Goal: Task Accomplishment & Management: Manage account settings

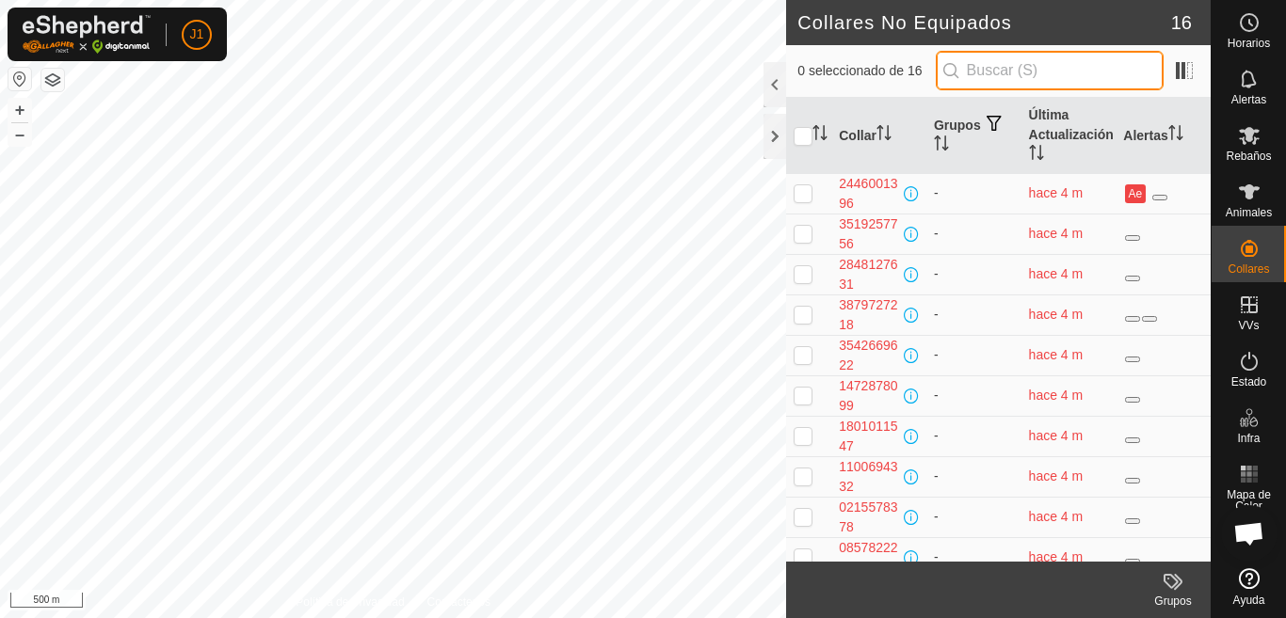
click at [1044, 72] on input "text" at bounding box center [1050, 71] width 228 height 40
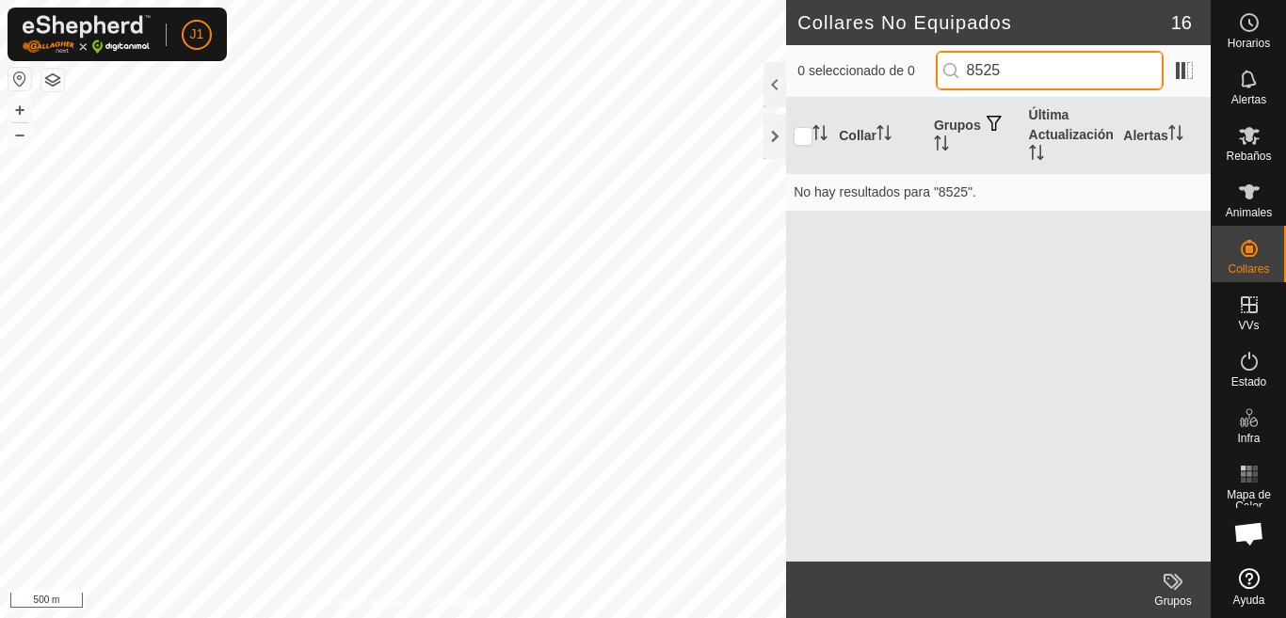
type input "8525"
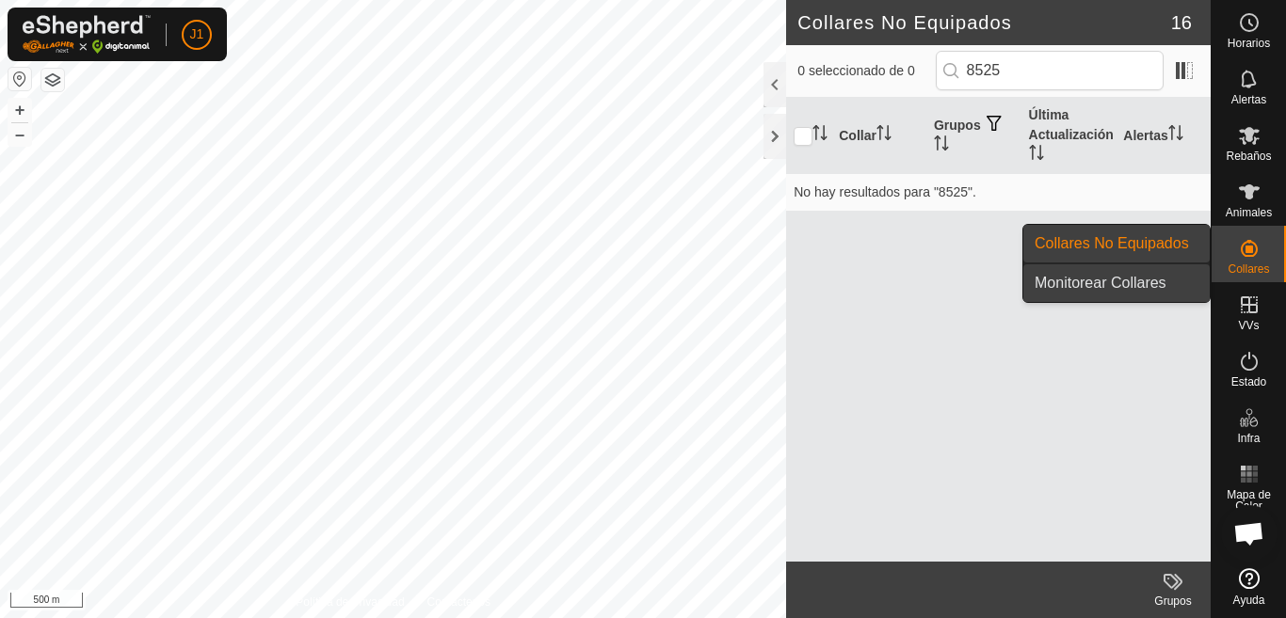
click at [1145, 285] on link "Monitorear Collares" at bounding box center [1116, 283] width 186 height 38
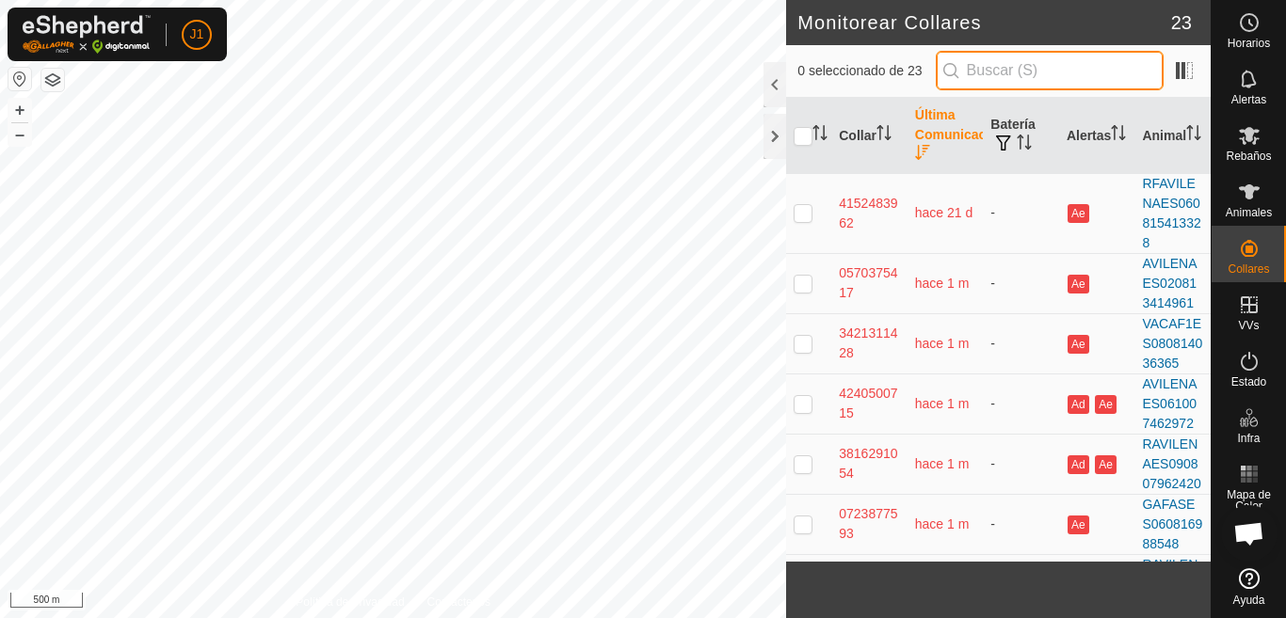
click at [985, 70] on input "text" at bounding box center [1050, 71] width 228 height 40
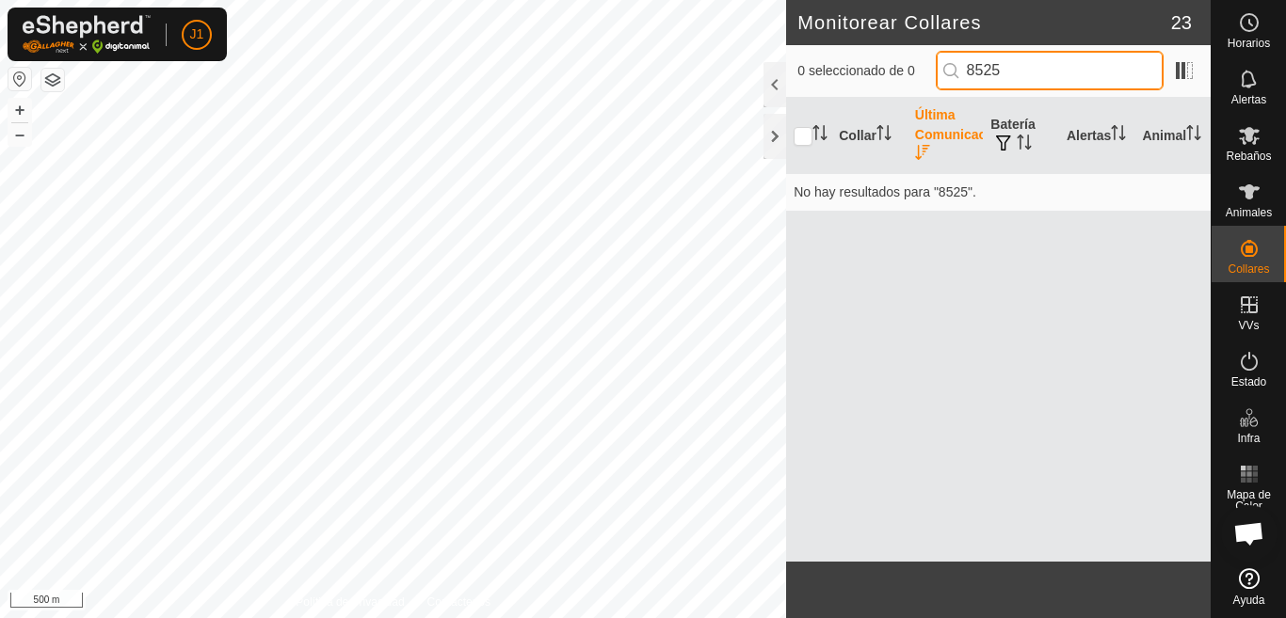
type input "8525"
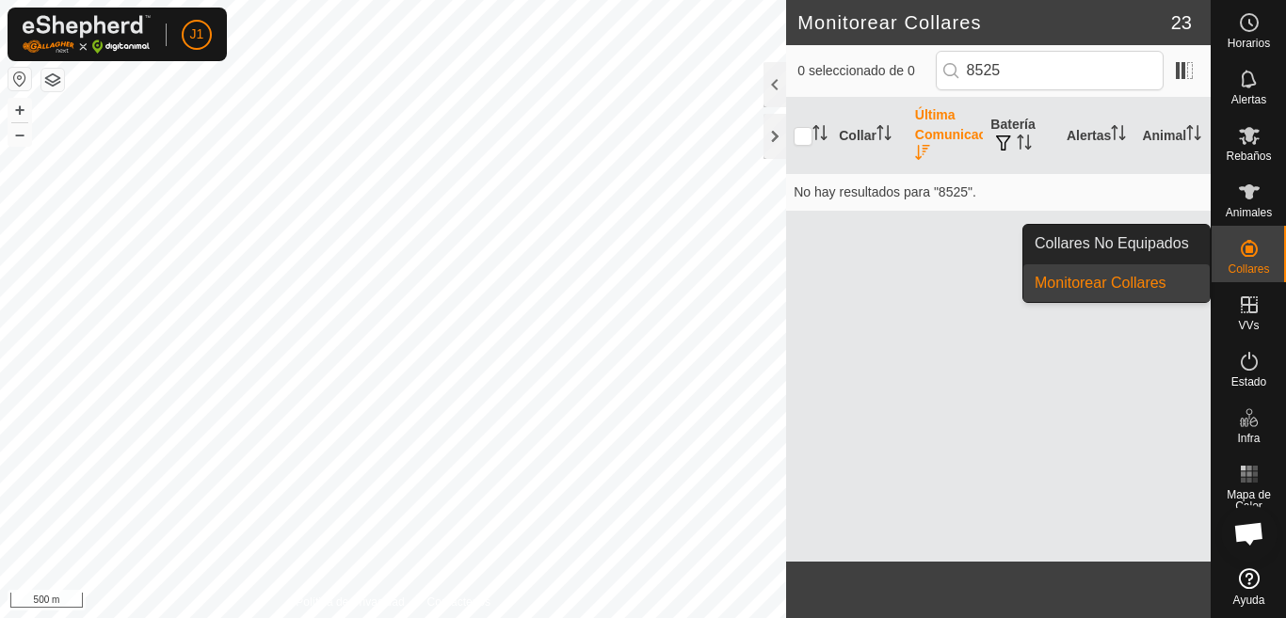
click at [1245, 258] on icon at bounding box center [1249, 248] width 23 height 23
click at [1124, 246] on span "Collares No Equipados" at bounding box center [1111, 243] width 154 height 23
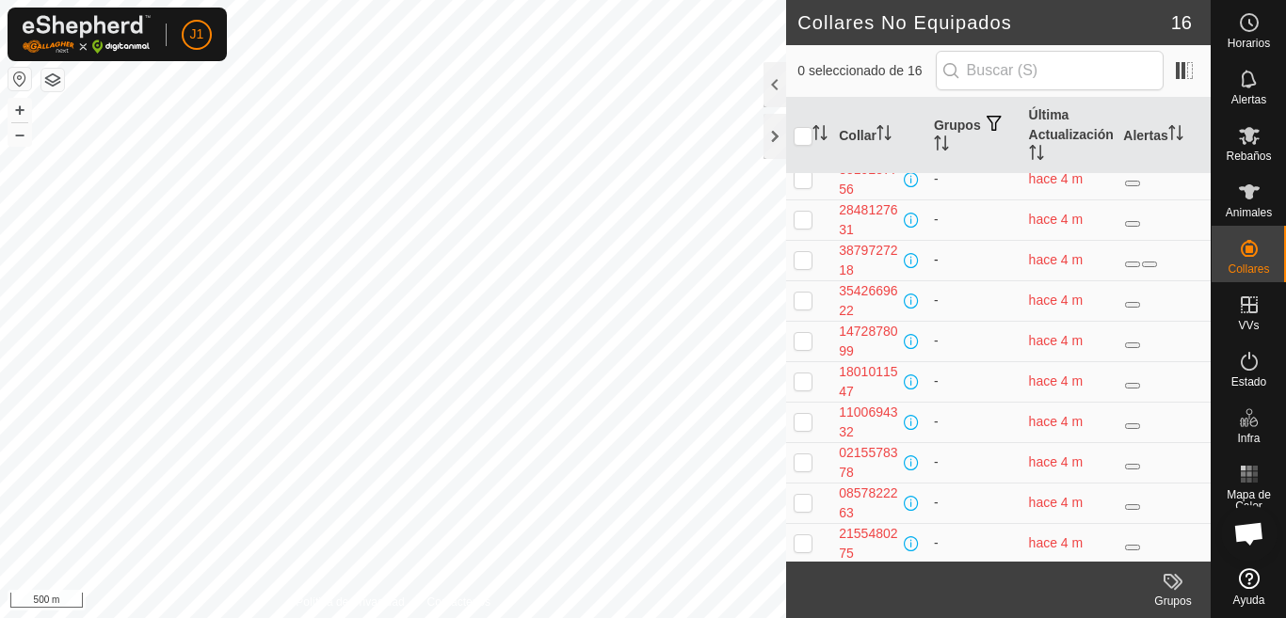
scroll to position [257, 0]
click at [882, 539] on div "1934598466" at bounding box center [875, 543] width 73 height 20
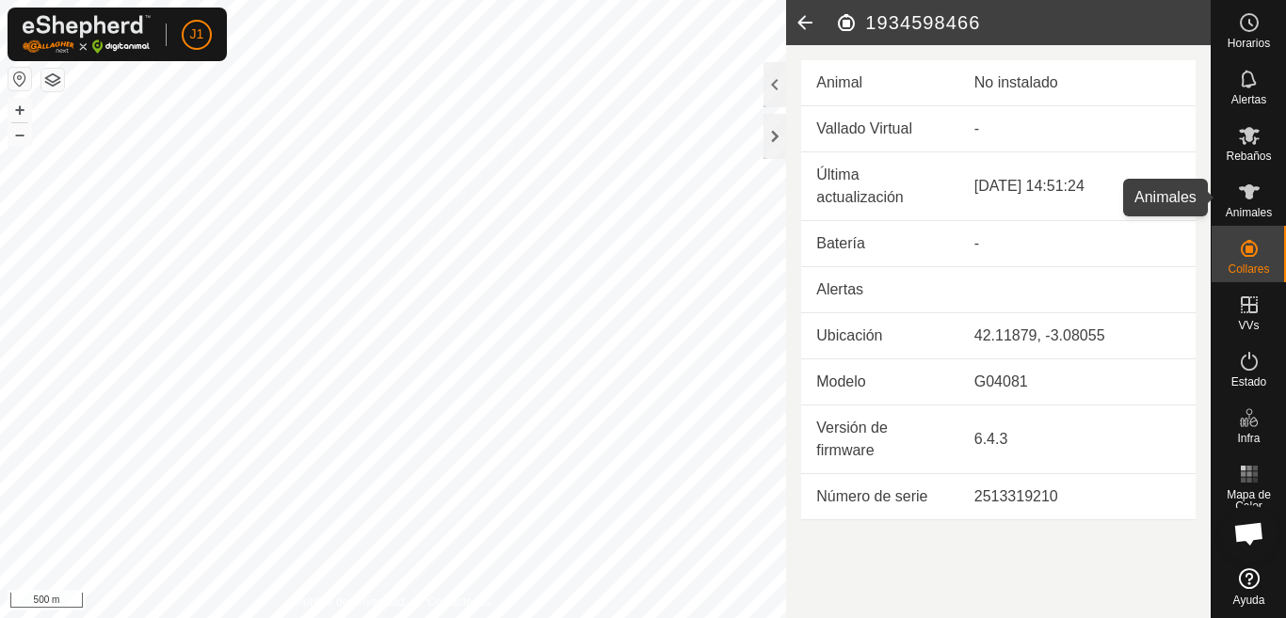
click at [1241, 190] on icon at bounding box center [1249, 191] width 21 height 15
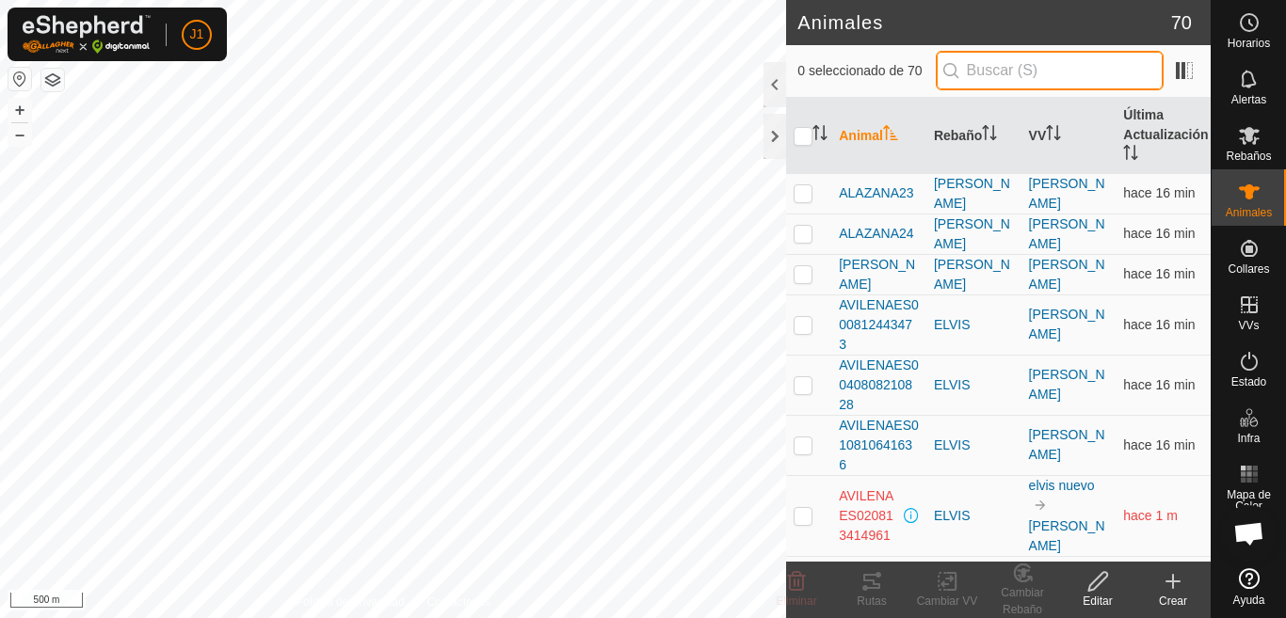
click at [1008, 70] on input "text" at bounding box center [1050, 71] width 228 height 40
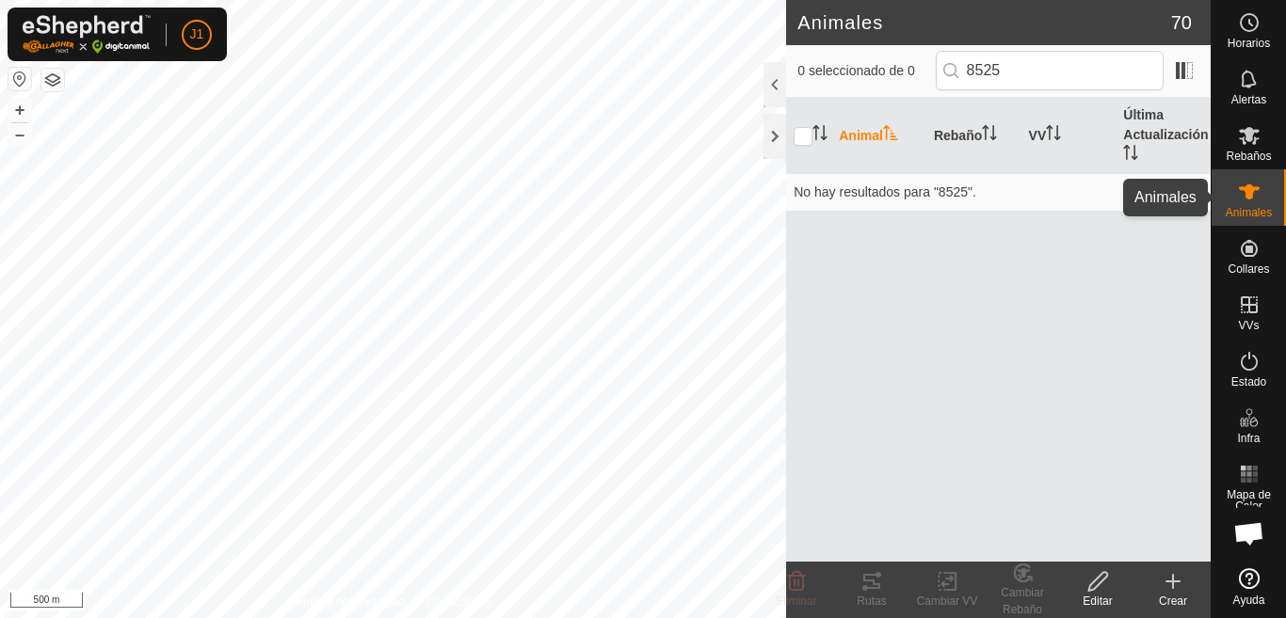
click at [1248, 190] on icon at bounding box center [1249, 191] width 21 height 15
click at [1248, 195] on icon at bounding box center [1249, 191] width 21 height 15
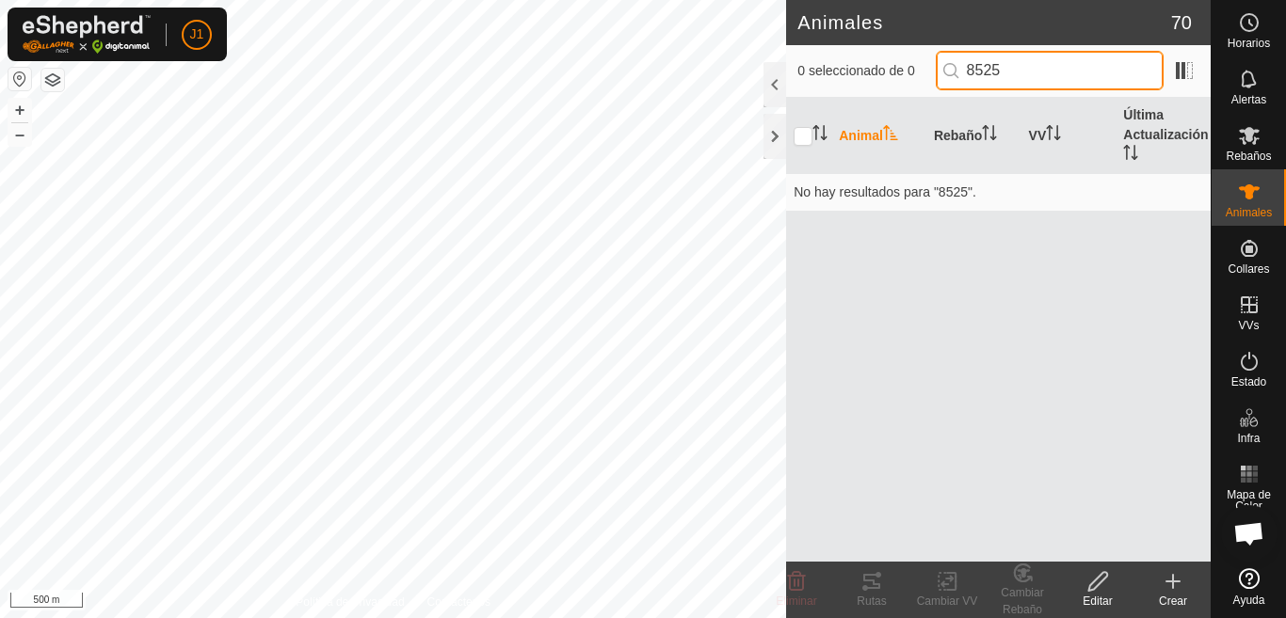
click at [1035, 74] on input "8525" at bounding box center [1050, 71] width 228 height 40
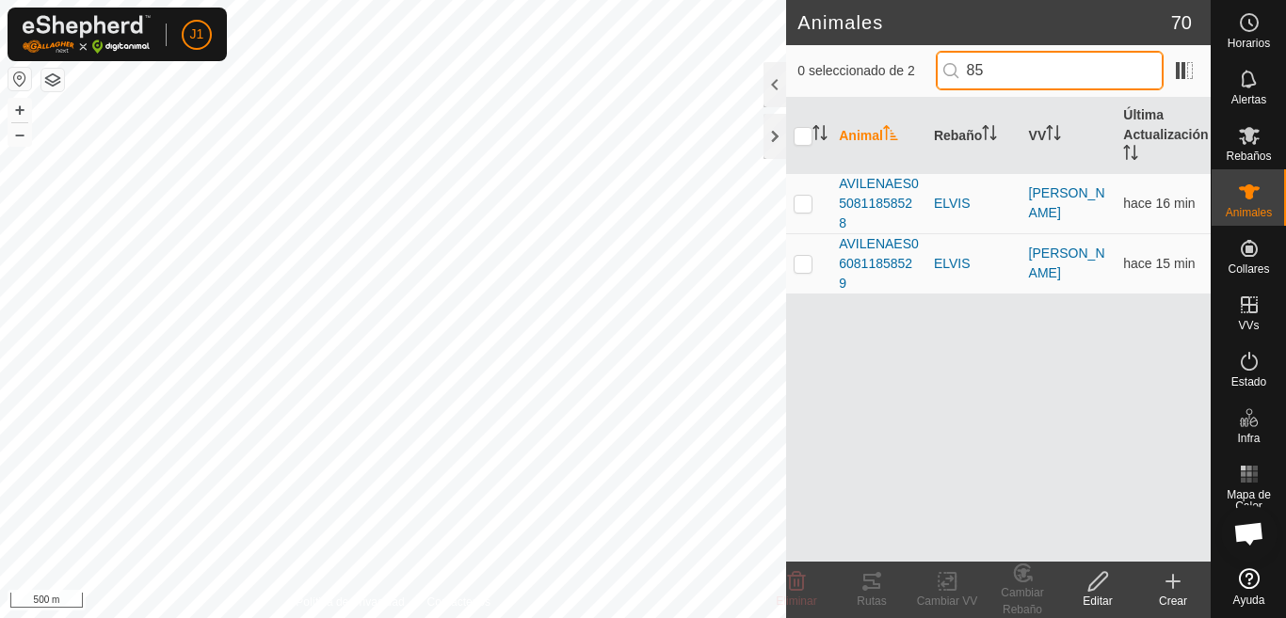
type input "8"
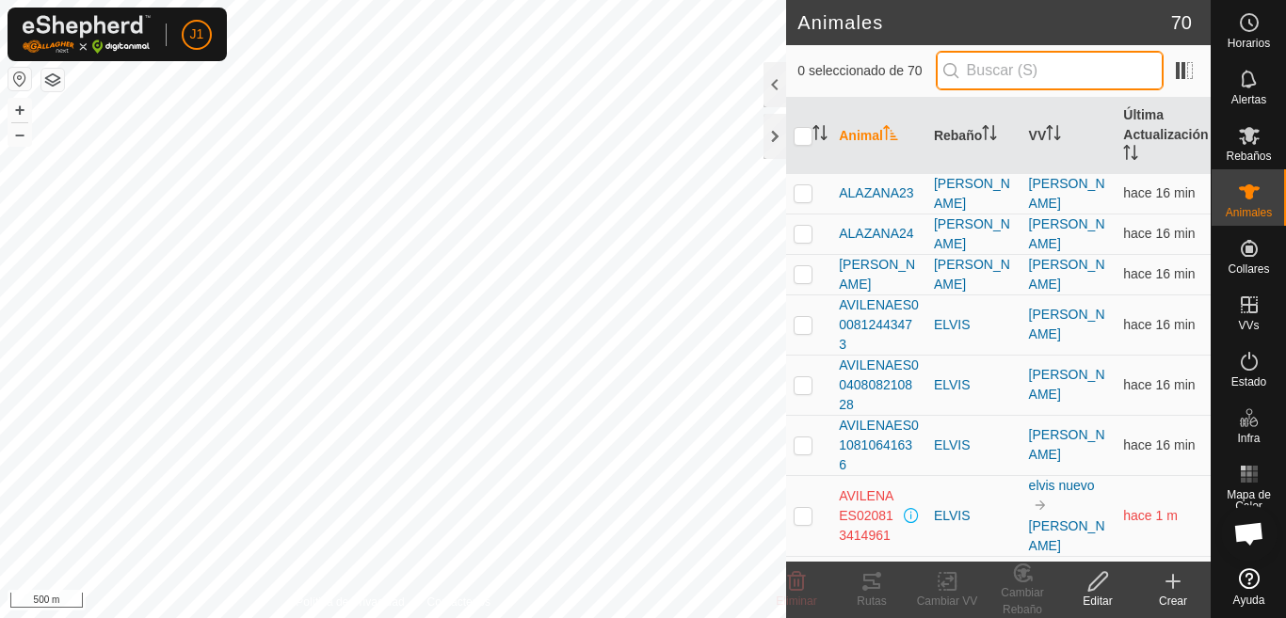
click at [1020, 72] on input "text" at bounding box center [1050, 71] width 228 height 40
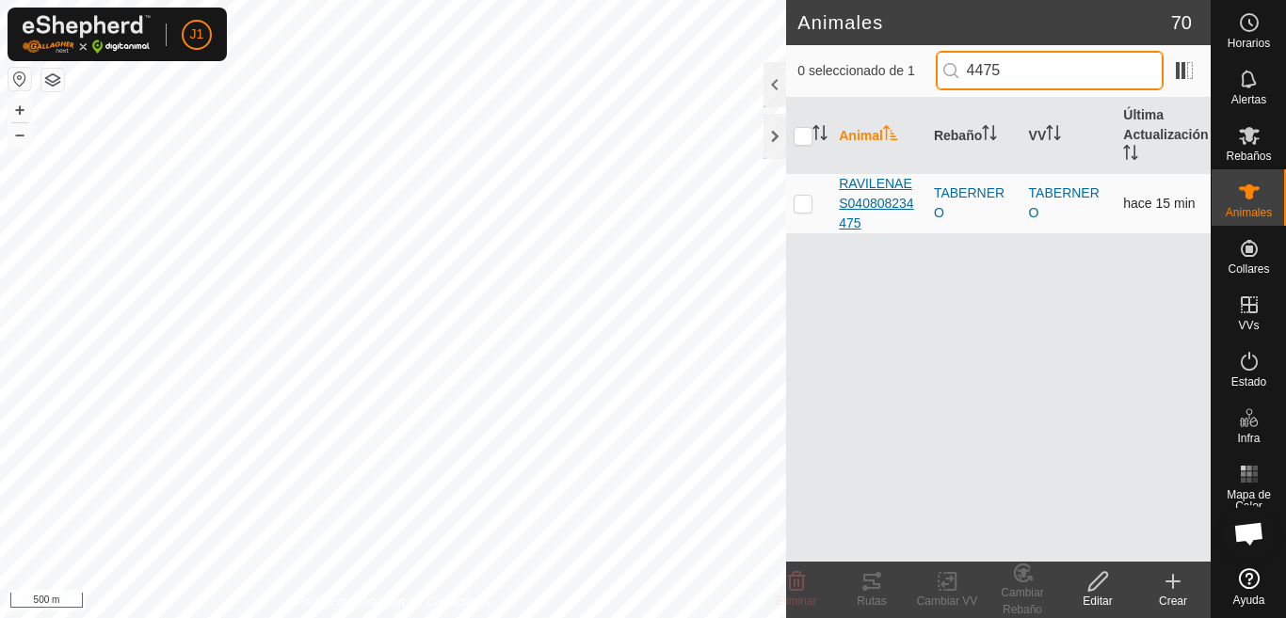
type input "4475"
click at [882, 202] on span "RAVILENAES040808234475" at bounding box center [879, 203] width 80 height 59
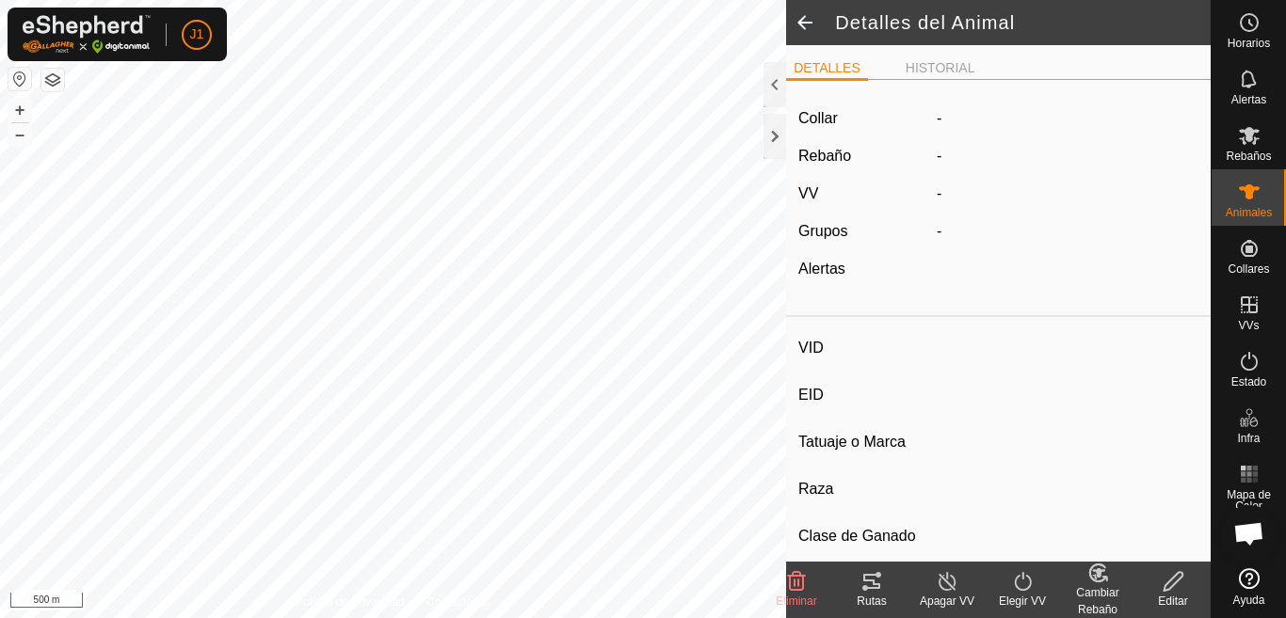
type input "RAVILENAES040808234475"
type input "-"
type input "AVILENA"
type input "-"
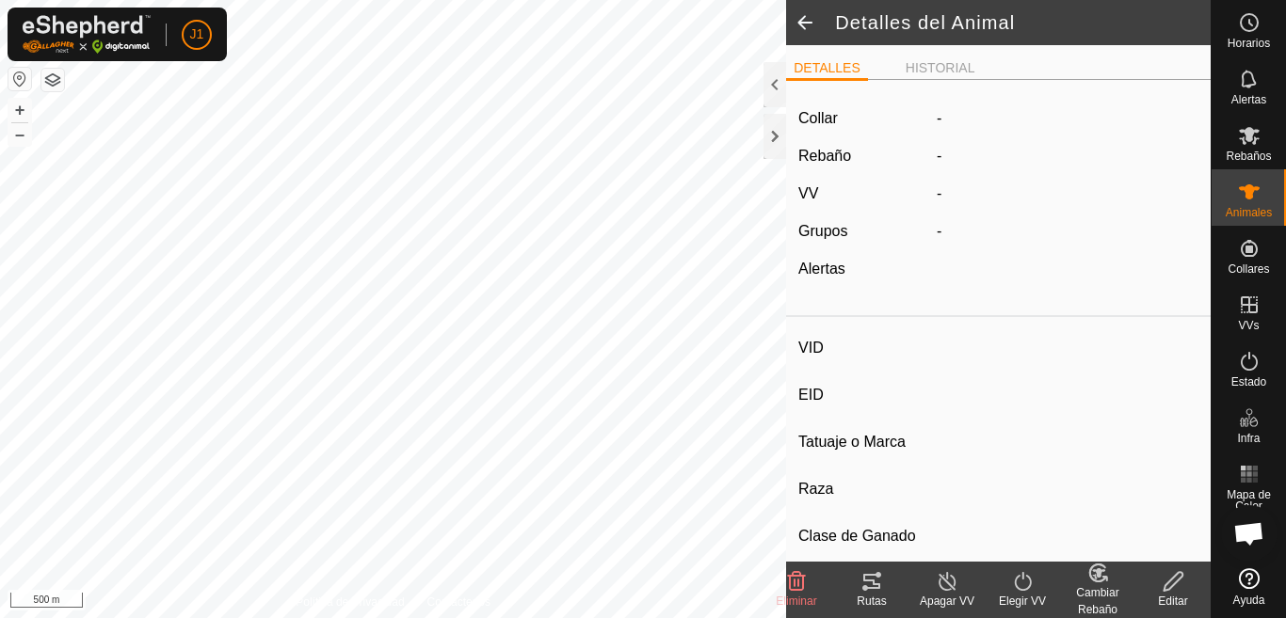
type input "01/2008"
type input "18 years"
type input "0 kg"
type input "-"
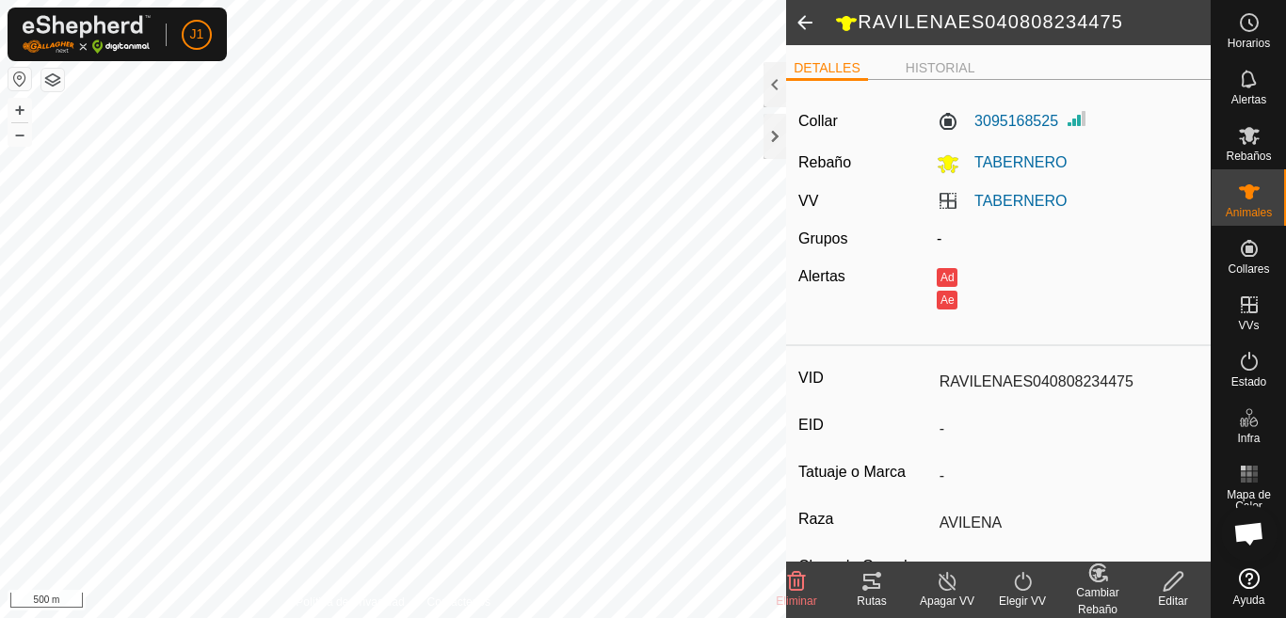
click at [1174, 585] on icon at bounding box center [1172, 581] width 19 height 19
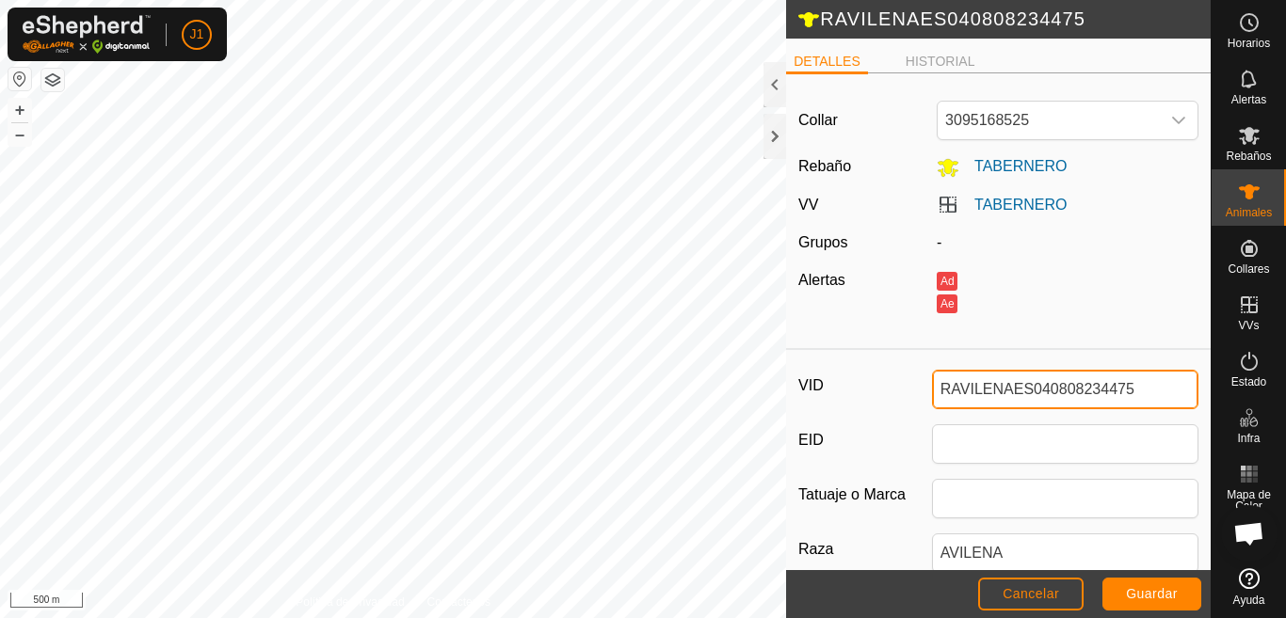
click at [1146, 392] on input "RAVILENAES040808234475" at bounding box center [1065, 390] width 266 height 40
type input "R"
type input "p"
type input "P"
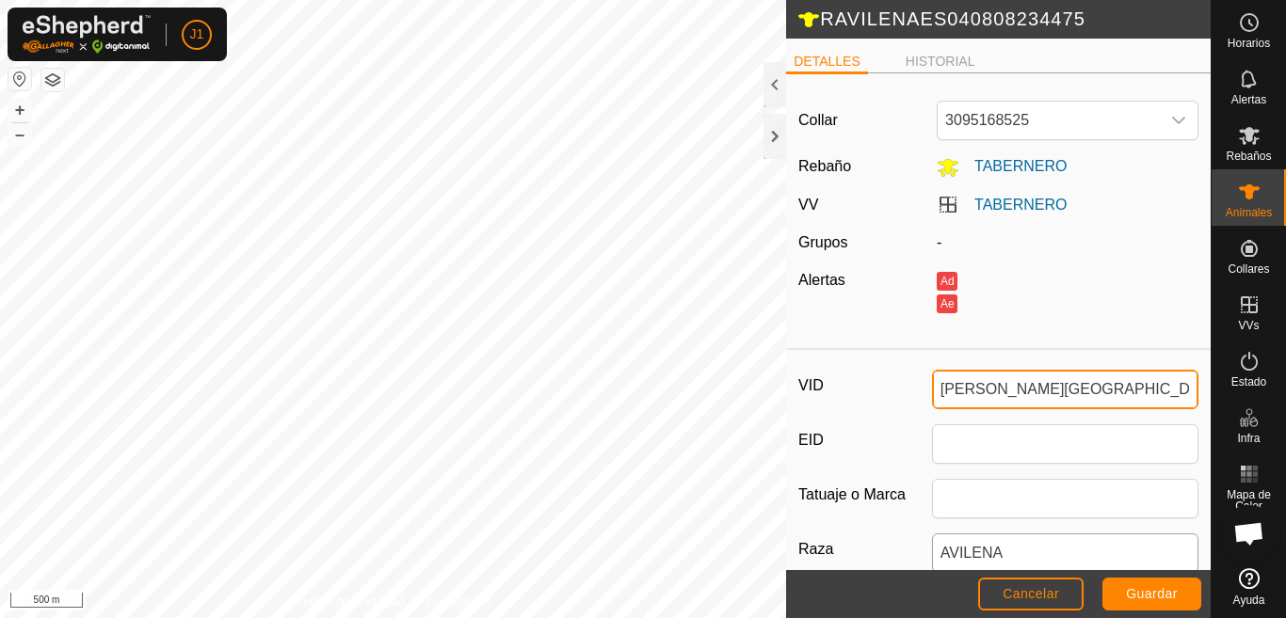
scroll to position [188, 0]
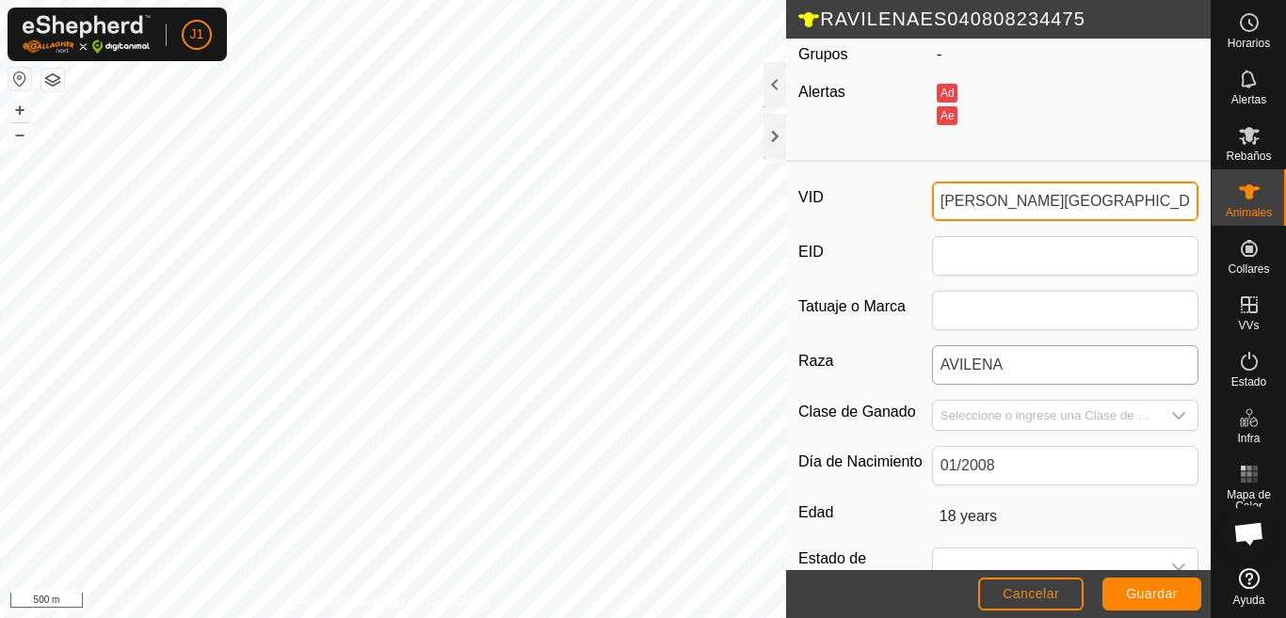
type input "[PERSON_NAME][GEOGRAPHIC_DATA]"
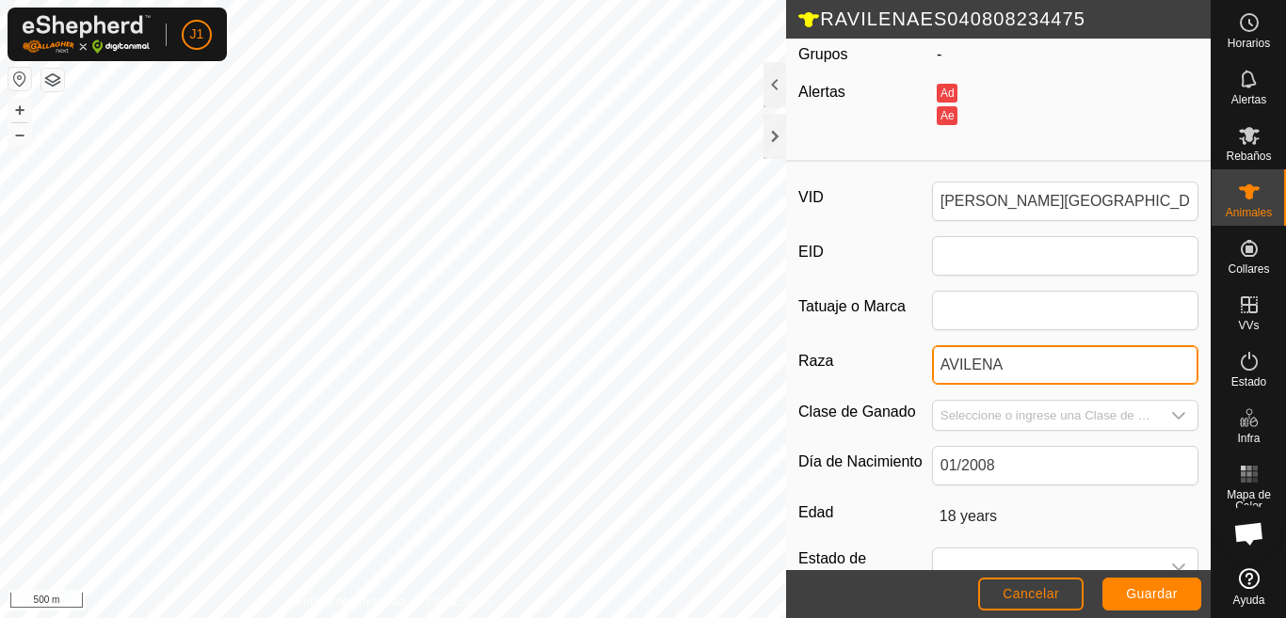
click at [1021, 367] on input "AVILENA" at bounding box center [1065, 365] width 266 height 40
click at [1079, 363] on input "AVILENA" at bounding box center [1065, 365] width 266 height 40
type input "A"
type input "POTRA"
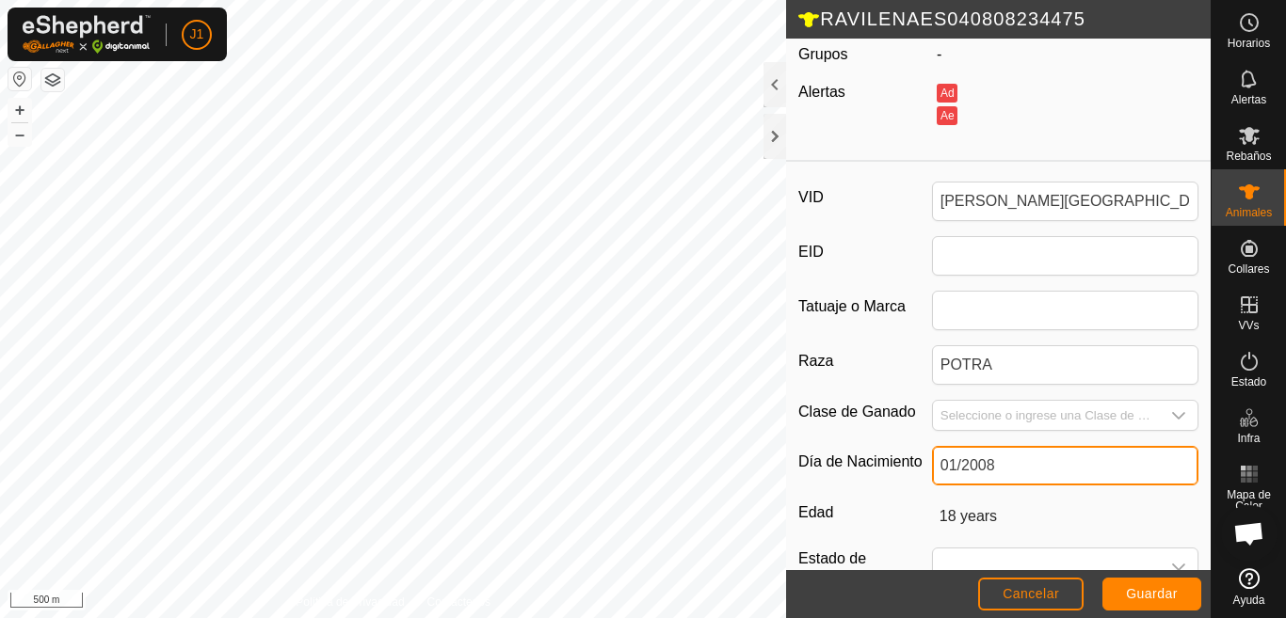
click at [1004, 464] on input "01/2008" at bounding box center [1065, 466] width 266 height 40
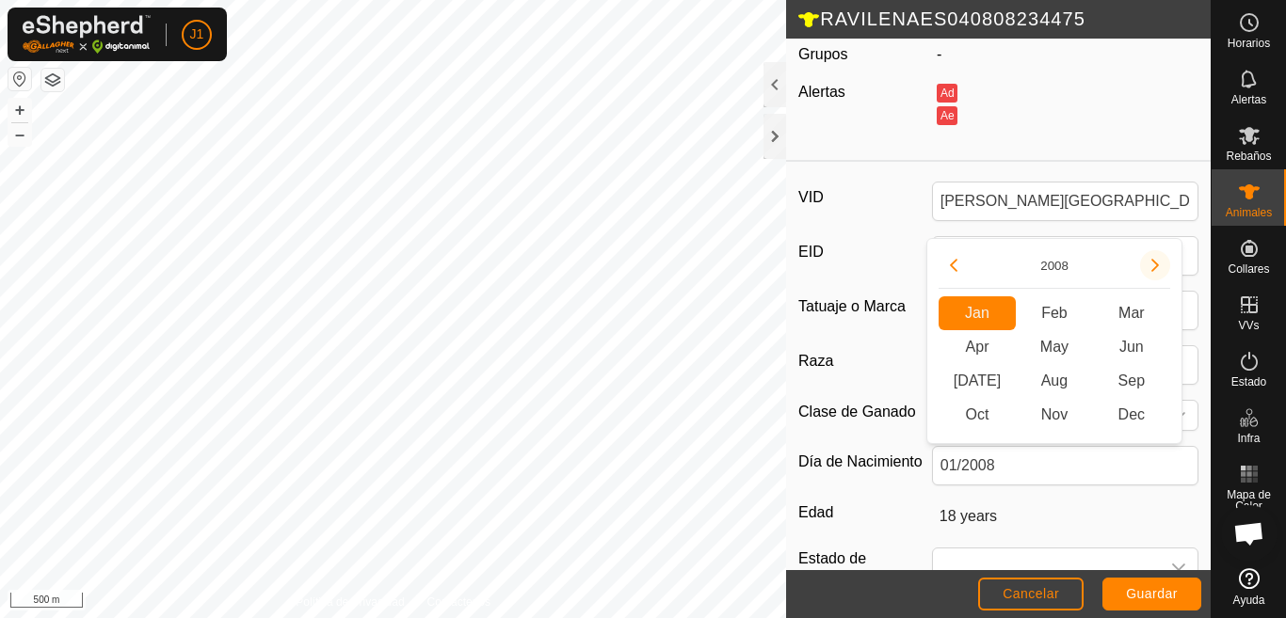
click at [1152, 266] on button "Next Year" at bounding box center [1155, 265] width 30 height 30
click at [1153, 266] on button "Next Year" at bounding box center [1155, 265] width 30 height 30
click at [1153, 266] on icon "Next Year" at bounding box center [1154, 265] width 15 height 15
click at [1153, 266] on button "Next Year" at bounding box center [1155, 265] width 30 height 30
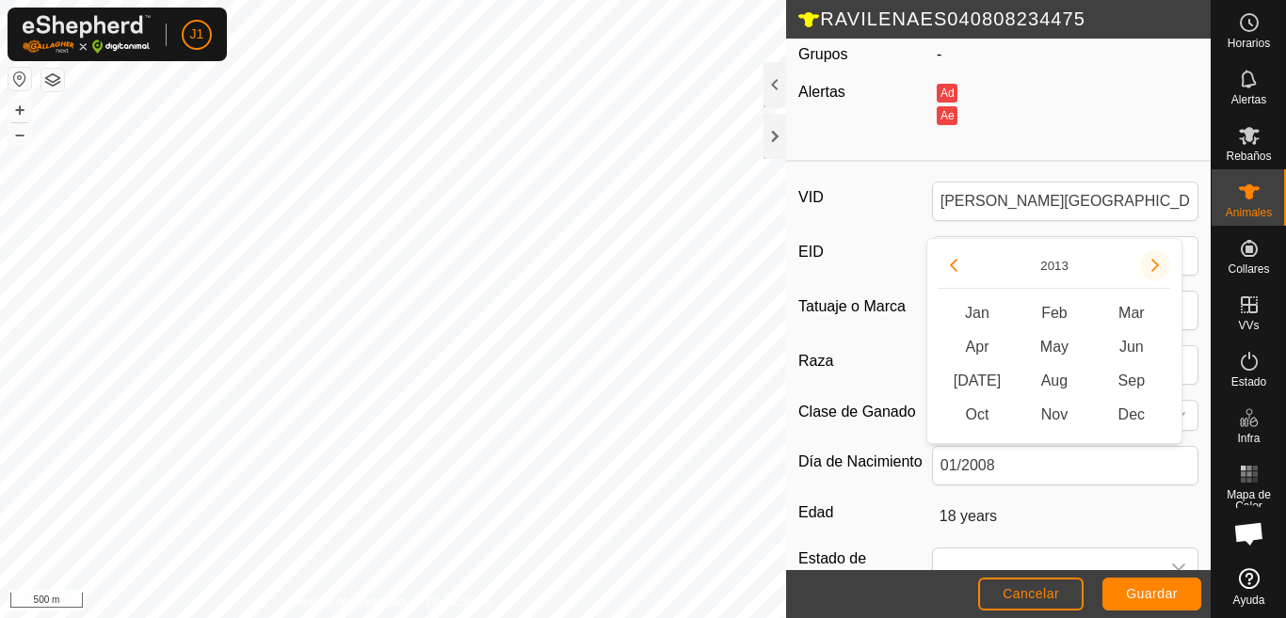
click at [1153, 266] on button "Next Year" at bounding box center [1155, 265] width 30 height 30
click at [1153, 266] on icon "Next Year" at bounding box center [1154, 265] width 15 height 15
click at [1153, 266] on button "Next Year" at bounding box center [1155, 265] width 30 height 30
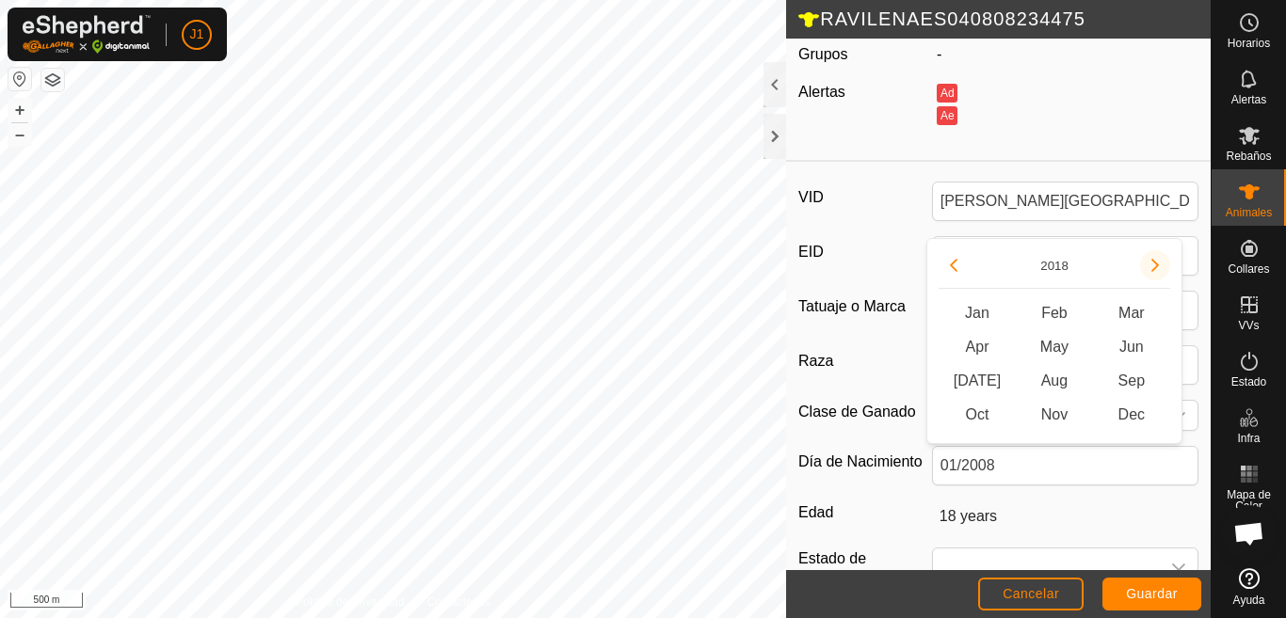
click at [1153, 266] on button "Next Year" at bounding box center [1155, 265] width 30 height 30
click at [1153, 266] on icon "Next Year" at bounding box center [1154, 265] width 15 height 15
click at [1153, 266] on button "Next Year" at bounding box center [1155, 265] width 30 height 30
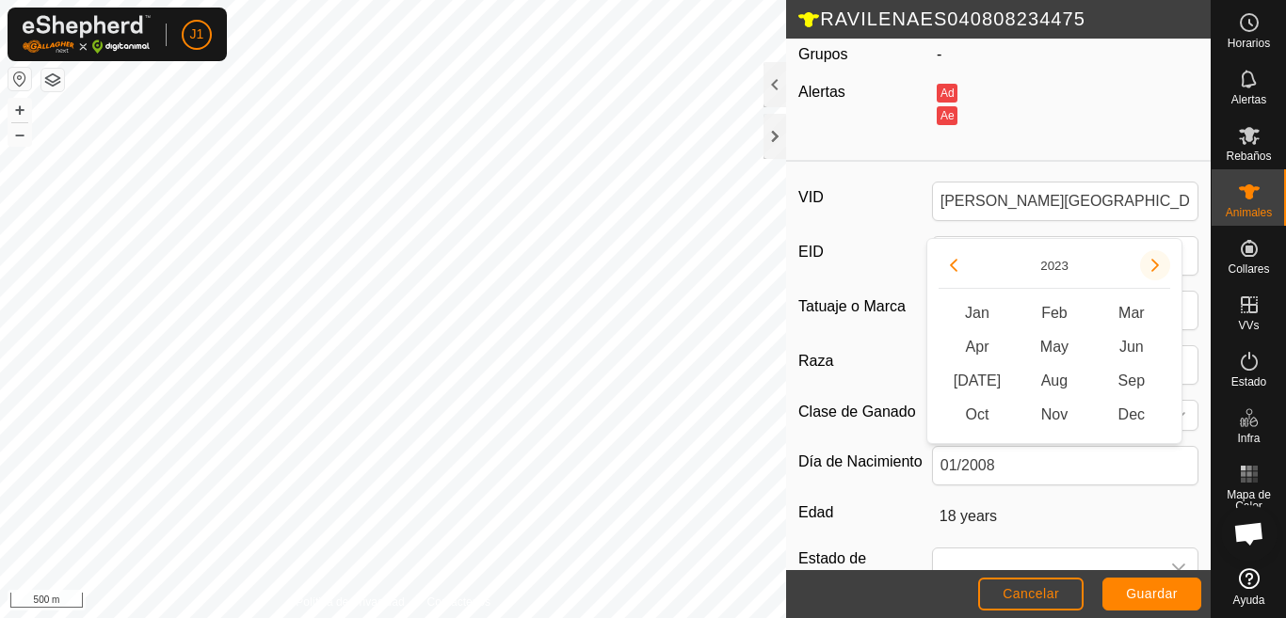
click at [1153, 266] on button "Next Year" at bounding box center [1155, 265] width 30 height 30
click at [1049, 346] on span "May" at bounding box center [1054, 347] width 77 height 34
type input "05/2024"
type input "1 year 5 months"
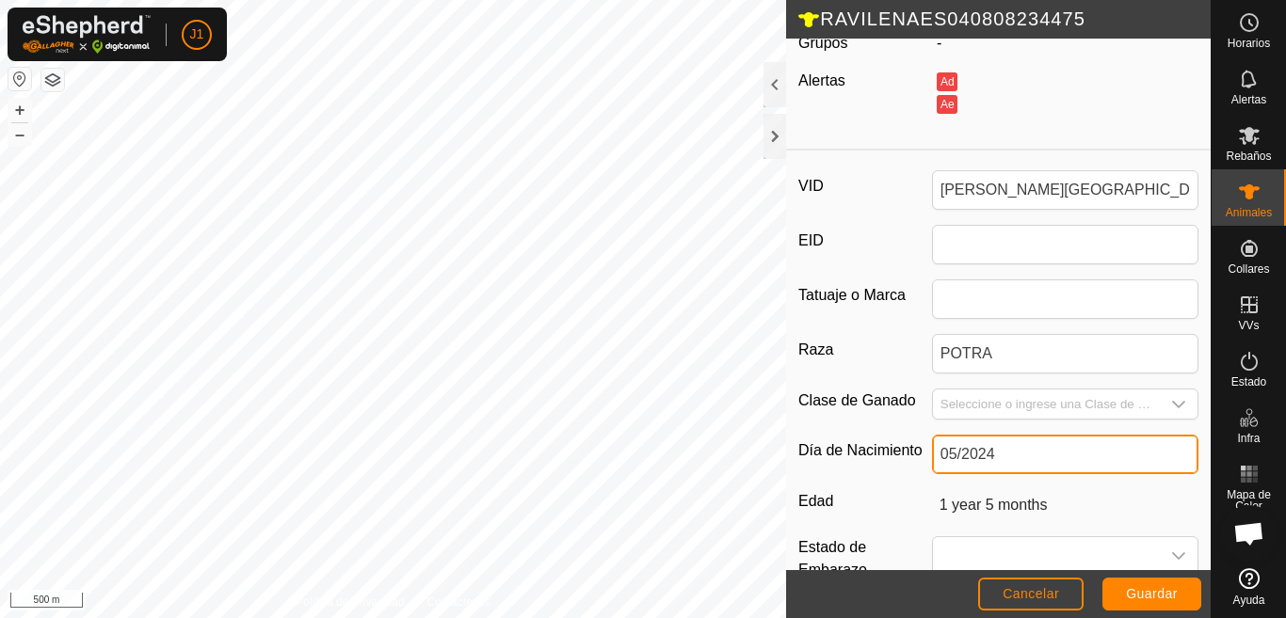
scroll to position [195, 0]
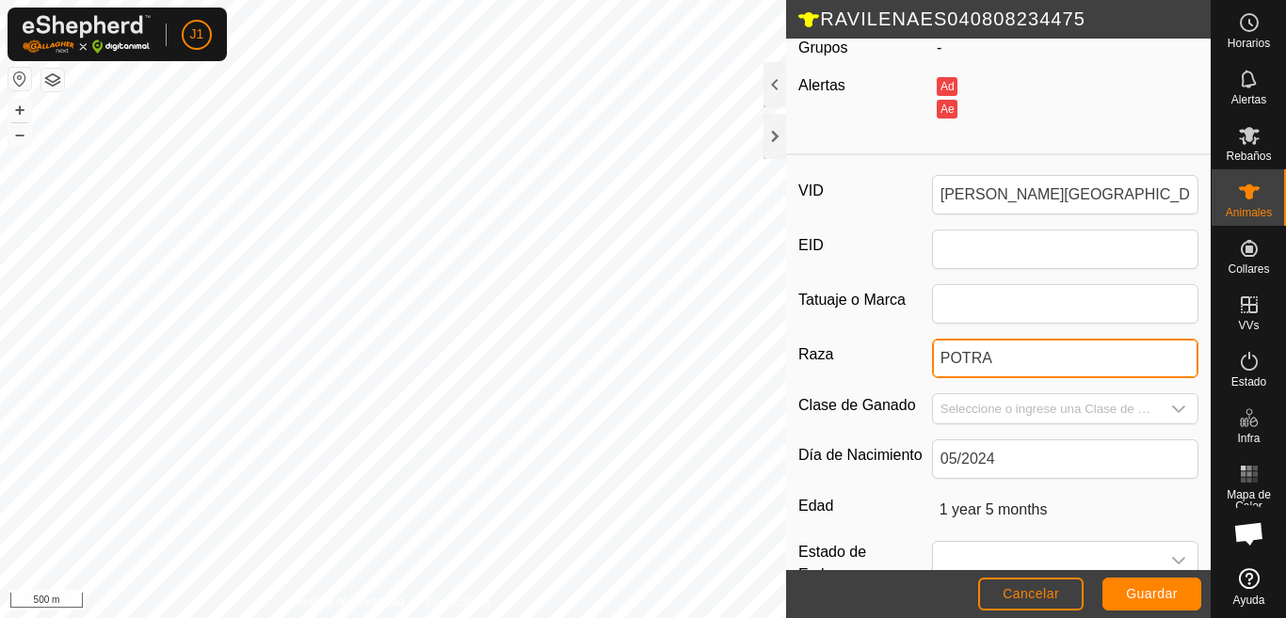
click at [1000, 358] on input "POTRA" at bounding box center [1065, 359] width 266 height 40
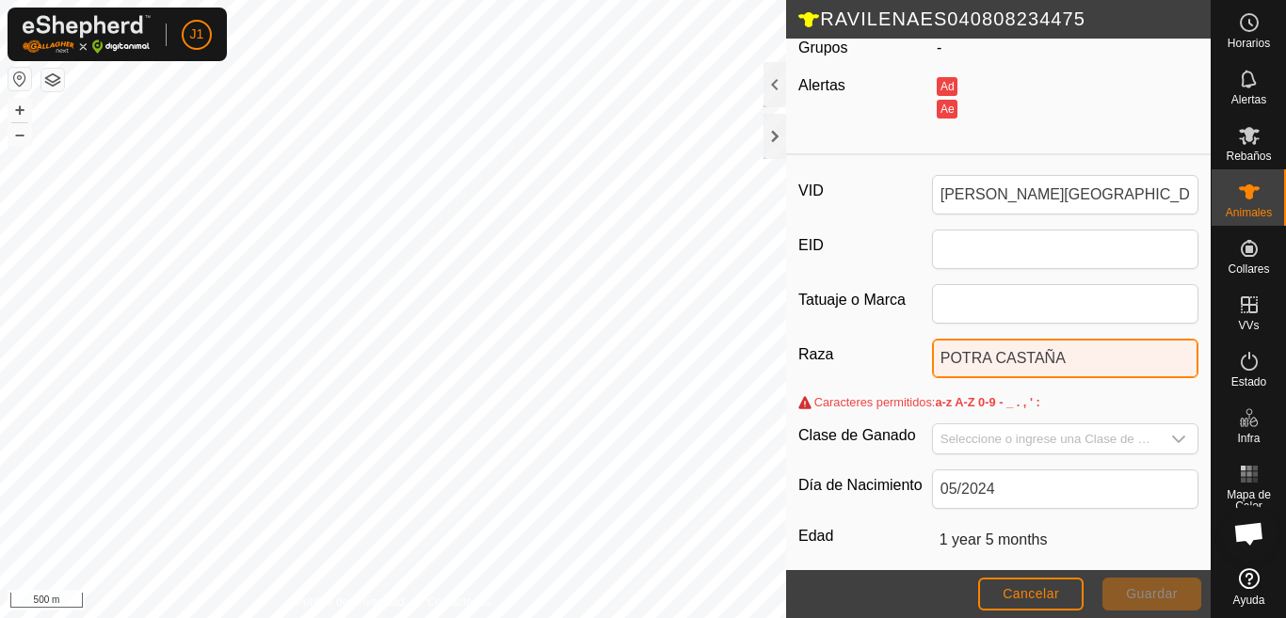
click at [1048, 356] on input "POTRA CASTAÑA" at bounding box center [1065, 359] width 266 height 40
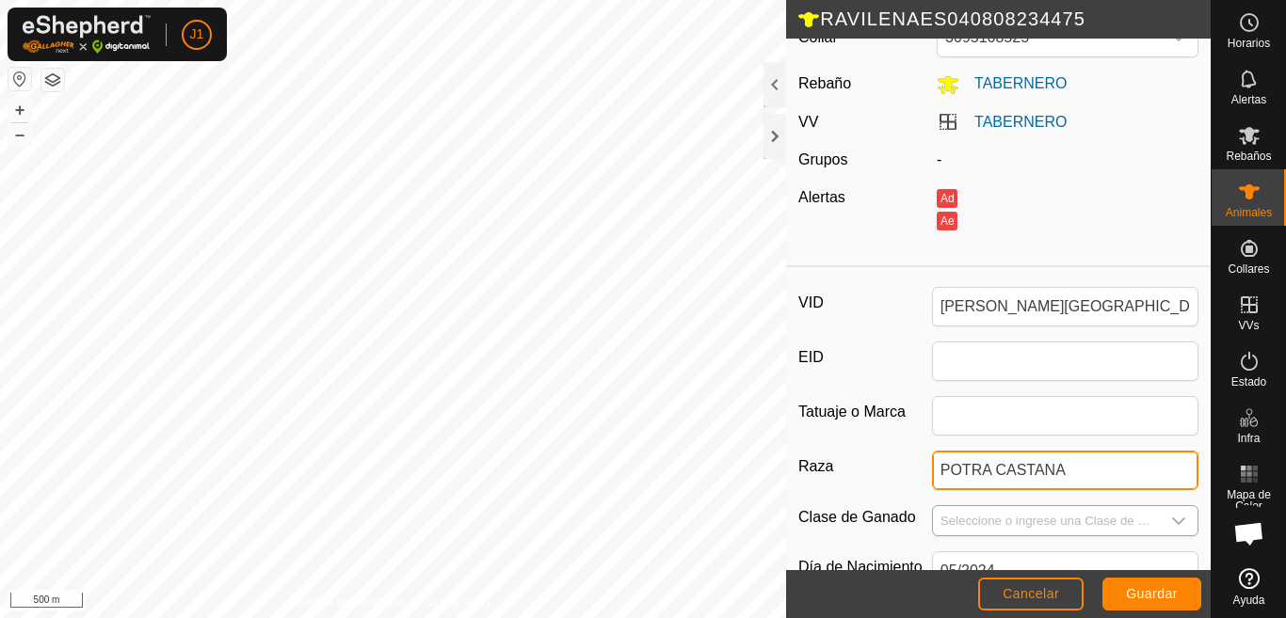
scroll to position [0, 0]
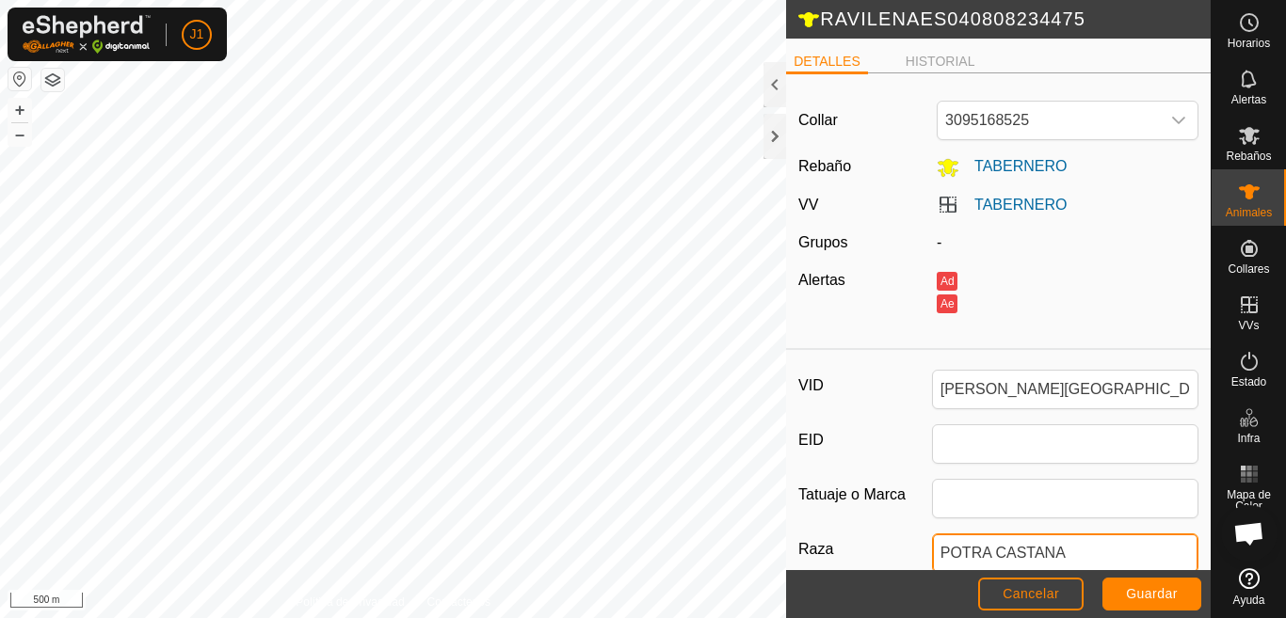
type input "POTRA CASTANA"
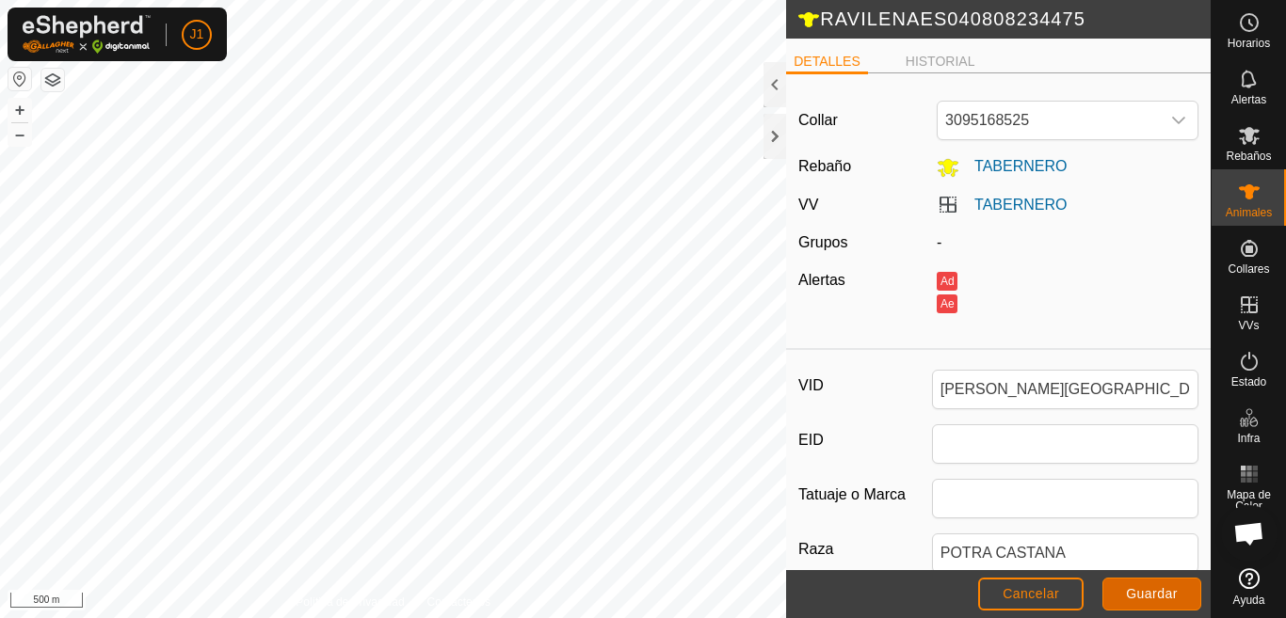
click at [1133, 591] on span "Guardar" at bounding box center [1152, 593] width 52 height 15
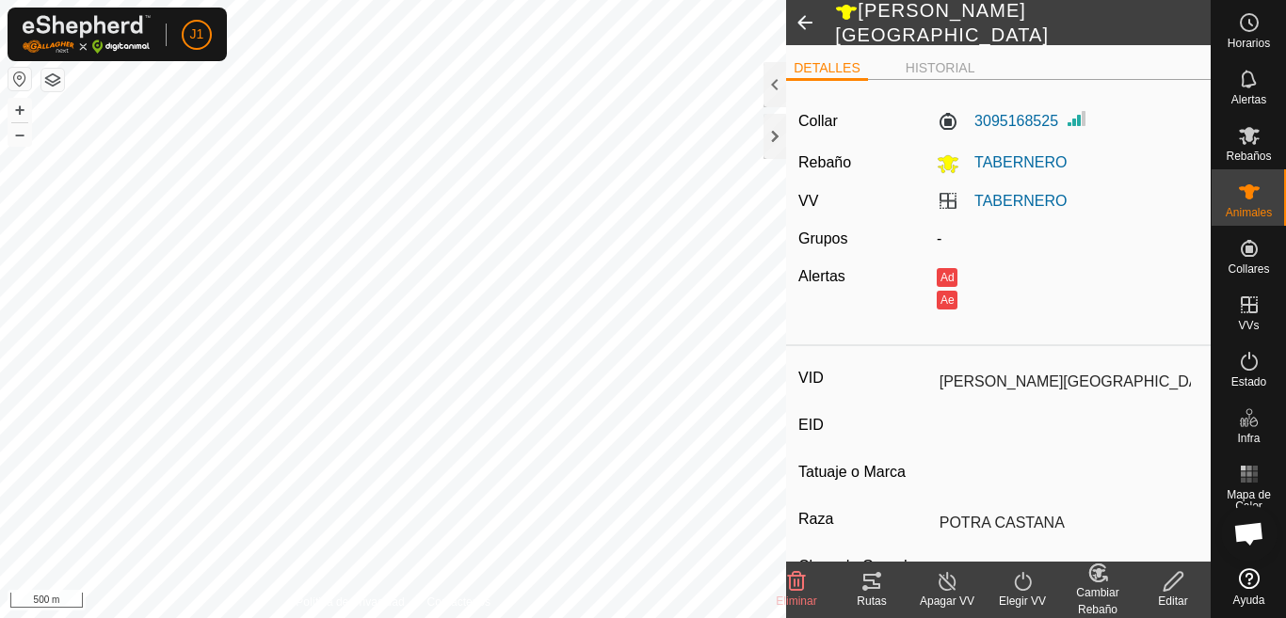
type input "[PERSON_NAME][GEOGRAPHIC_DATA]"
type input "-"
type input "POTRA CASTANA"
type input "1 year 5 months"
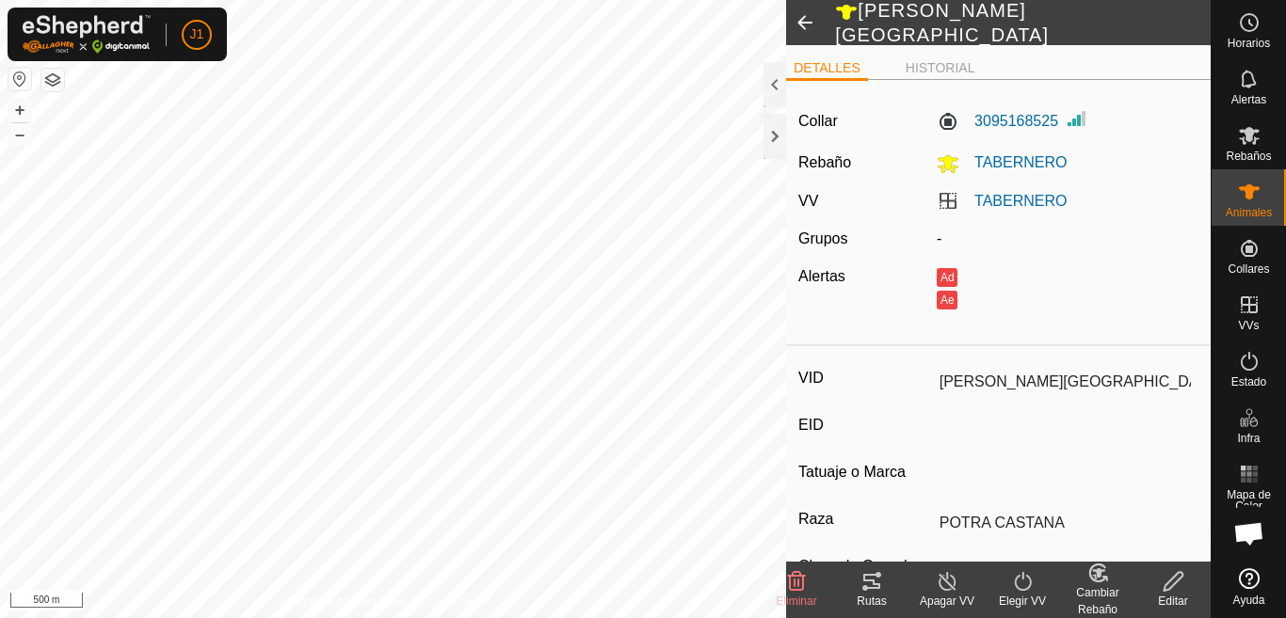
type input "0 kg"
type input "-"
type input "05/2024"
drag, startPoint x: 1244, startPoint y: 198, endPoint x: 1224, endPoint y: 196, distance: 20.8
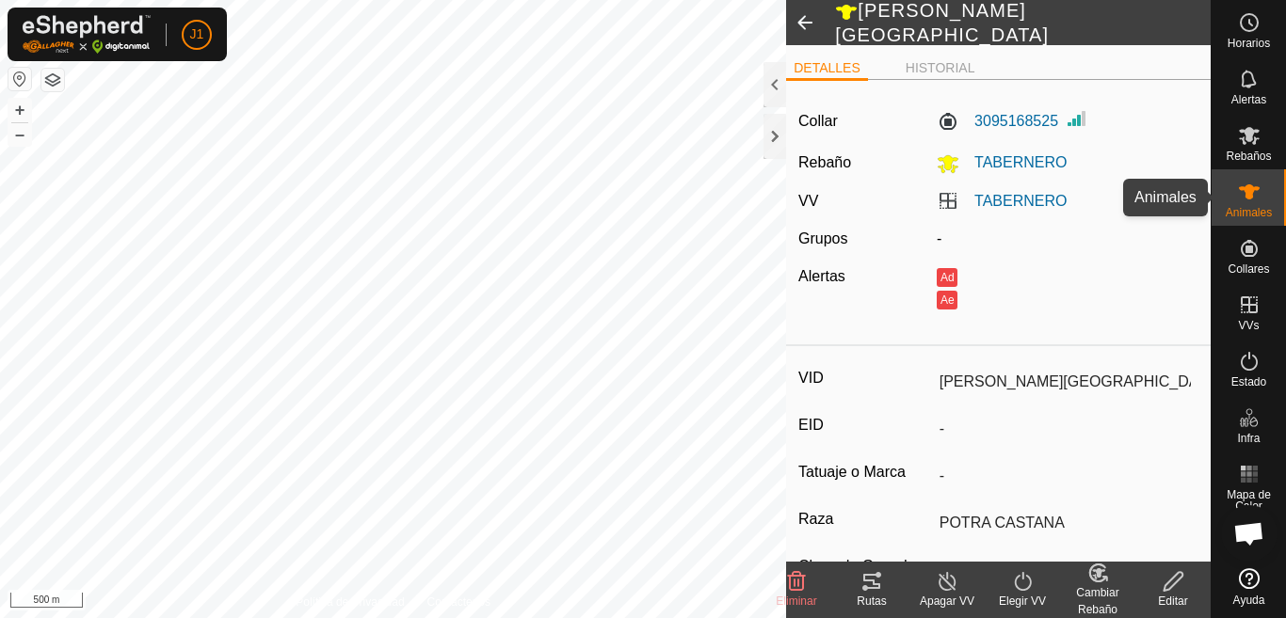
click at [1245, 198] on icon at bounding box center [1249, 192] width 23 height 23
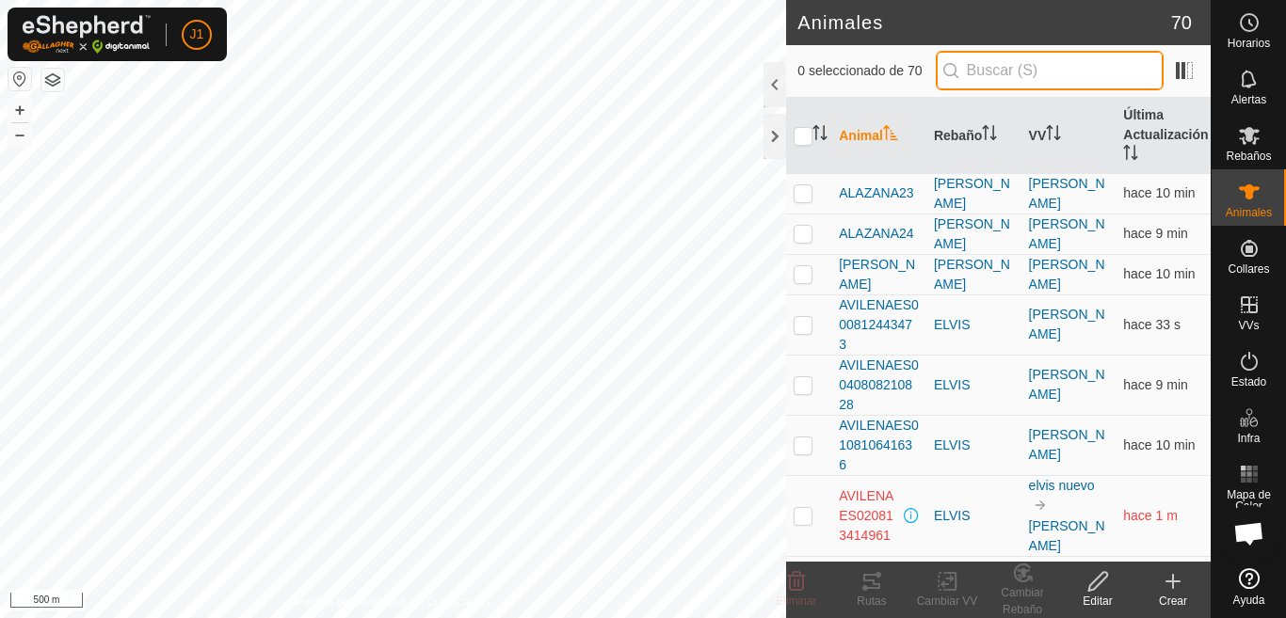
click at [997, 74] on input "text" at bounding box center [1050, 71] width 228 height 40
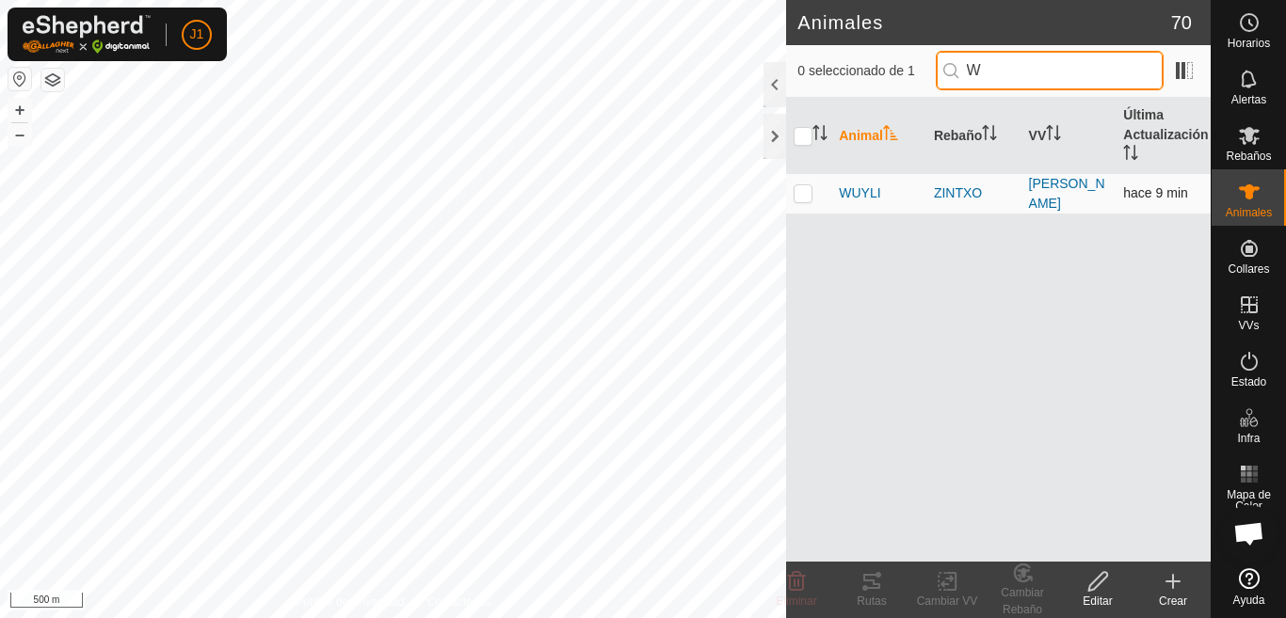
type input "W"
click at [807, 192] on p-checkbox at bounding box center [802, 192] width 19 height 15
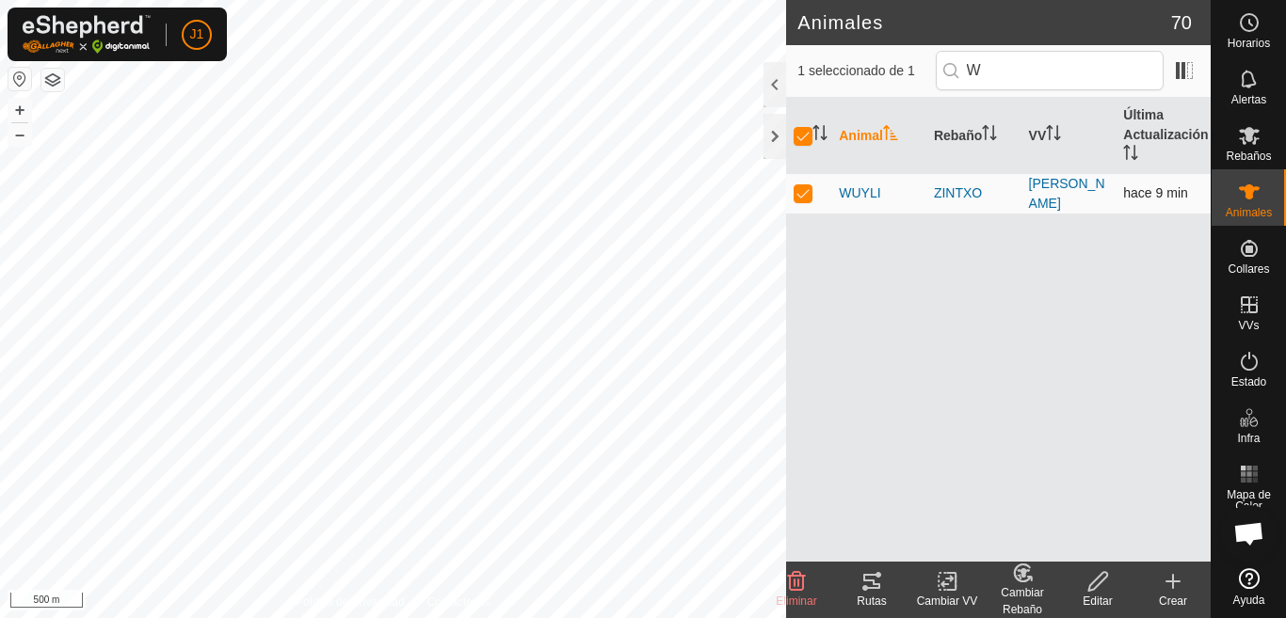
checkbox input "true"
click at [1090, 595] on div "Editar" at bounding box center [1097, 601] width 75 height 17
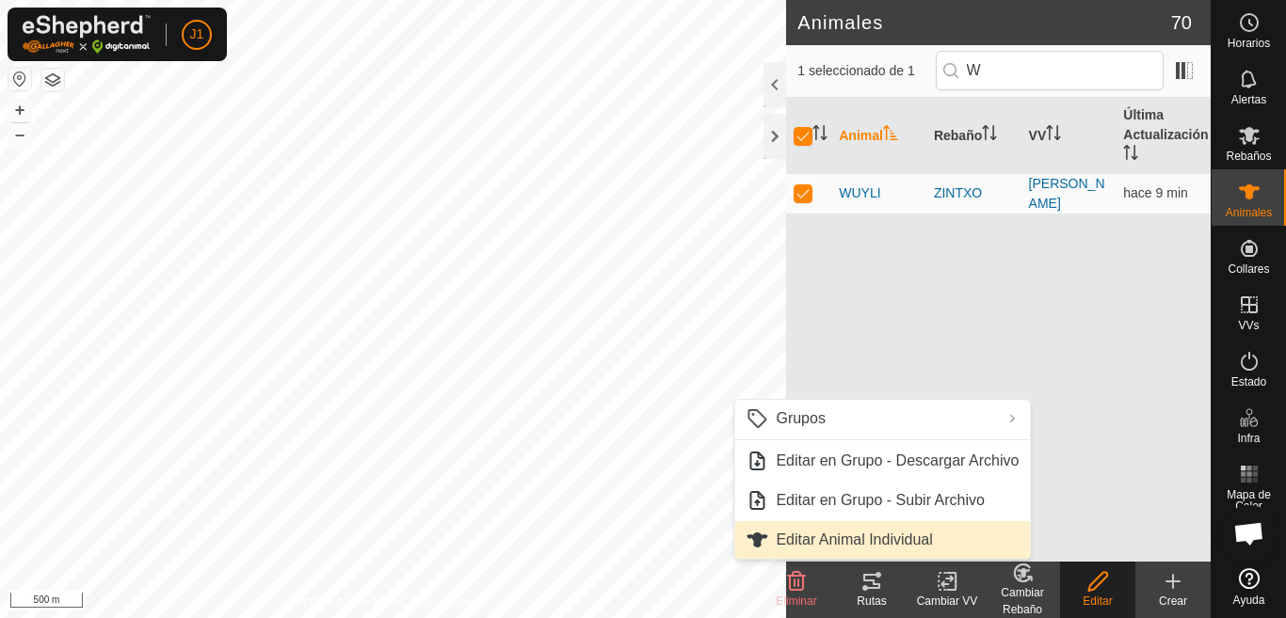
click at [846, 537] on link "Editar Animal Individual" at bounding box center [882, 540] width 296 height 38
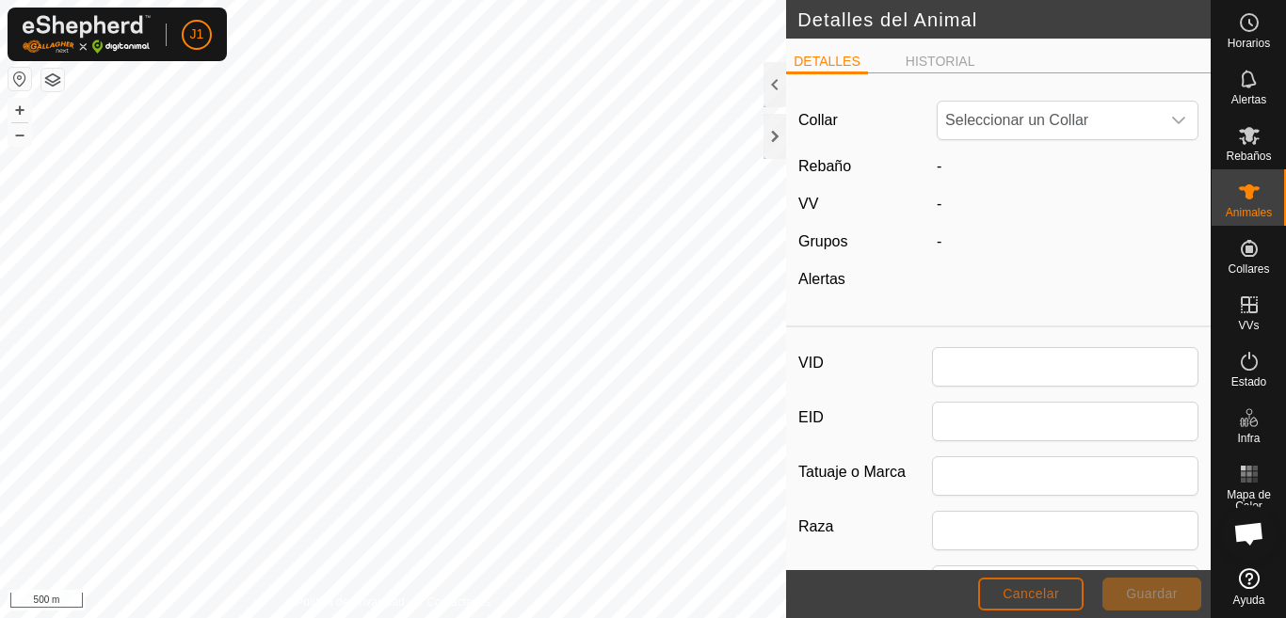
click at [1012, 584] on button "Cancelar" at bounding box center [1030, 594] width 105 height 33
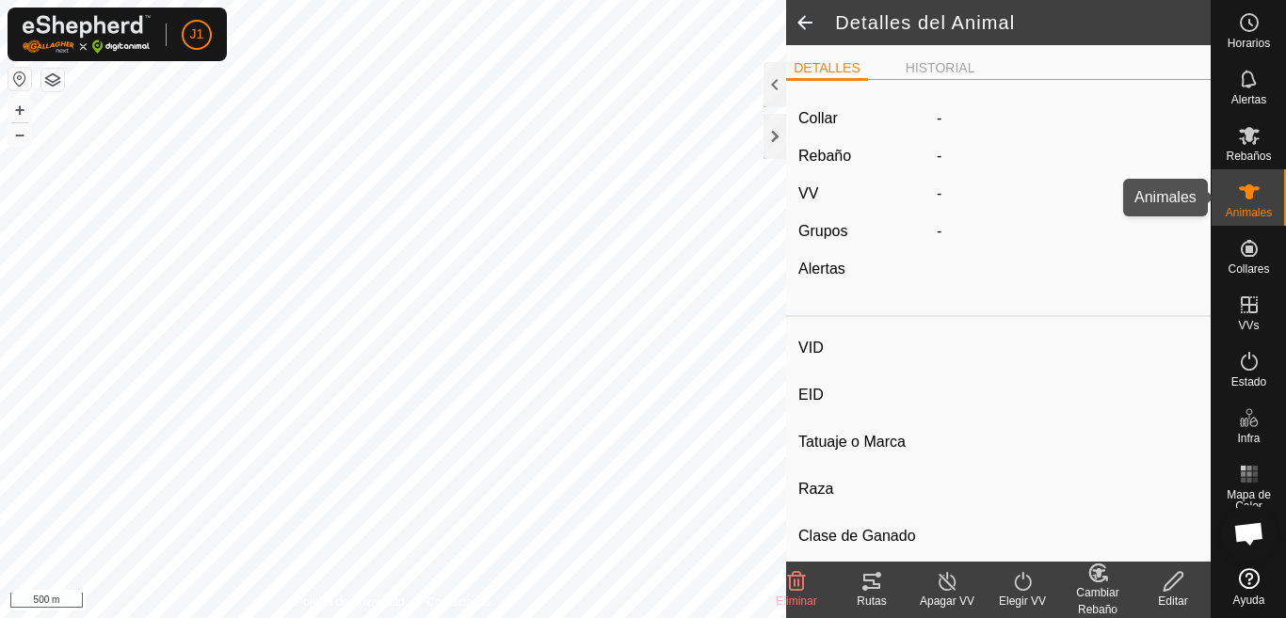
click at [1260, 204] on es-animals-svg-icon at bounding box center [1249, 192] width 34 height 30
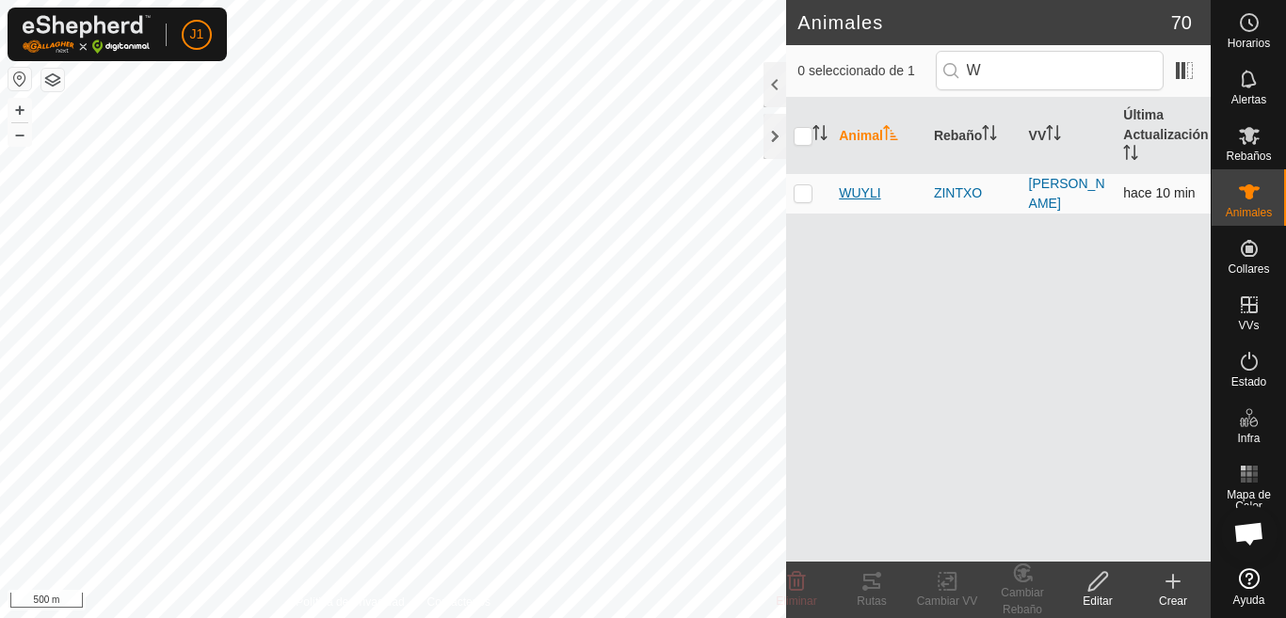
type input "W"
click at [868, 195] on span "WUYLI" at bounding box center [859, 194] width 41 height 20
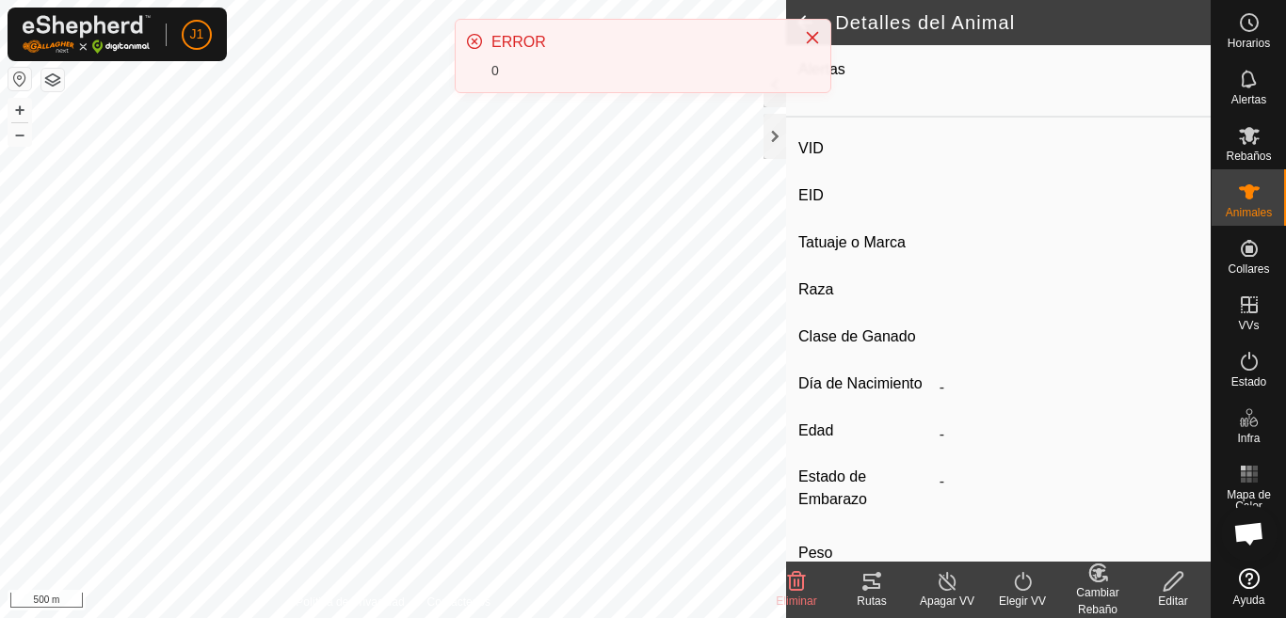
scroll to position [368, 0]
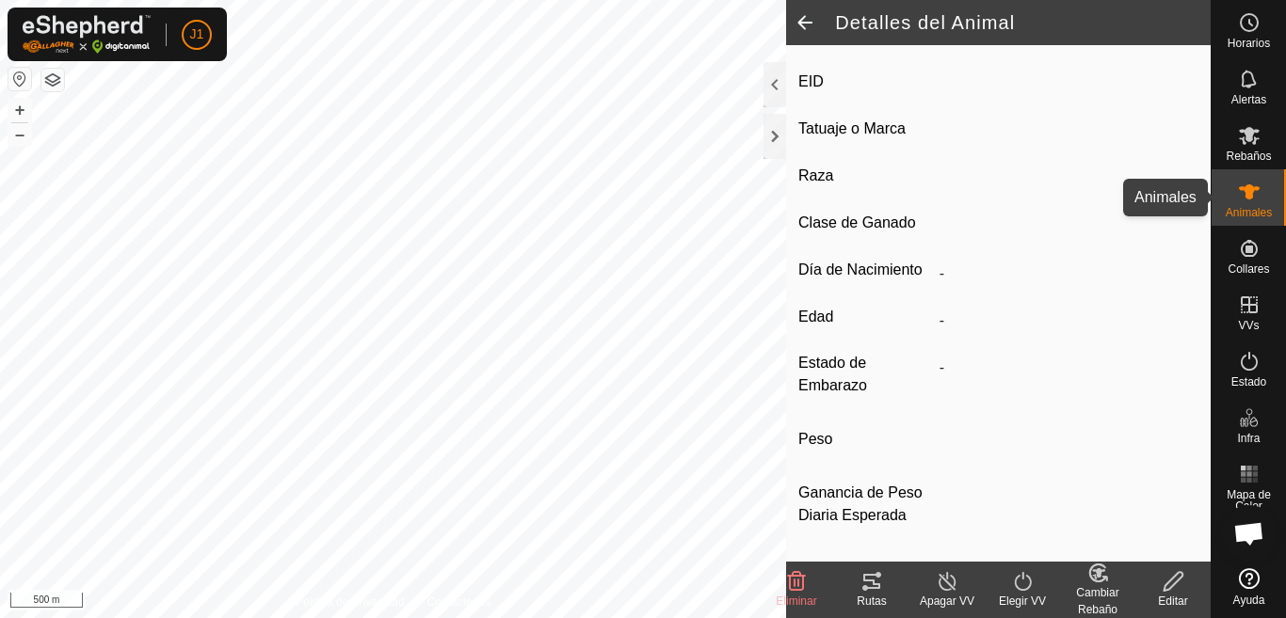
click at [1244, 204] on es-animals-svg-icon at bounding box center [1249, 192] width 34 height 30
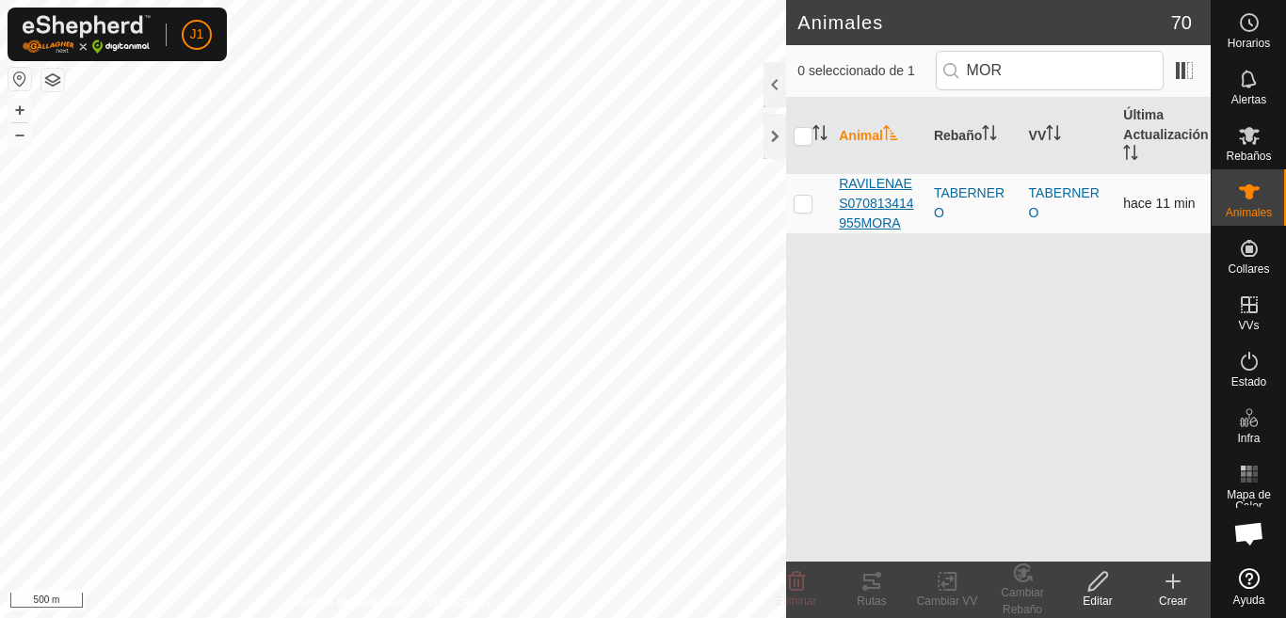
type input "MOR"
click at [858, 215] on span "RAVILENAES070813414955MORA" at bounding box center [879, 203] width 80 height 59
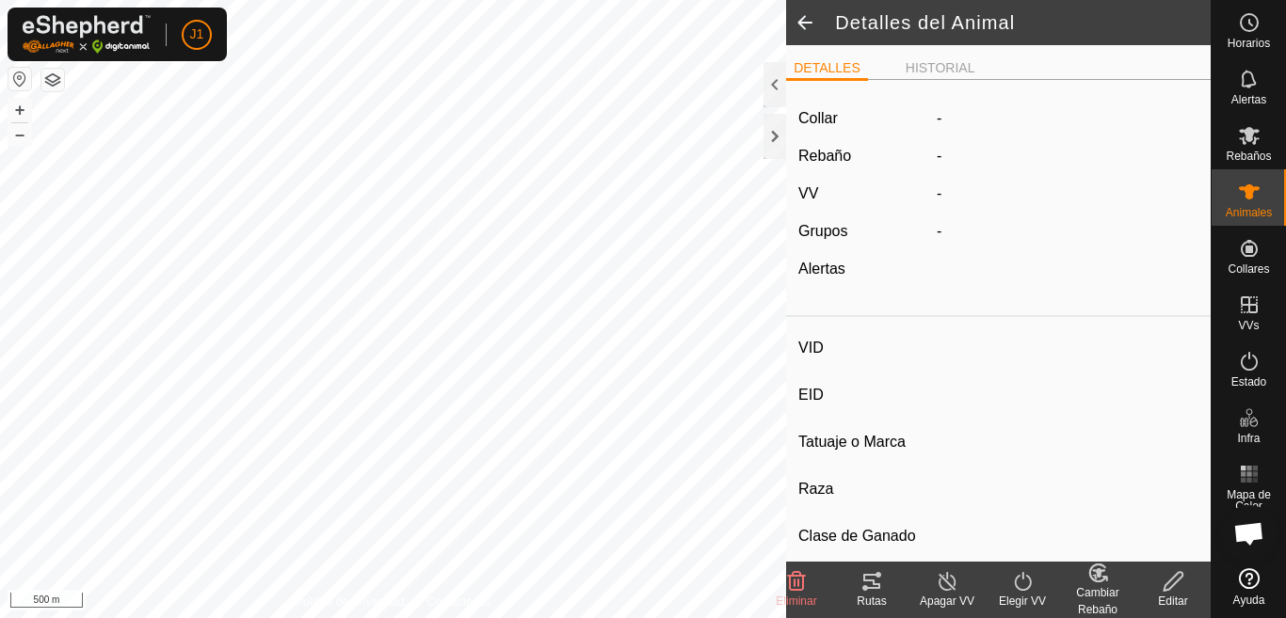
click at [1171, 586] on icon at bounding box center [1172, 581] width 19 height 19
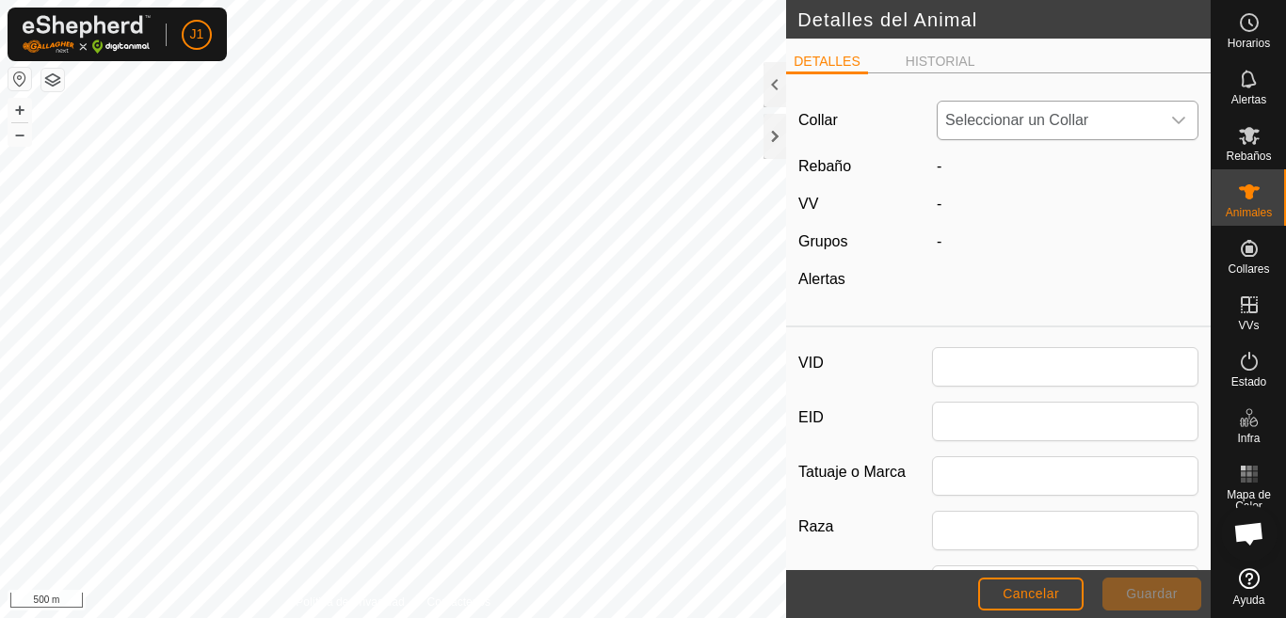
click at [1171, 117] on icon "dropdown trigger" at bounding box center [1178, 120] width 15 height 15
click at [1031, 177] on input "text" at bounding box center [1064, 172] width 228 height 40
type input "49"
type input "RAVILENAES070813414955MORA"
type input "AVILENA"
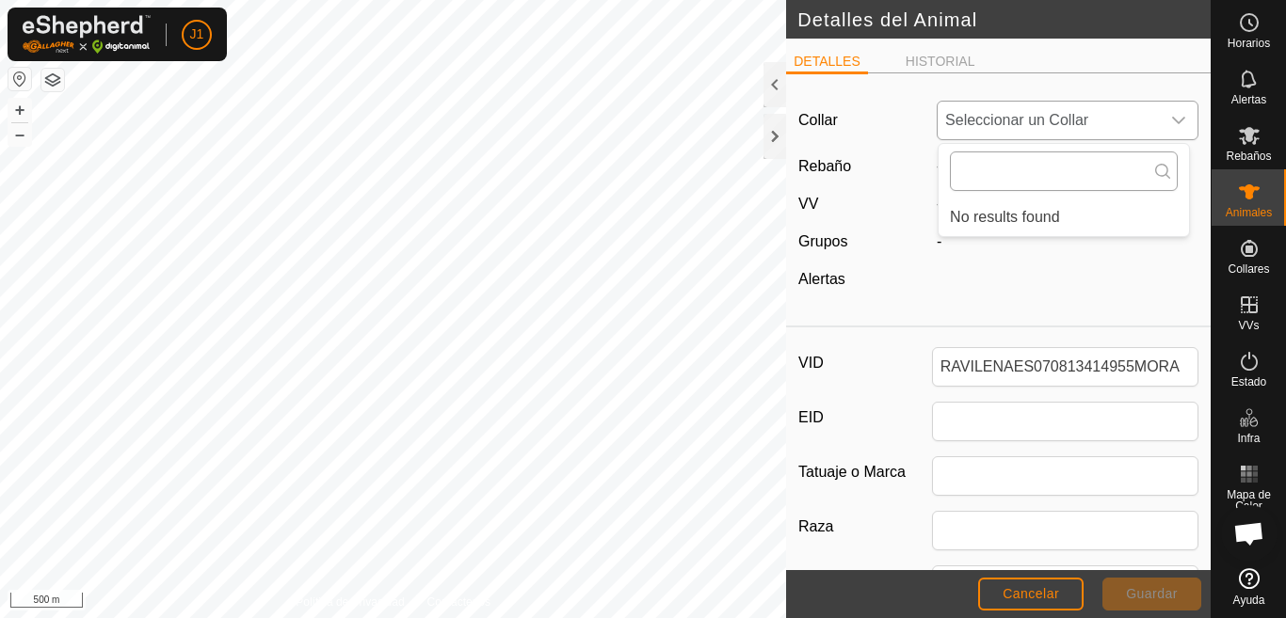
type input "04/2018"
type input "7 years 7 months"
type input "0"
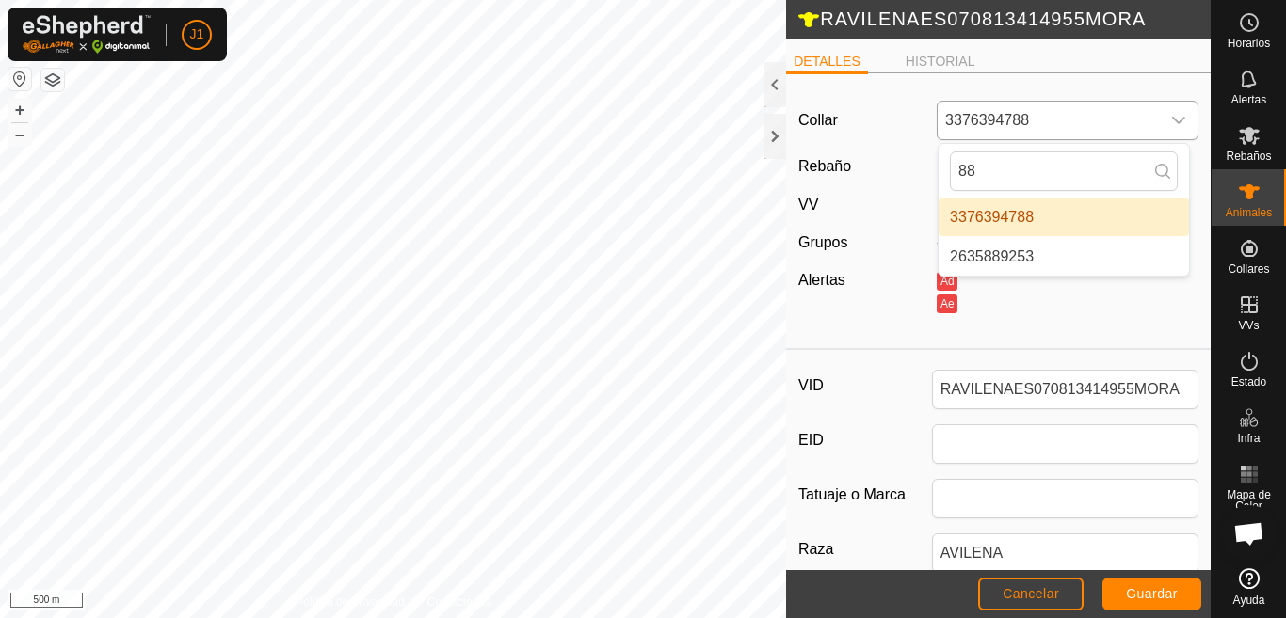
type input "88"
click at [1002, 216] on li "3376394788" at bounding box center [1063, 218] width 250 height 38
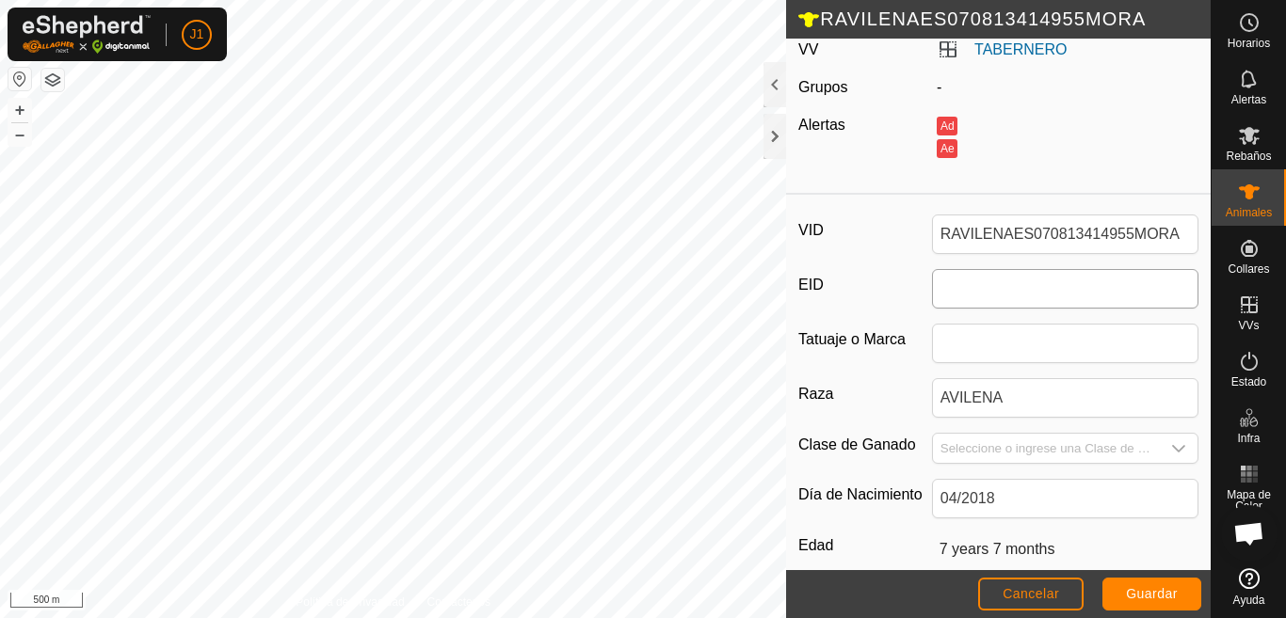
scroll to position [188, 0]
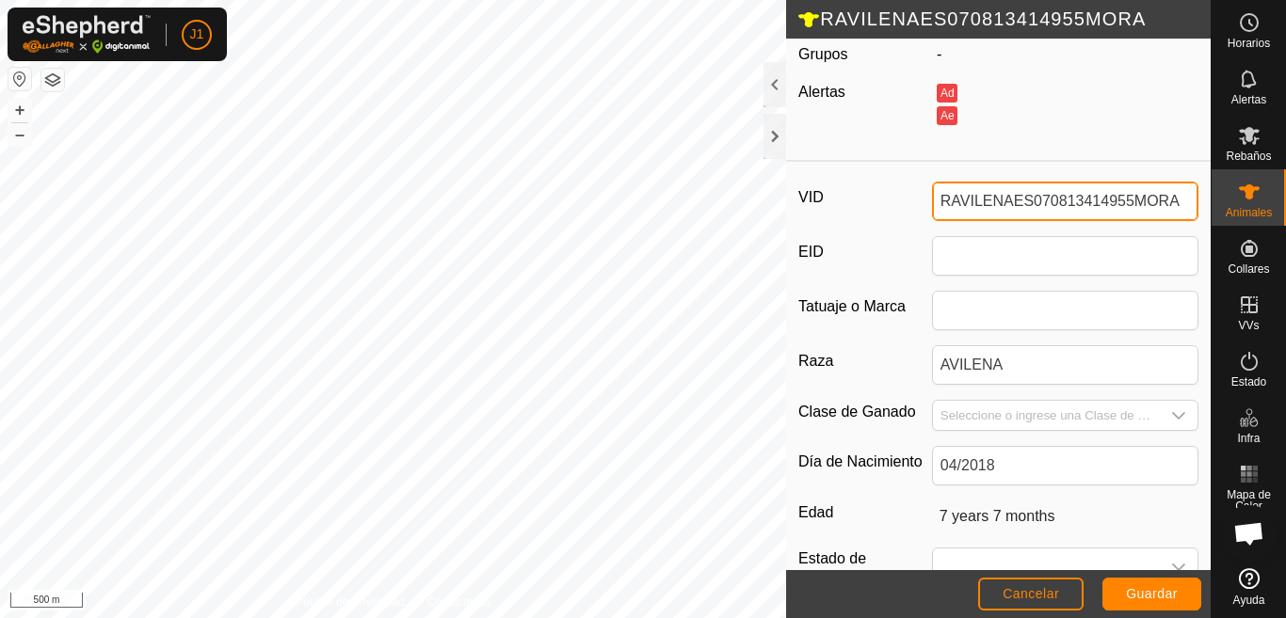
click at [1175, 202] on input "RAVILENAES070813414955MORA" at bounding box center [1065, 202] width 266 height 40
type input "R"
type input "[PERSON_NAME]"
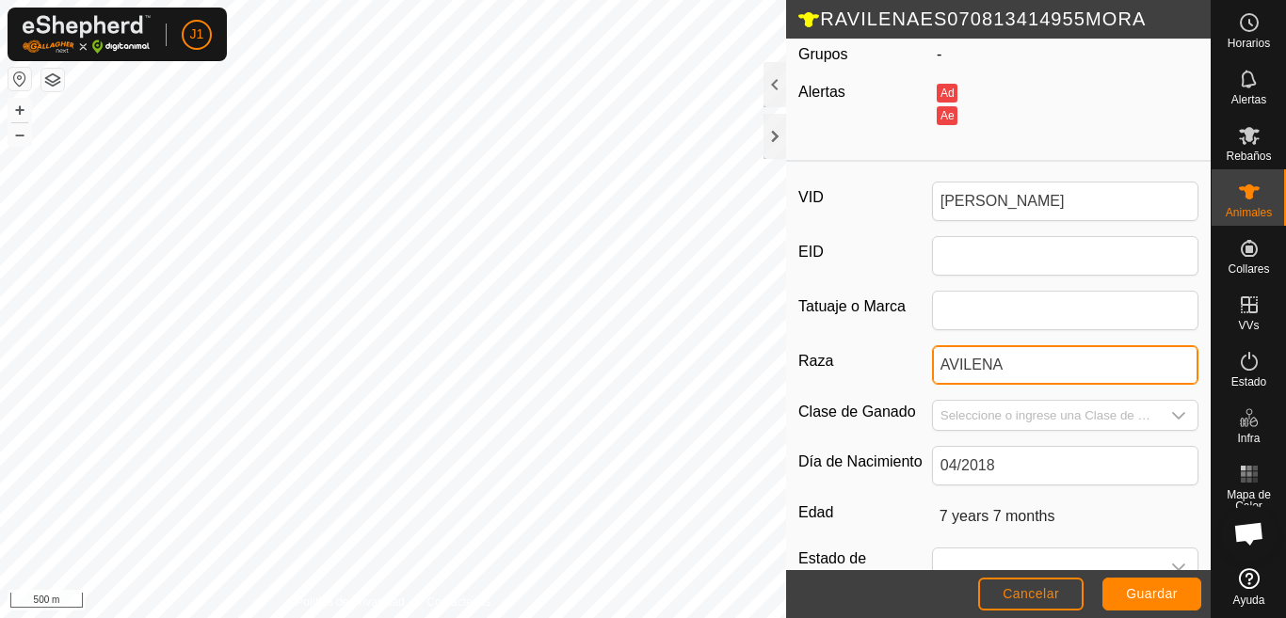
click at [1025, 363] on input "AVILENA" at bounding box center [1065, 365] width 266 height 40
type input "A"
type input "POTRA BAYA"
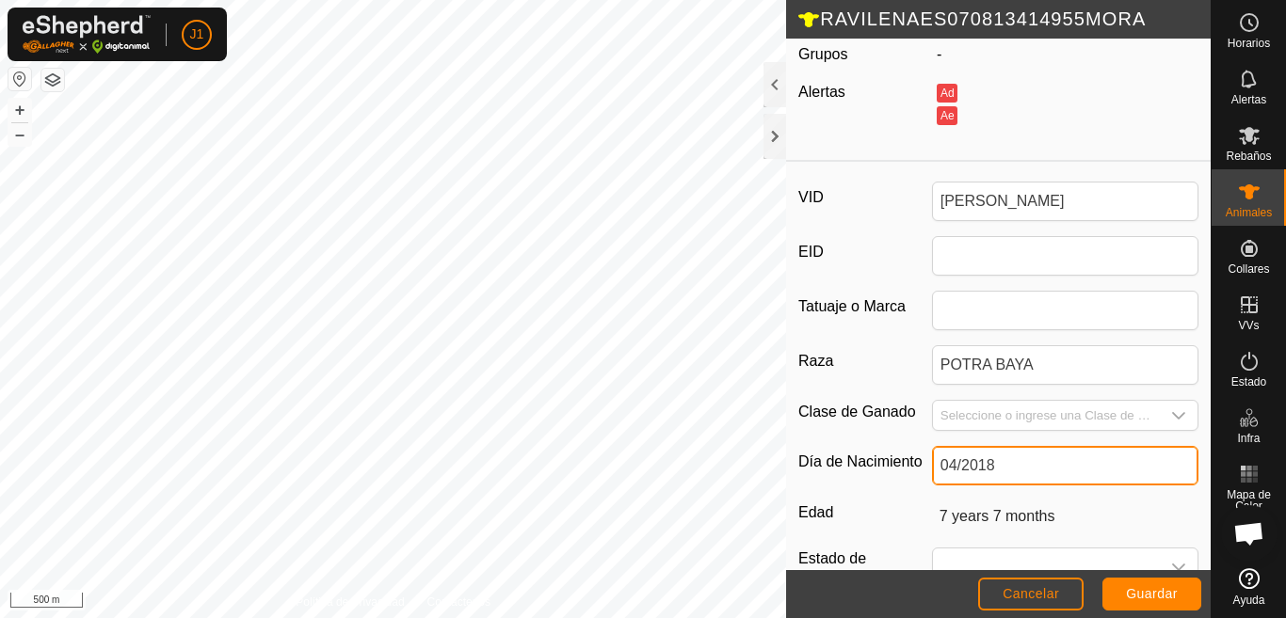
click at [1030, 472] on input "04/2018" at bounding box center [1065, 466] width 266 height 40
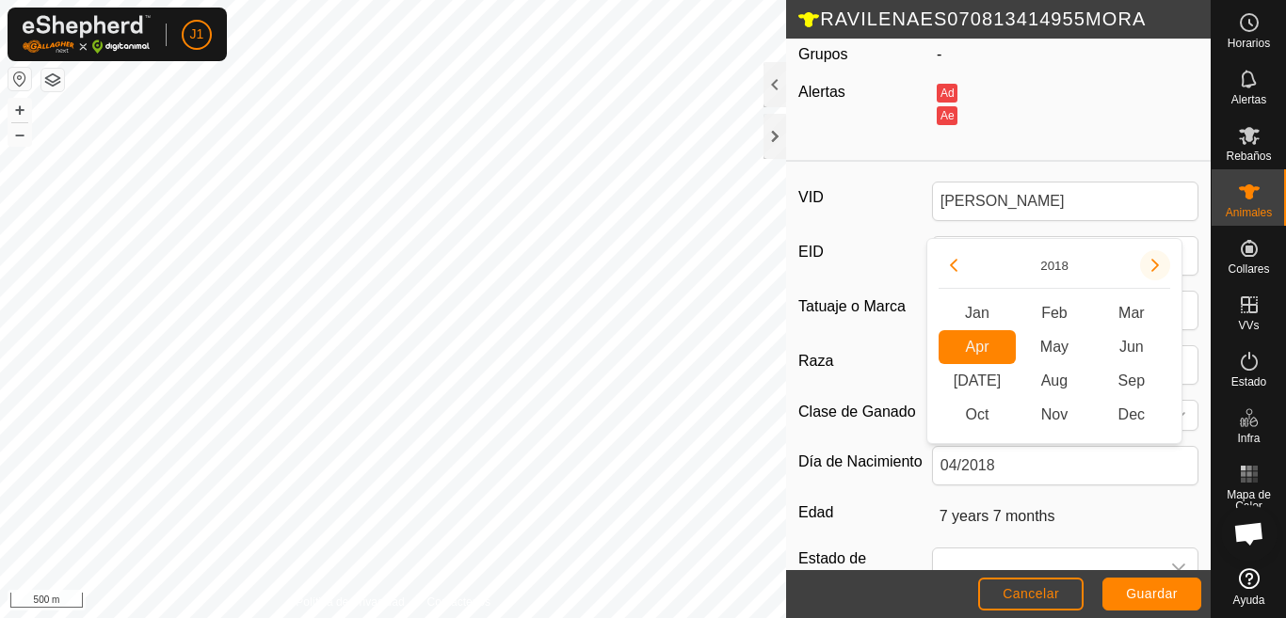
click at [1153, 259] on button "Next Year" at bounding box center [1155, 265] width 30 height 30
click at [1154, 259] on button "Next Year" at bounding box center [1155, 265] width 30 height 30
click at [1154, 259] on icon "Next Year" at bounding box center [1154, 265] width 15 height 15
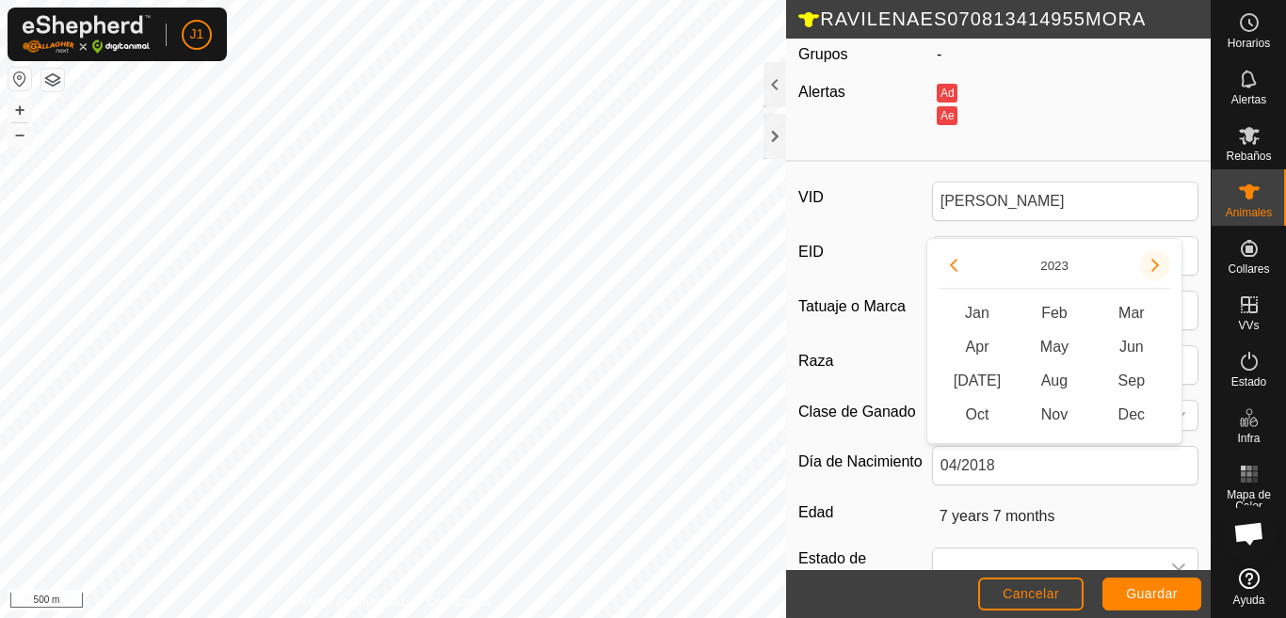
click at [1154, 259] on icon "Next Year" at bounding box center [1154, 265] width 15 height 15
click at [1057, 350] on span "May" at bounding box center [1054, 347] width 77 height 34
type input "RAVILENAES070813414955MORA"
type input "AVILENA"
type input "04/2018"
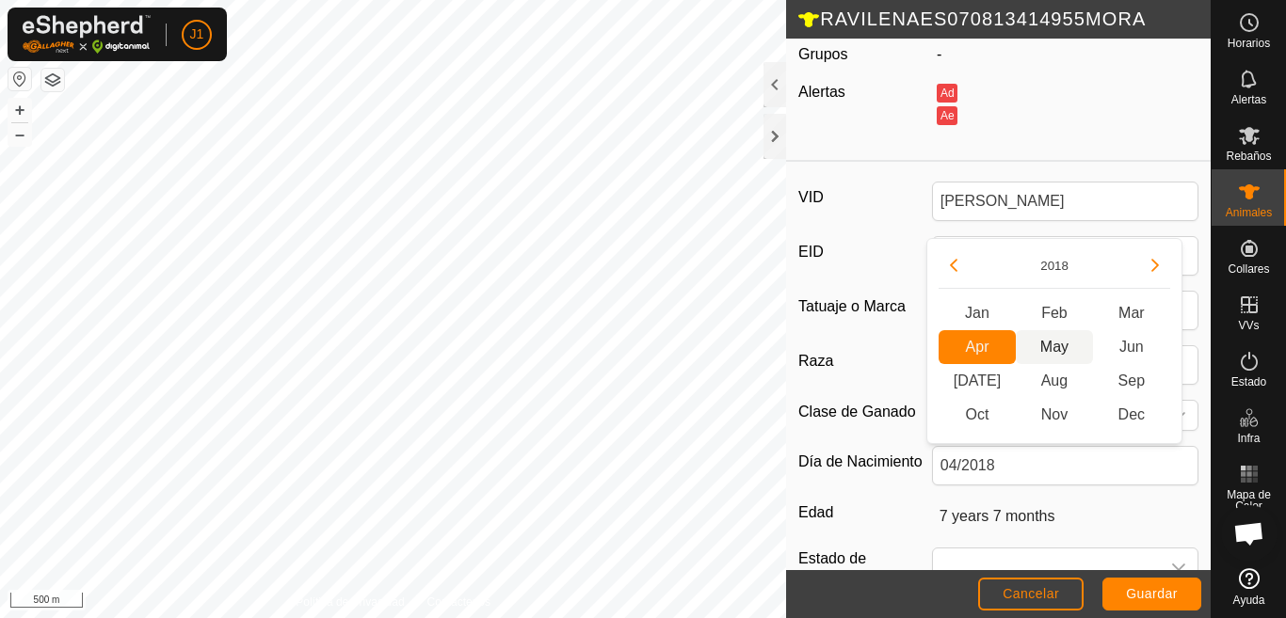
type input "7 years 7 months"
type input "0"
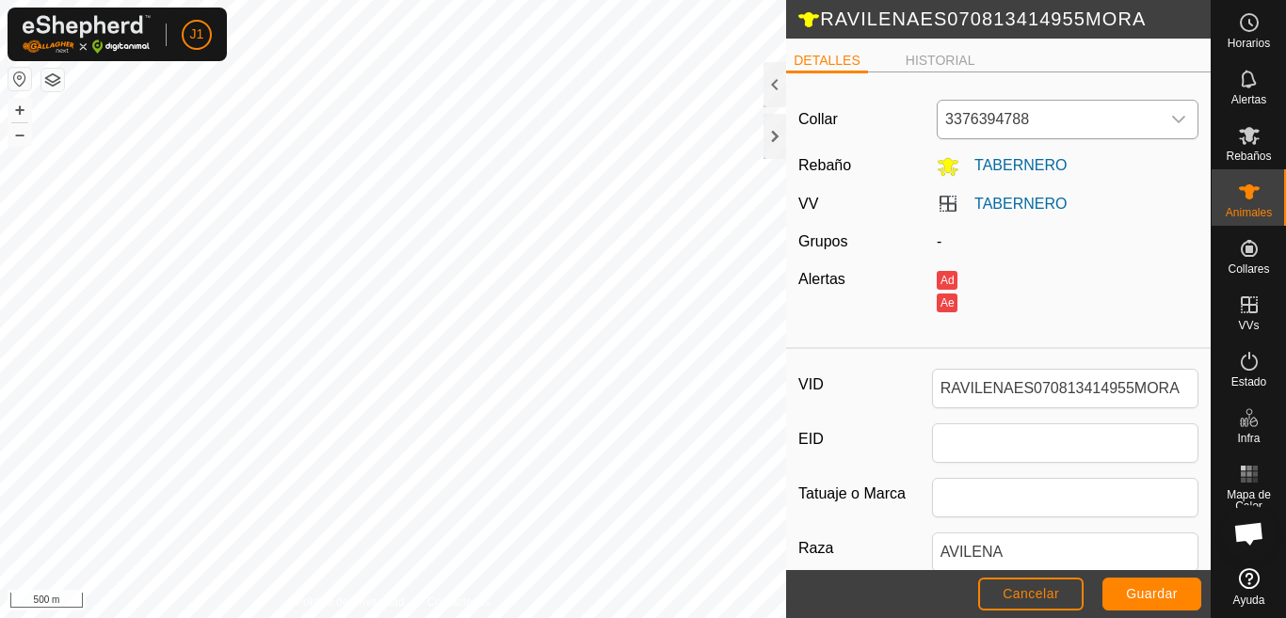
scroll to position [0, 0]
click at [1175, 389] on input "RAVILENAES070813414955MORA" at bounding box center [1065, 390] width 266 height 40
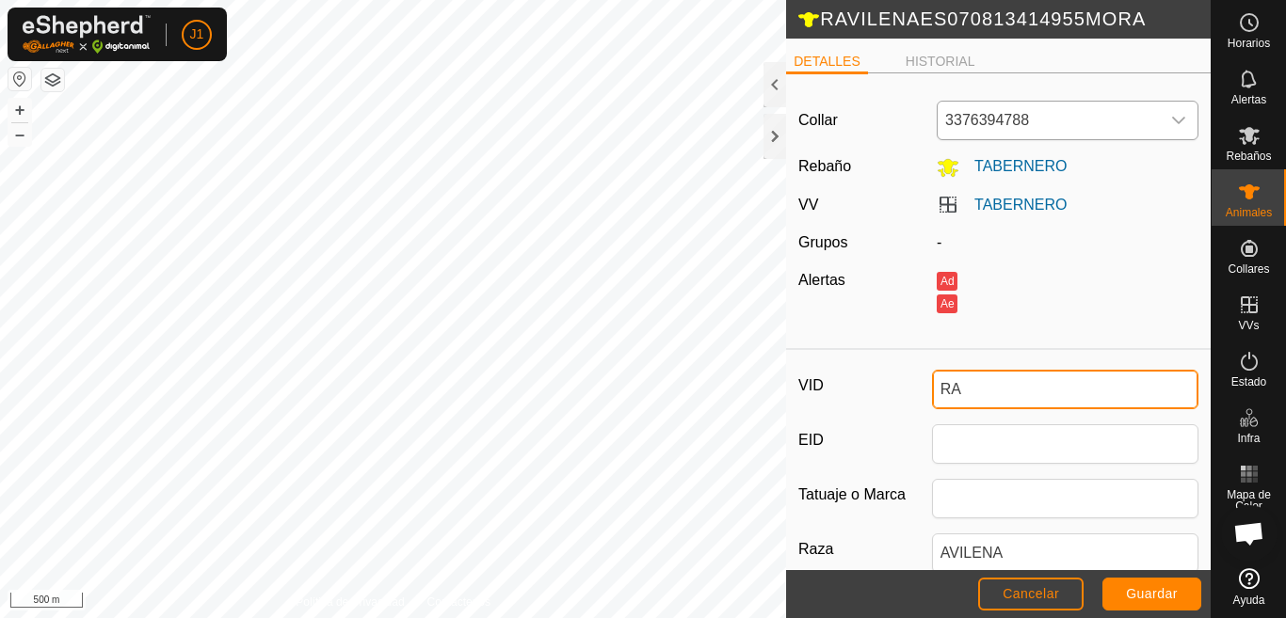
type input "R"
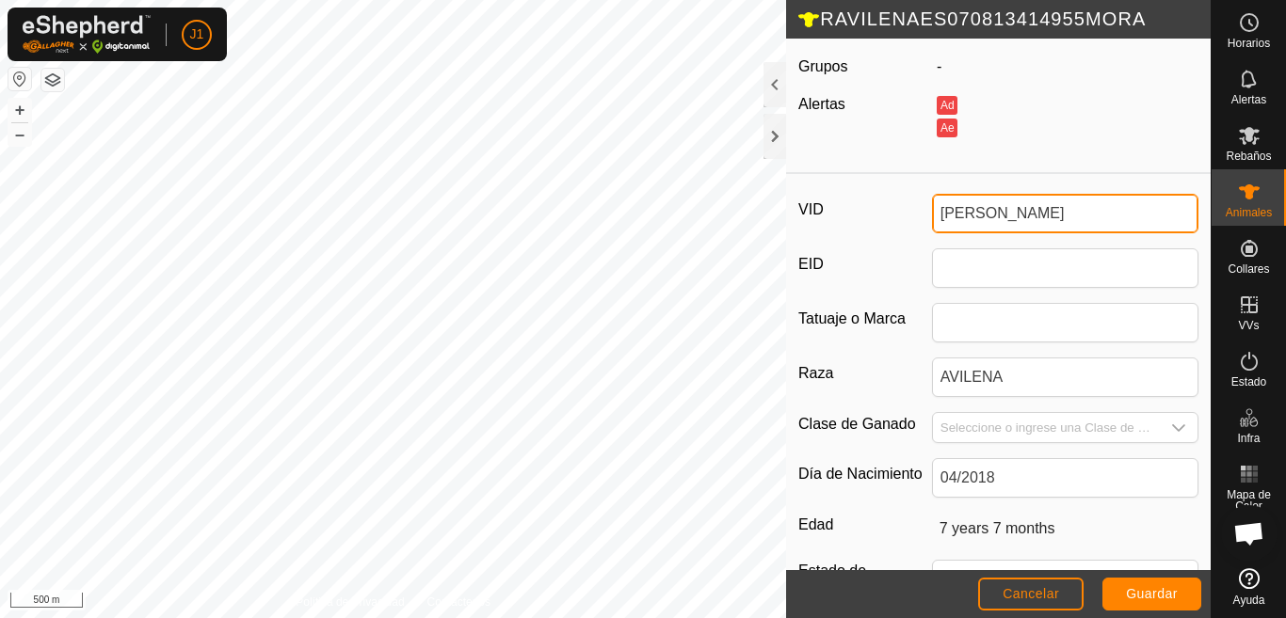
scroll to position [188, 0]
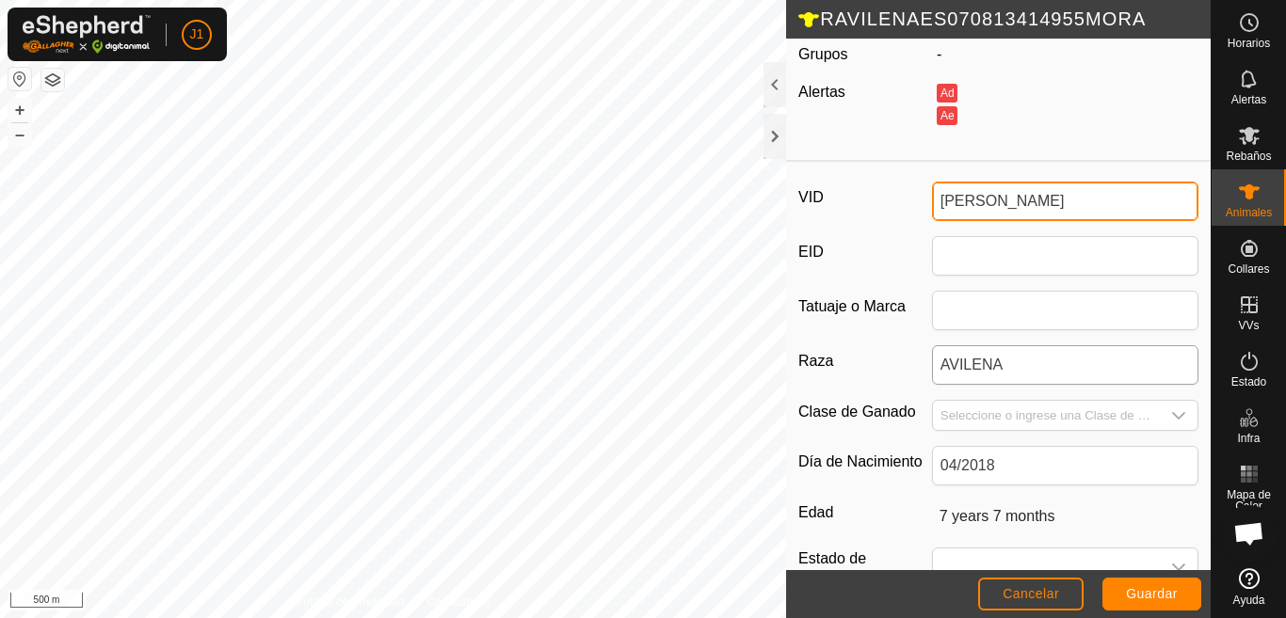
type input "[PERSON_NAME]"
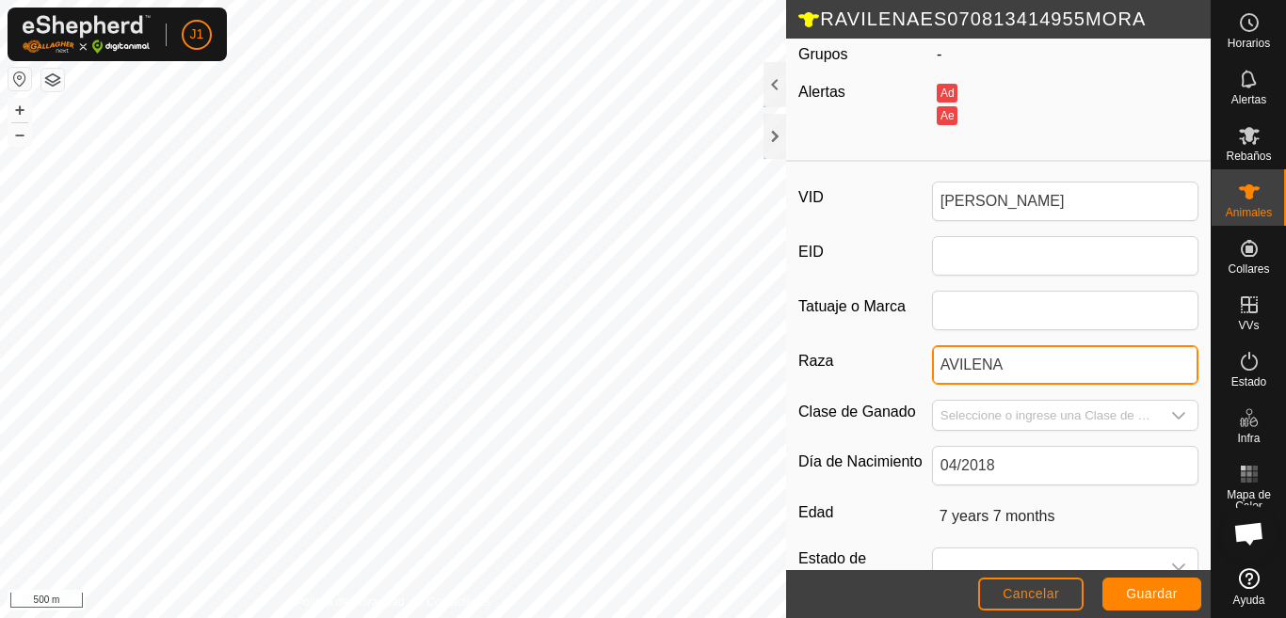
click at [1031, 376] on input "AVILENA" at bounding box center [1065, 365] width 266 height 40
type input "A"
type input "POTRA BAYA"
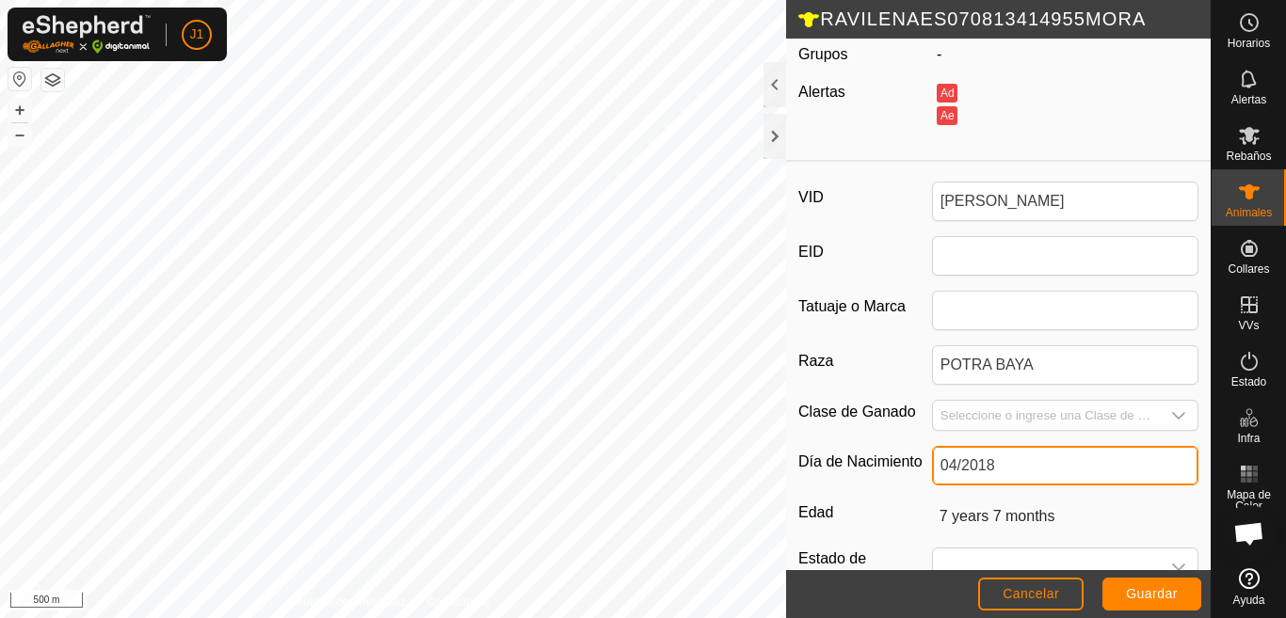
click at [1023, 461] on input "04/2018" at bounding box center [1065, 466] width 266 height 40
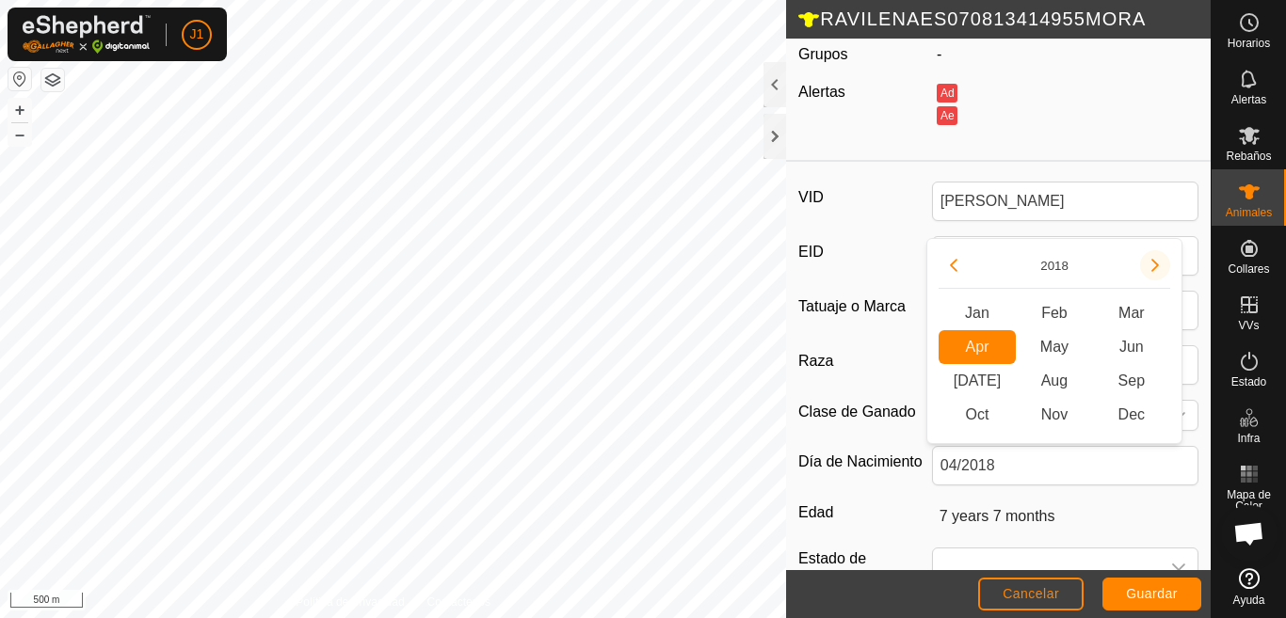
click at [1152, 268] on button "Next Year" at bounding box center [1155, 265] width 30 height 30
click at [1153, 269] on span "Next Year" at bounding box center [1153, 269] width 0 height 0
click at [1154, 268] on button "Next Year" at bounding box center [1155, 265] width 30 height 30
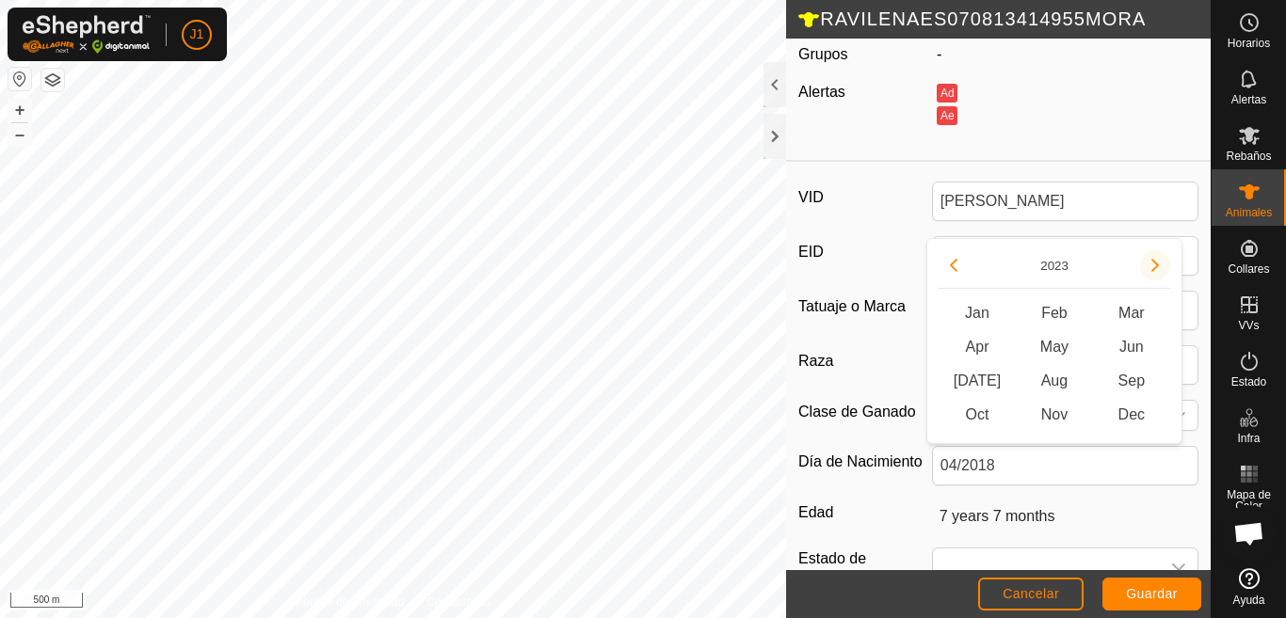
click at [1154, 268] on button "Next Year" at bounding box center [1155, 265] width 30 height 30
click at [1064, 345] on span "May" at bounding box center [1054, 347] width 77 height 34
type input "05/2024"
type input "1 year 5 months"
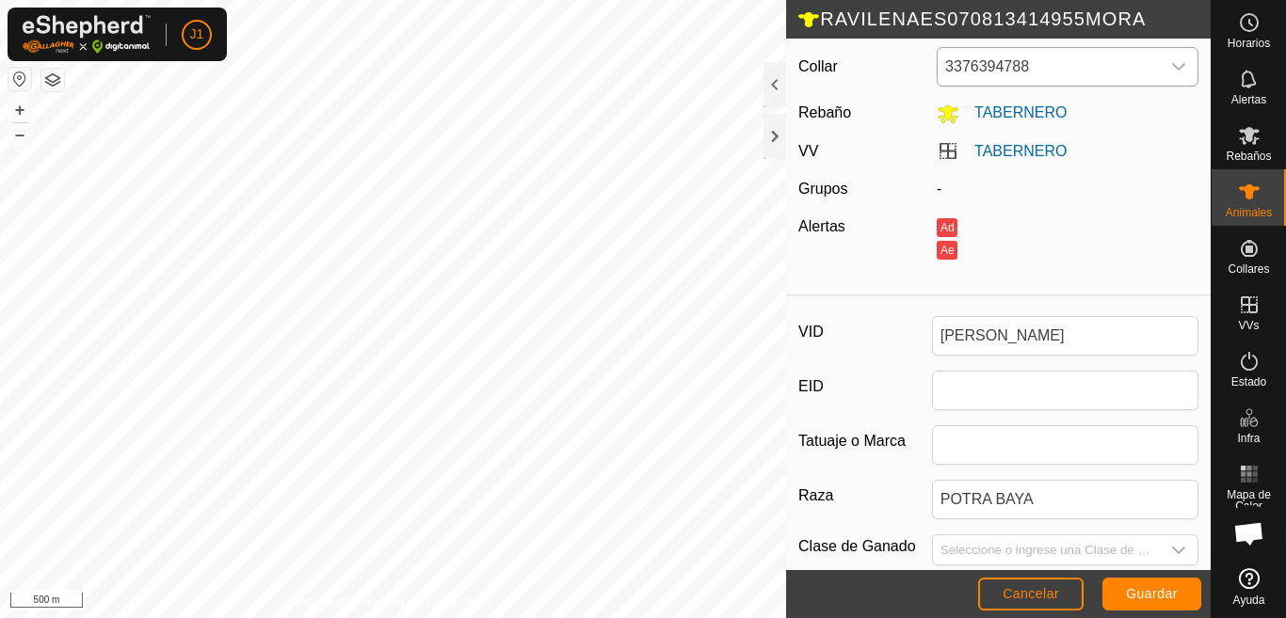
scroll to position [0, 0]
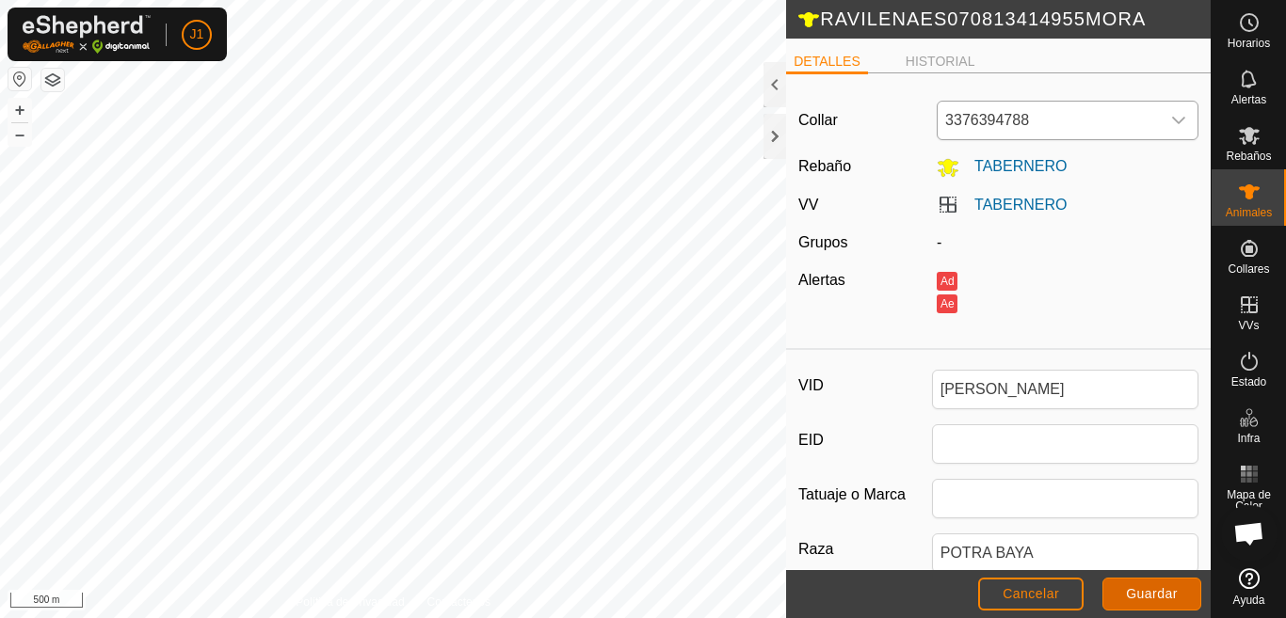
click at [1154, 584] on button "Guardar" at bounding box center [1151, 594] width 99 height 33
click at [1157, 595] on span "Guardar" at bounding box center [1152, 593] width 52 height 15
click at [1256, 205] on es-animals-svg-icon at bounding box center [1249, 192] width 34 height 30
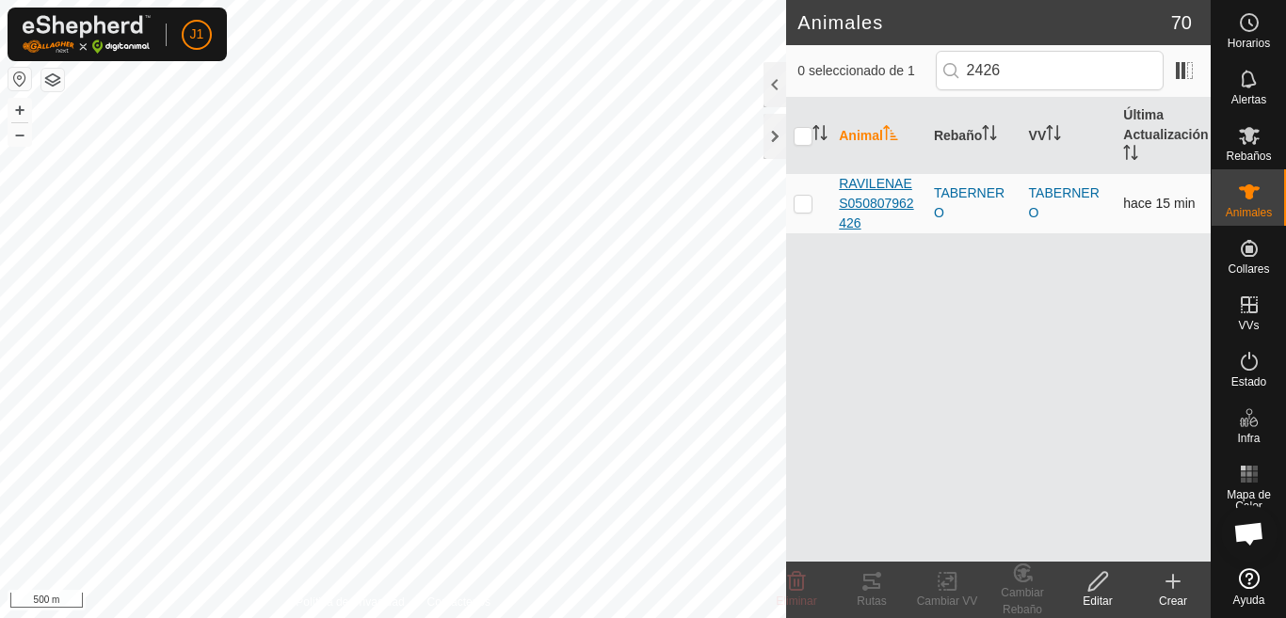
type input "2426"
click at [868, 200] on span "RAVILENAES050807962426" at bounding box center [879, 203] width 80 height 59
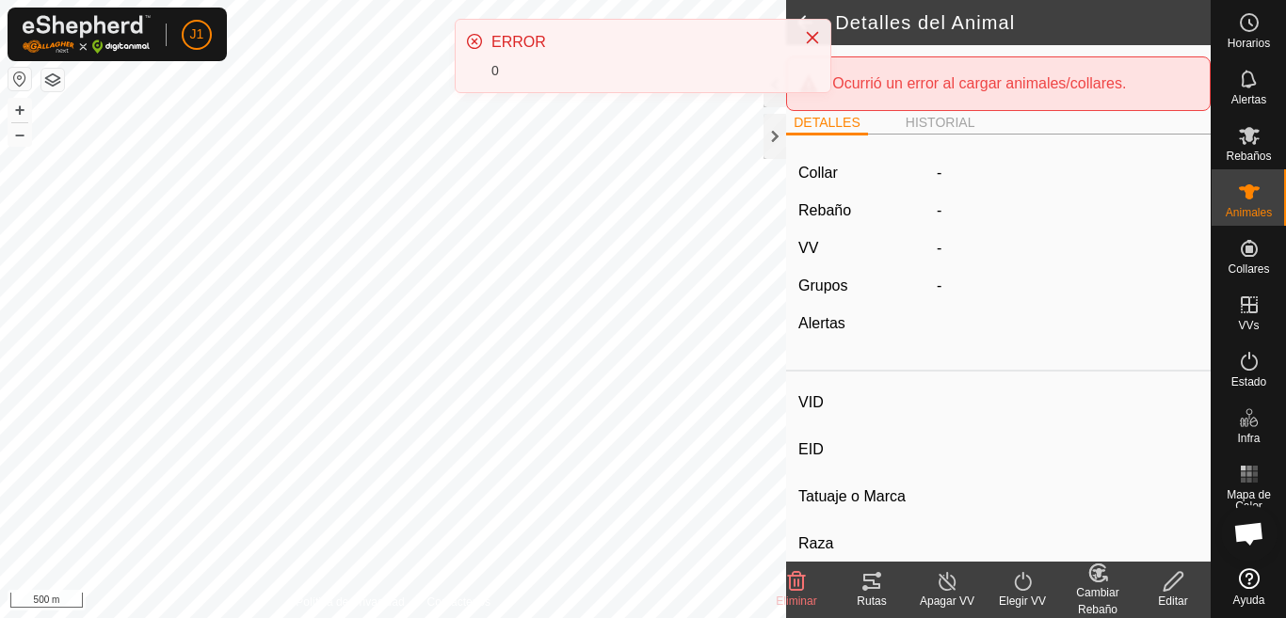
click at [1171, 596] on div "Editar" at bounding box center [1172, 601] width 75 height 17
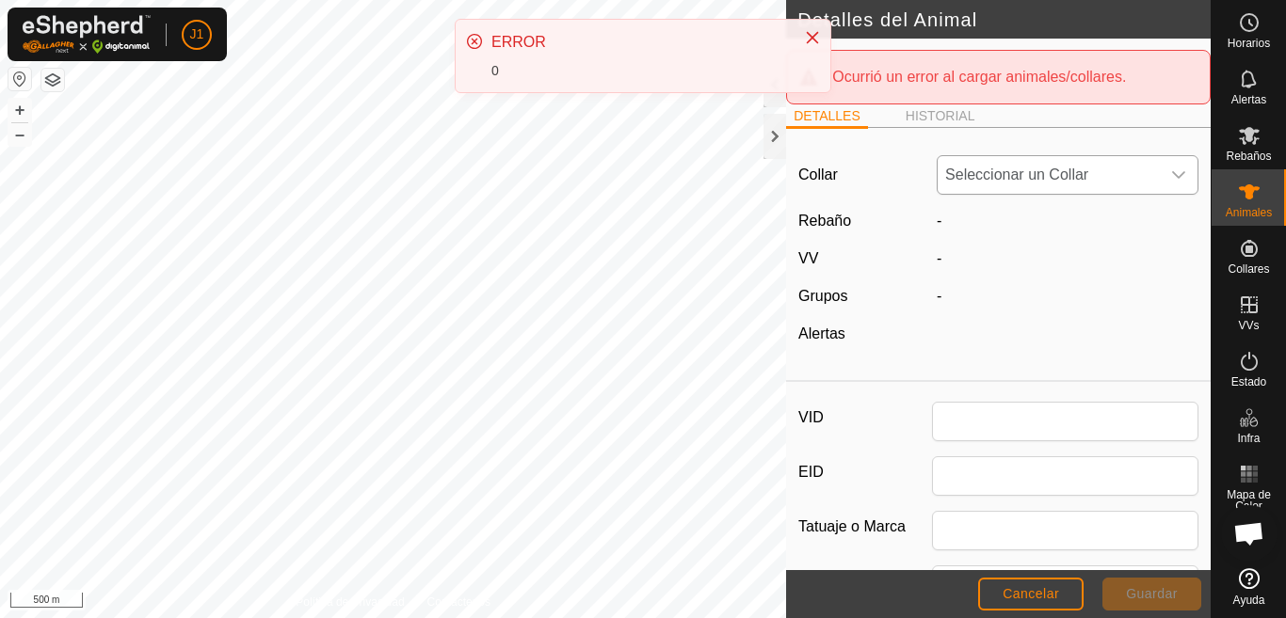
click at [1160, 119] on ul "DETALLES HISTORIAL" at bounding box center [998, 116] width 424 height 24
click at [1171, 173] on icon "dropdown trigger" at bounding box center [1178, 175] width 15 height 15
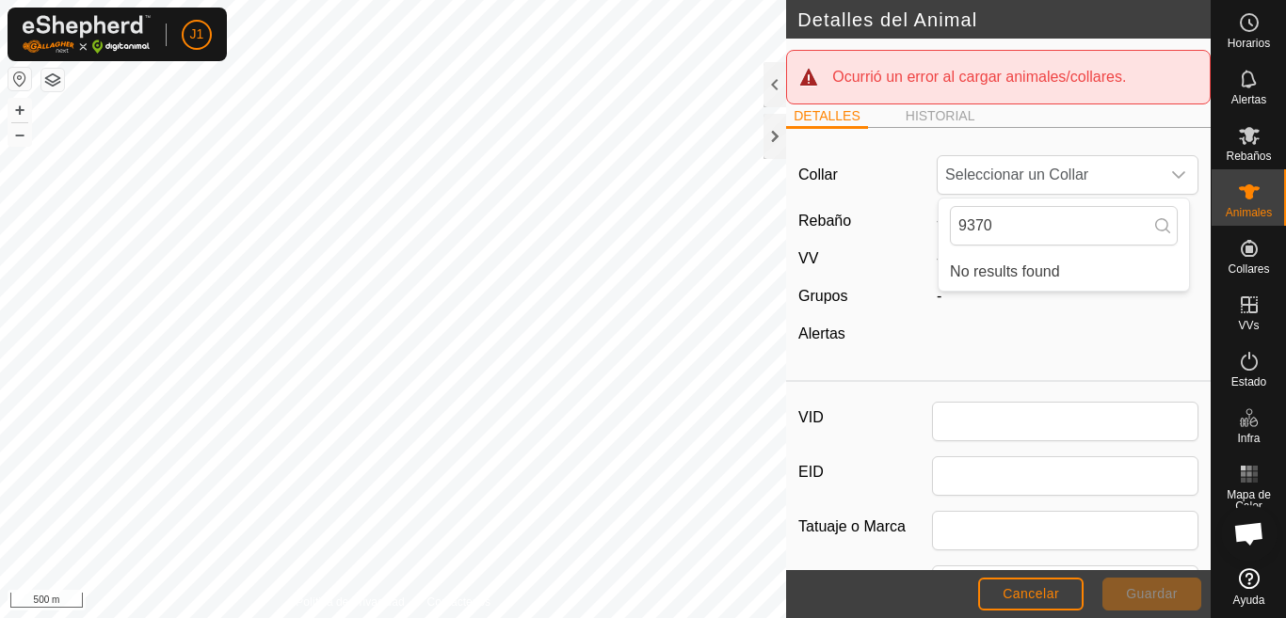
type input "9370"
click at [1077, 346] on div "Collar Seleccionar un Collar 9370 No results found Rebaño - VV - Grupos - Alert…" at bounding box center [998, 258] width 424 height 230
click at [1171, 180] on icon "dropdown trigger" at bounding box center [1178, 175] width 15 height 15
click at [1157, 232] on icon at bounding box center [1162, 225] width 15 height 15
click at [1157, 224] on icon at bounding box center [1162, 225] width 15 height 15
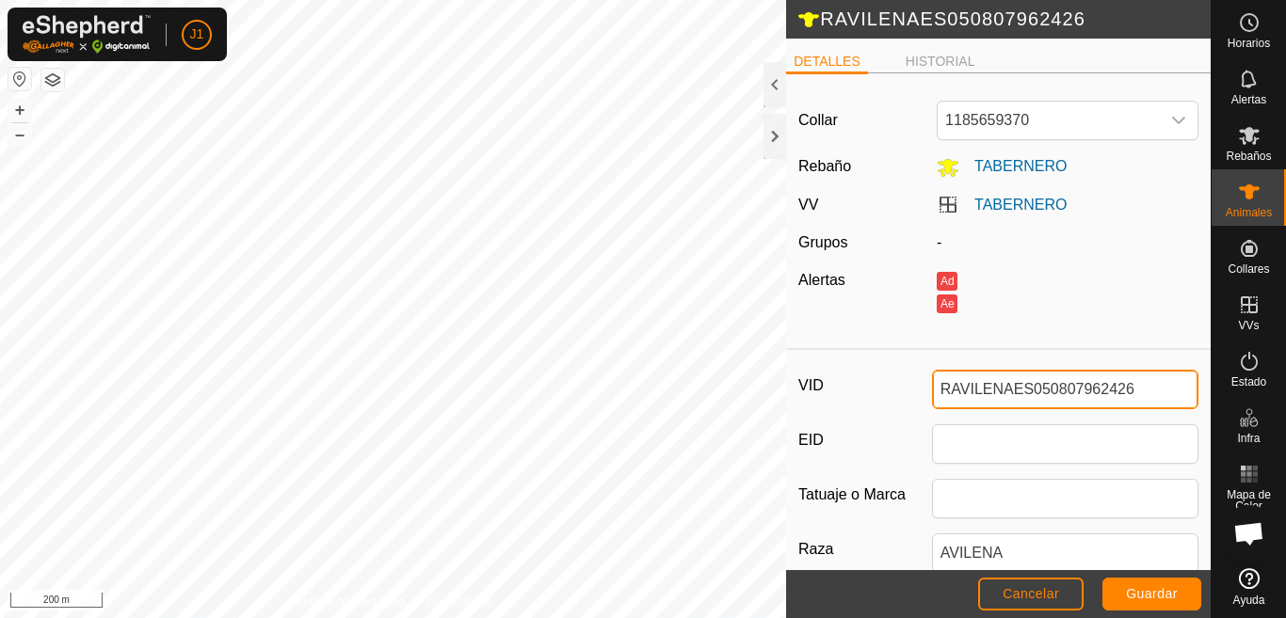
click at [1141, 393] on input "RAVILENAES050807962426" at bounding box center [1065, 390] width 266 height 40
type input "R"
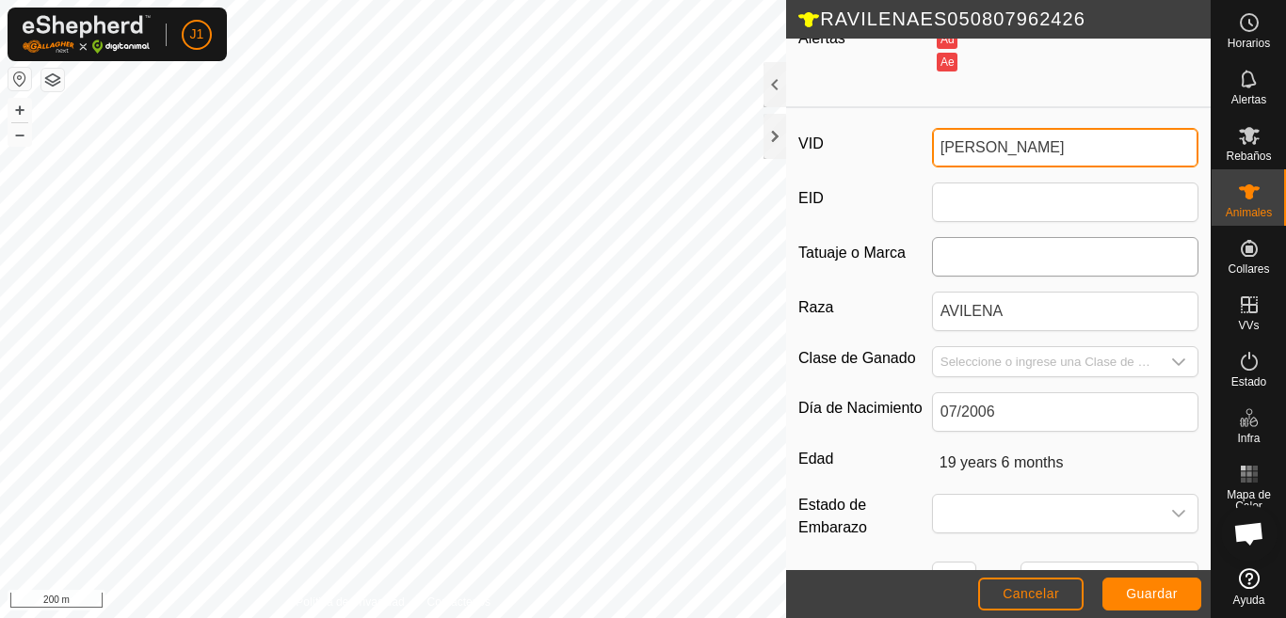
scroll to position [282, 0]
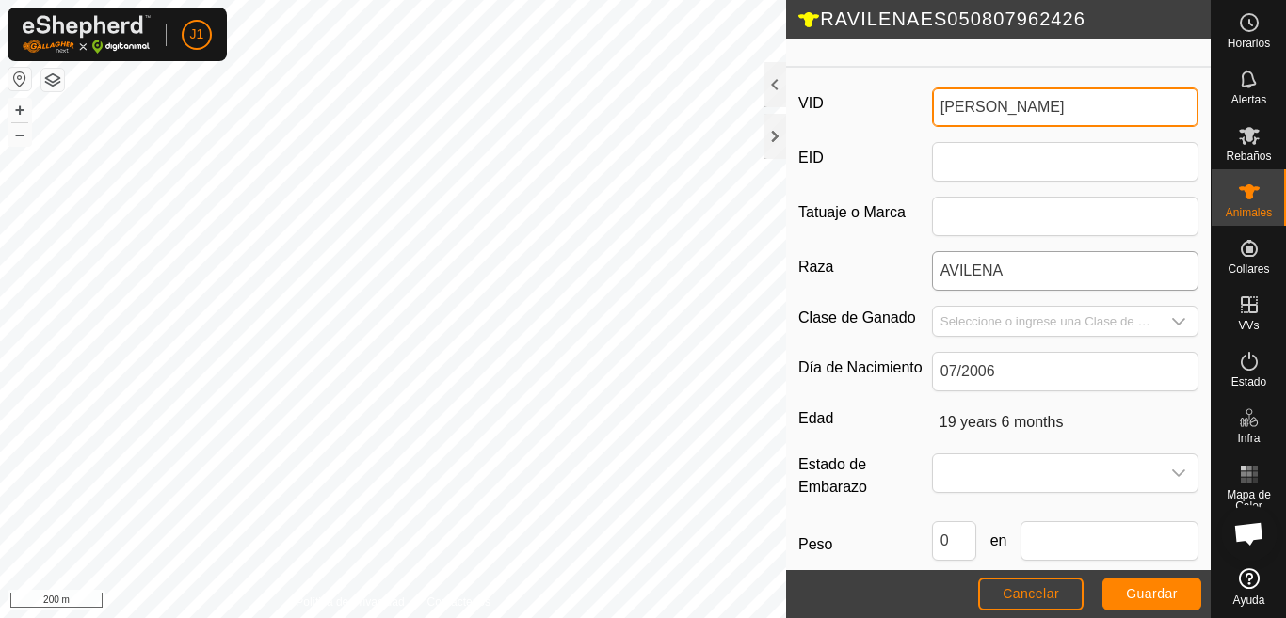
type input "ZENA-PIPI"
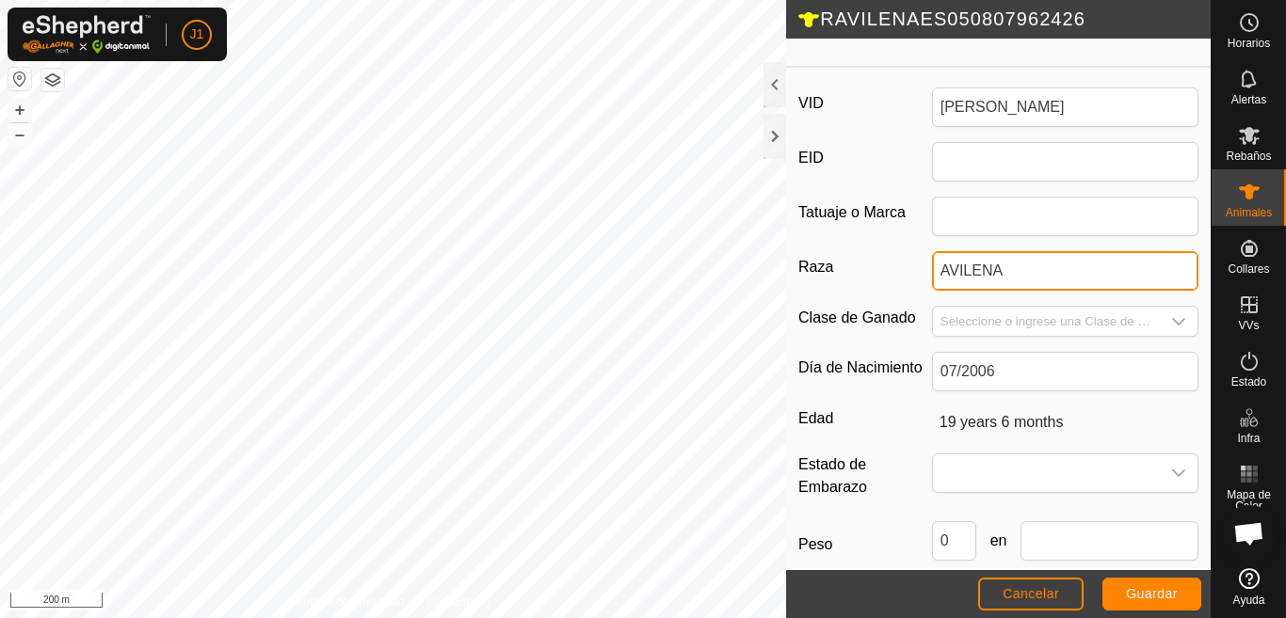
click at [1039, 277] on input "AVILENA" at bounding box center [1065, 271] width 266 height 40
type input "A"
type input "POTRA PERLA"
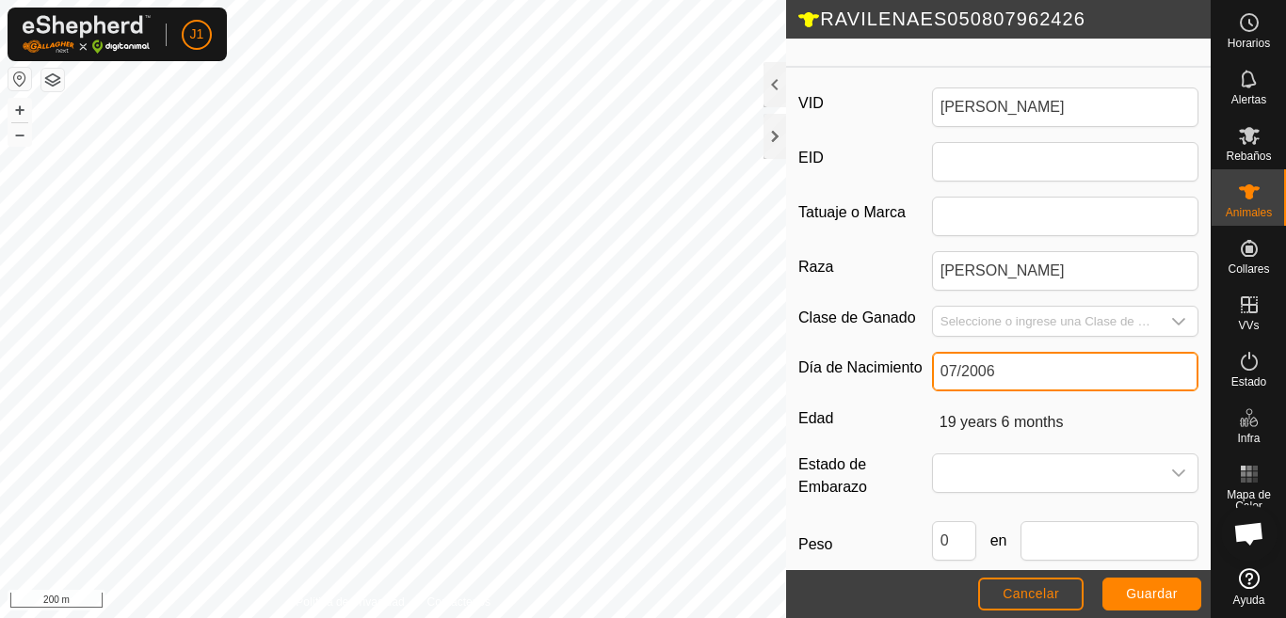
click at [1009, 374] on input "07/2006" at bounding box center [1065, 372] width 266 height 40
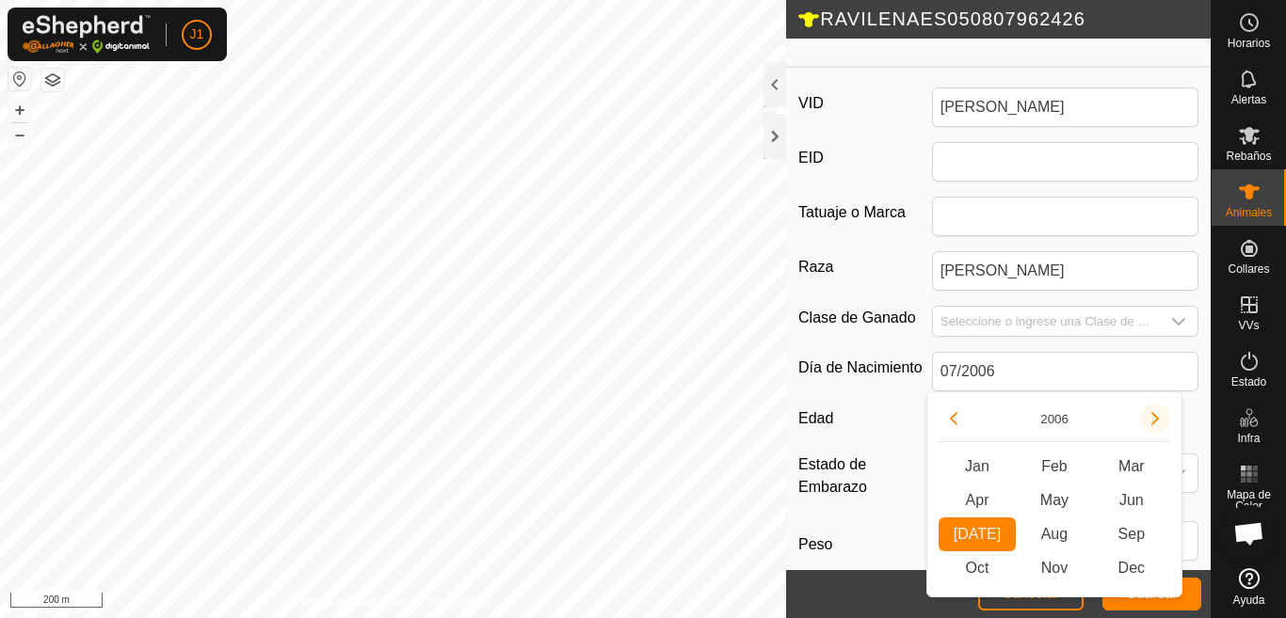
click at [1146, 422] on button "Next Year" at bounding box center [1155, 419] width 30 height 30
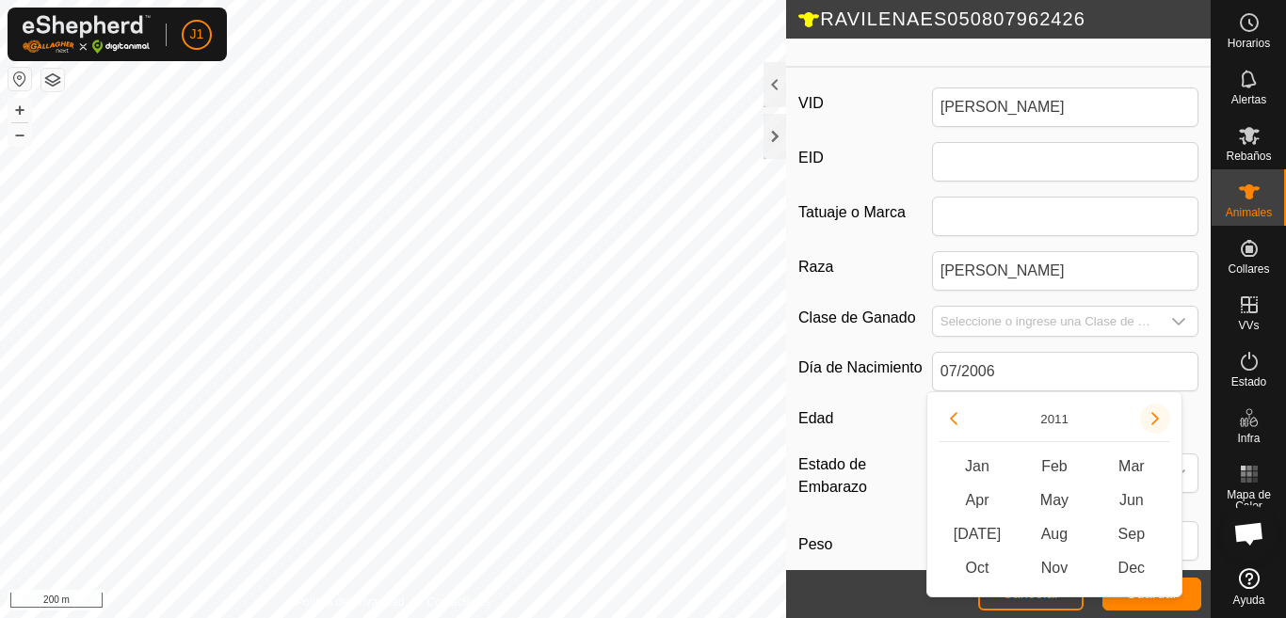
click at [1148, 422] on button "Next Year" at bounding box center [1155, 419] width 30 height 30
click at [1148, 422] on icon "Next Year" at bounding box center [1154, 418] width 15 height 15
click at [1148, 422] on button "Next Year" at bounding box center [1155, 419] width 30 height 30
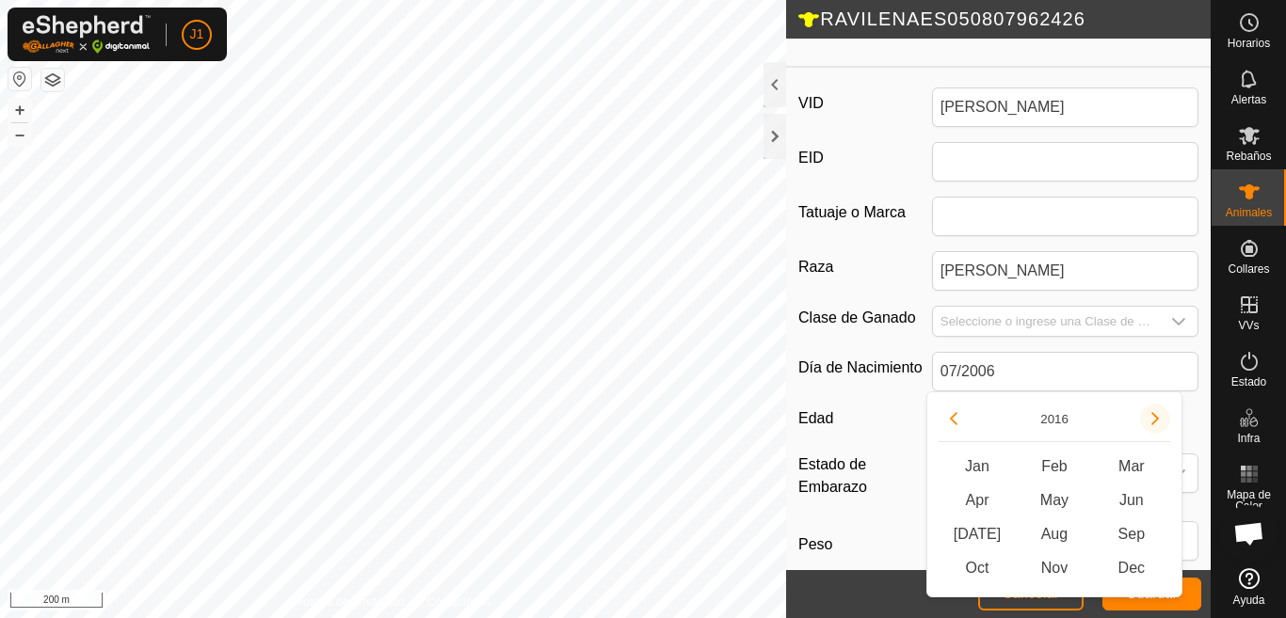
click at [1148, 422] on button "Next Year" at bounding box center [1155, 419] width 30 height 30
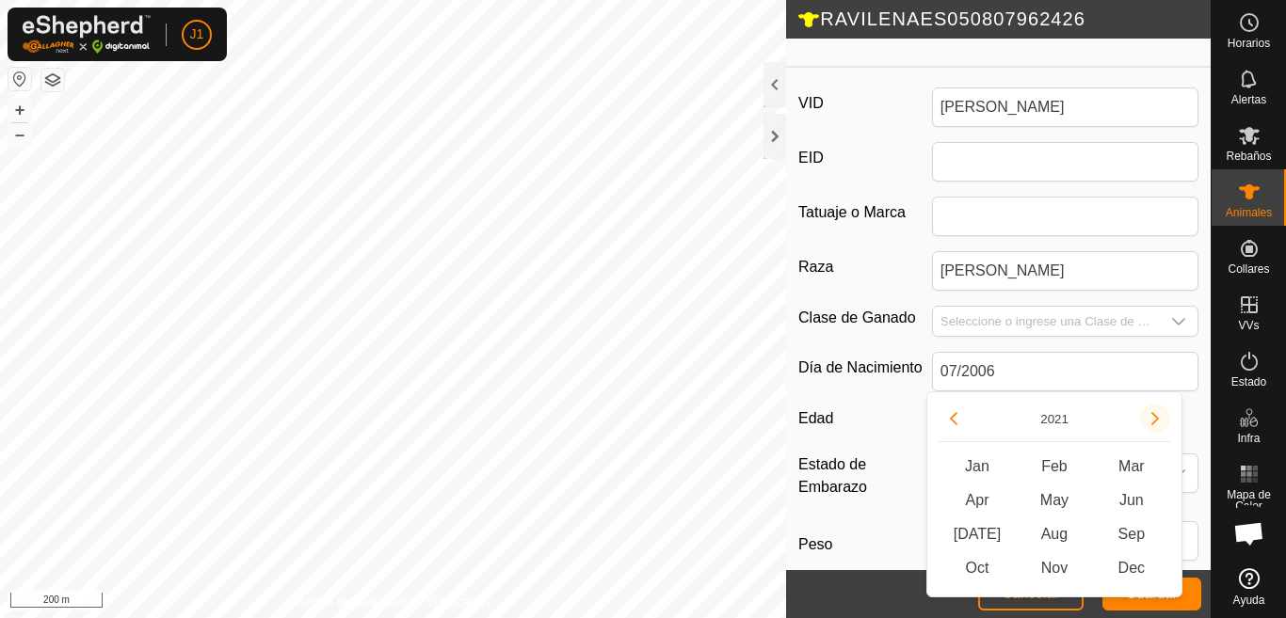
click at [1148, 422] on icon "Next Year" at bounding box center [1154, 418] width 15 height 15
click at [1148, 422] on button "Next Year" at bounding box center [1155, 419] width 30 height 30
click at [945, 414] on button "Previous Year" at bounding box center [953, 419] width 30 height 30
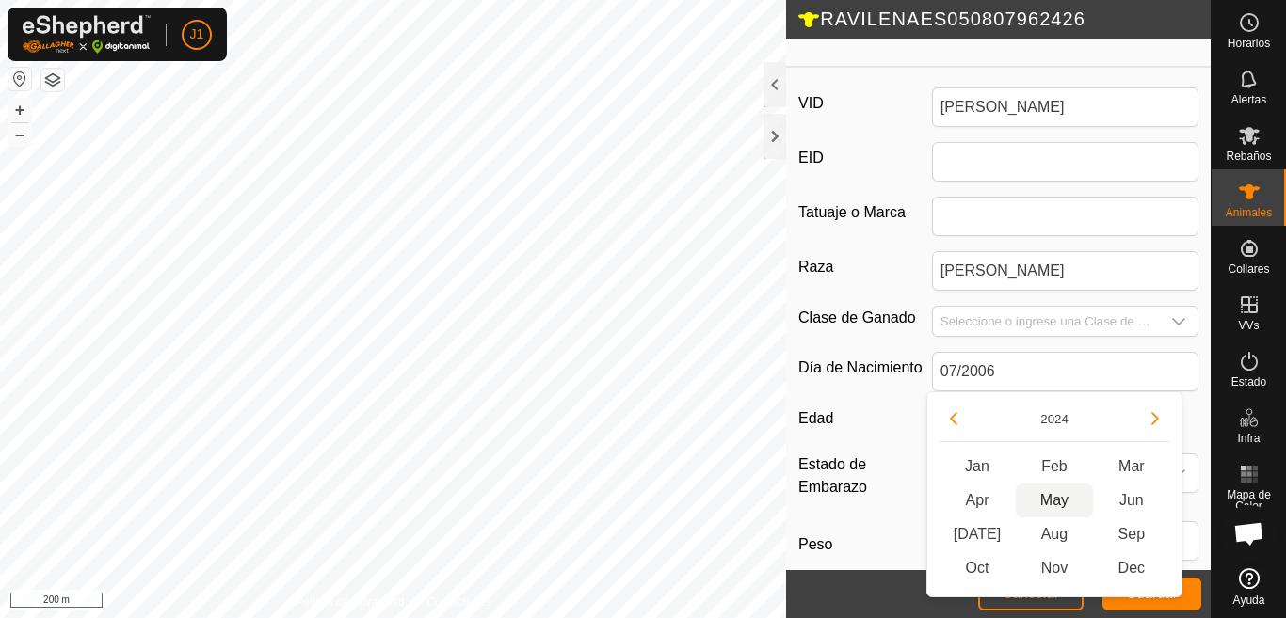
click at [1047, 505] on span "May" at bounding box center [1054, 501] width 77 height 34
type input "05/2024"
type input "1 year 5 months"
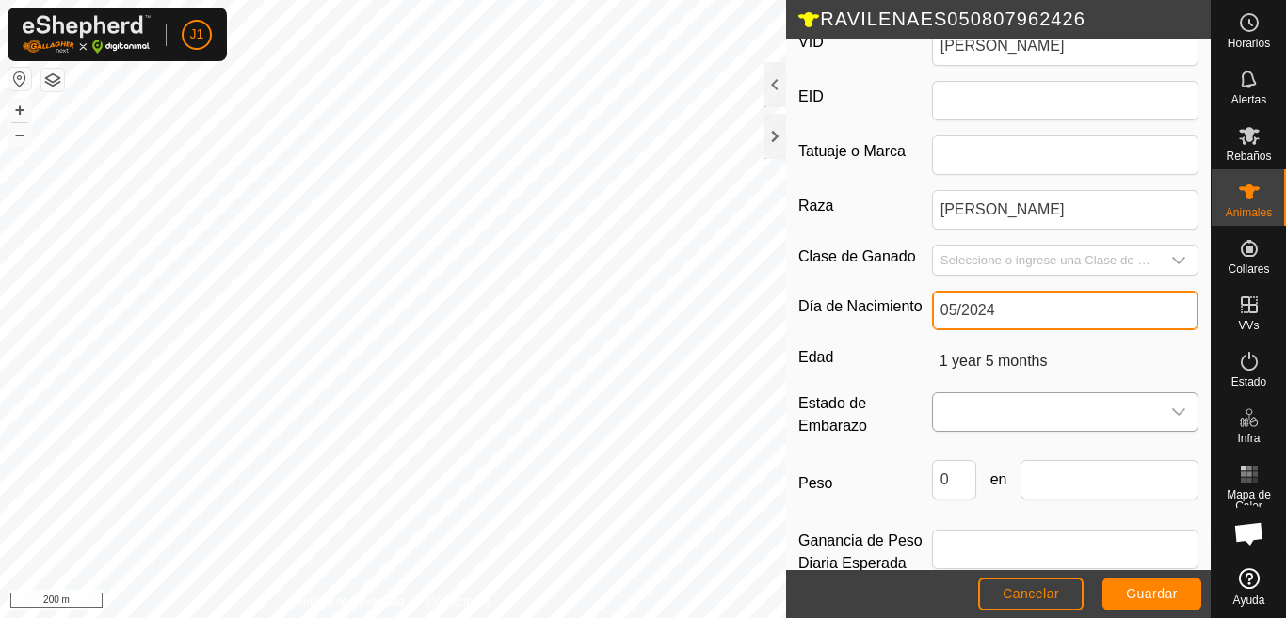
scroll to position [383, 0]
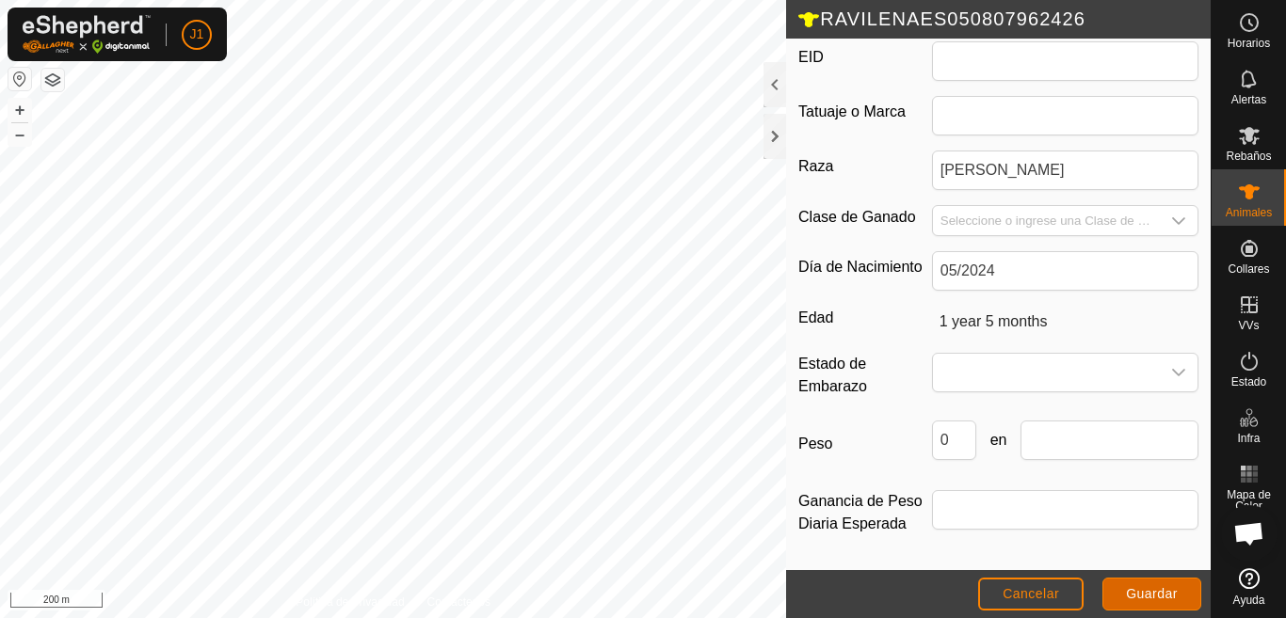
click at [1144, 598] on span "Guardar" at bounding box center [1152, 593] width 52 height 15
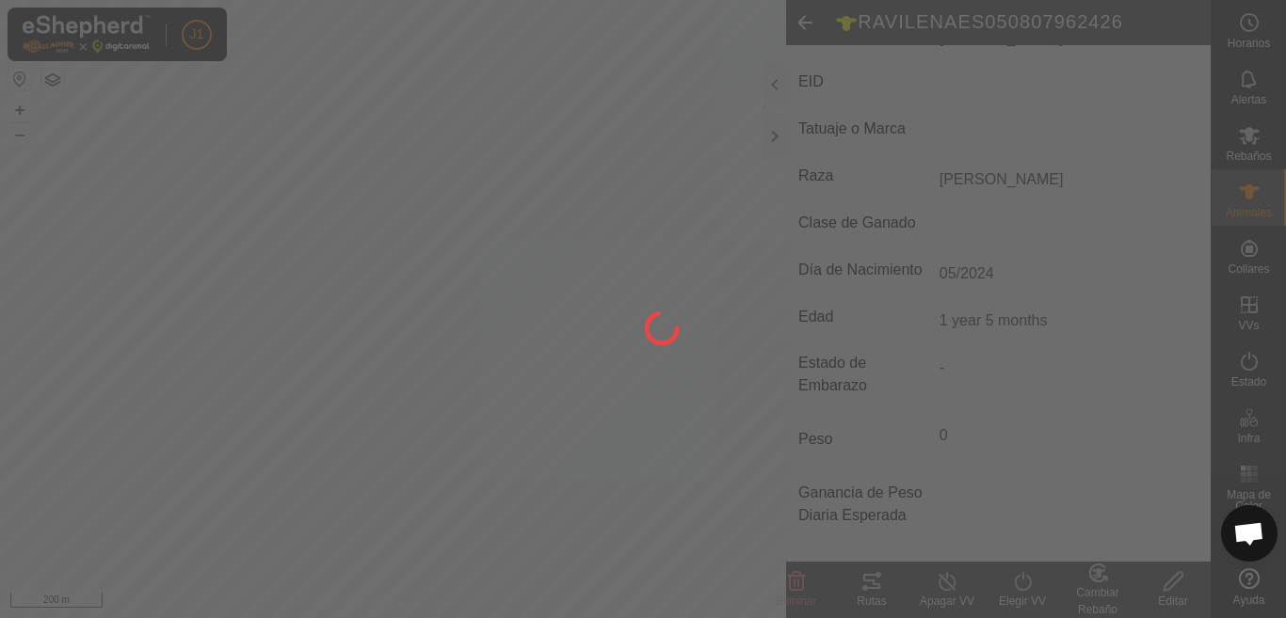
type input "RAVILENAES050807962426"
type input "-"
type input "AVILENA"
type input "19 years 6 months"
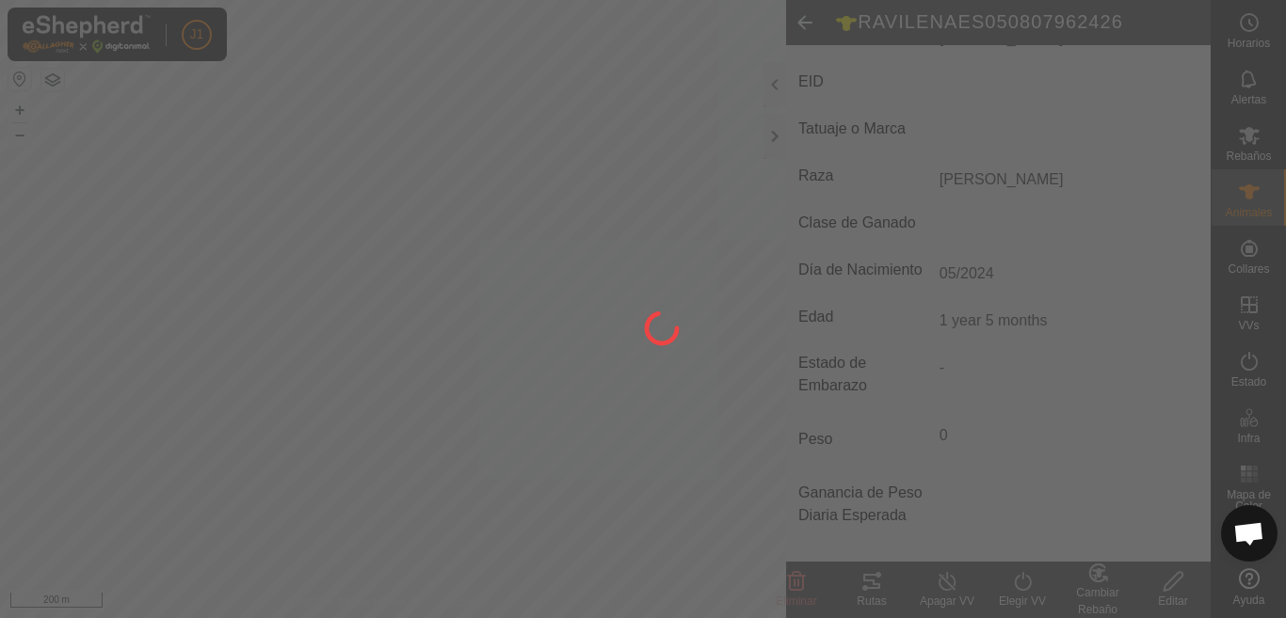
type input "0 kg"
type input "-"
type input "07/2006"
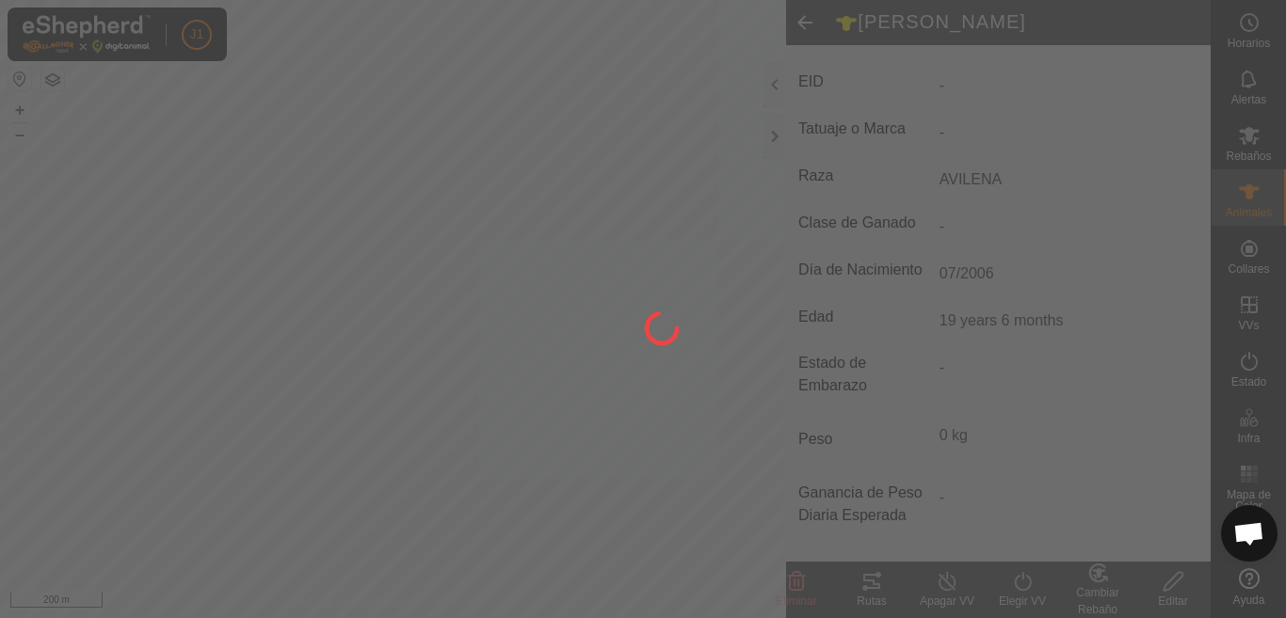
type input "ZENA-PIPI"
type input "POTRA PERLA"
type input "1 year 5 months"
type input "05/2024"
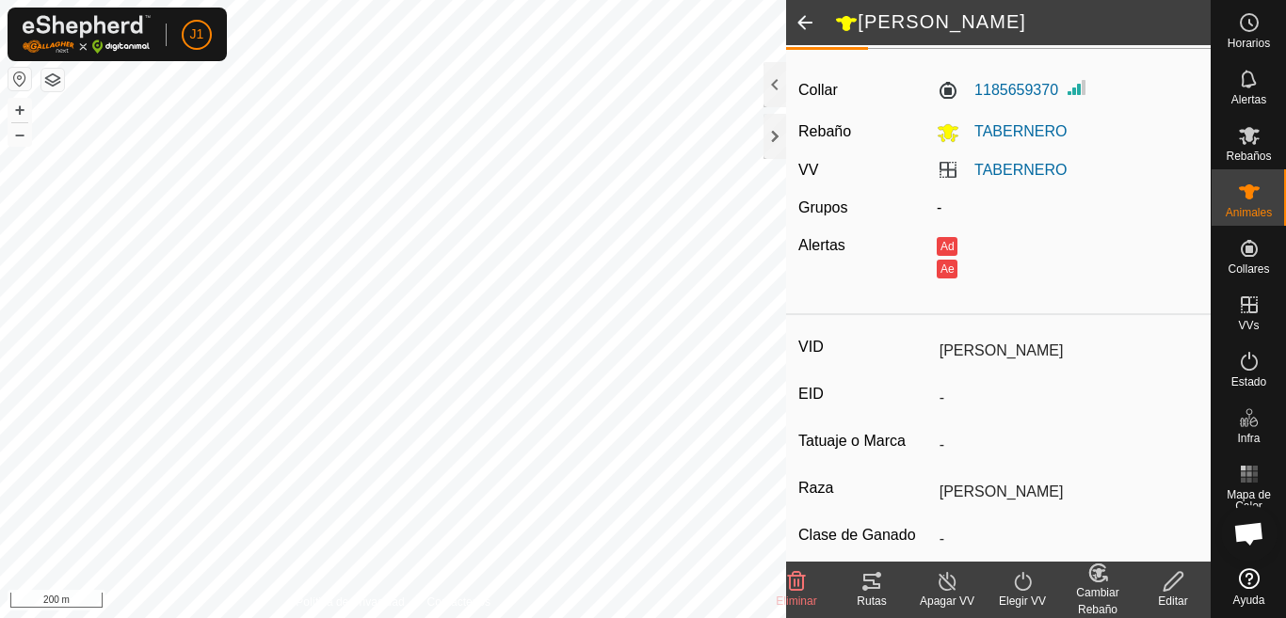
scroll to position [0, 0]
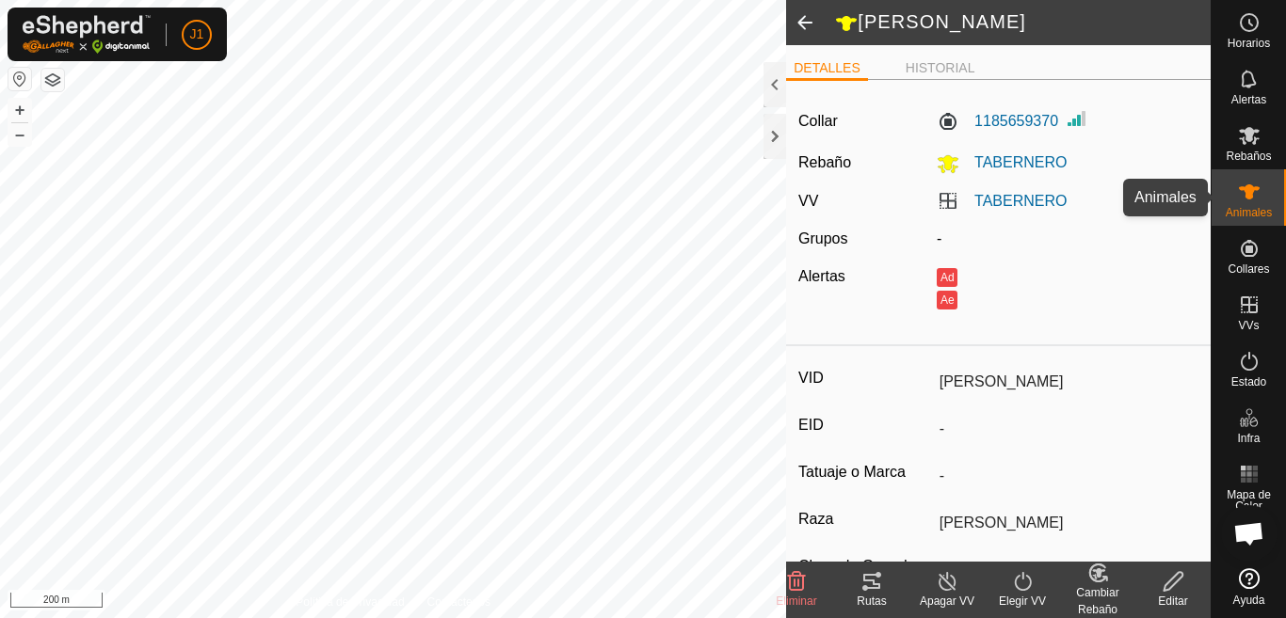
click at [1261, 198] on es-animals-svg-icon at bounding box center [1249, 192] width 34 height 30
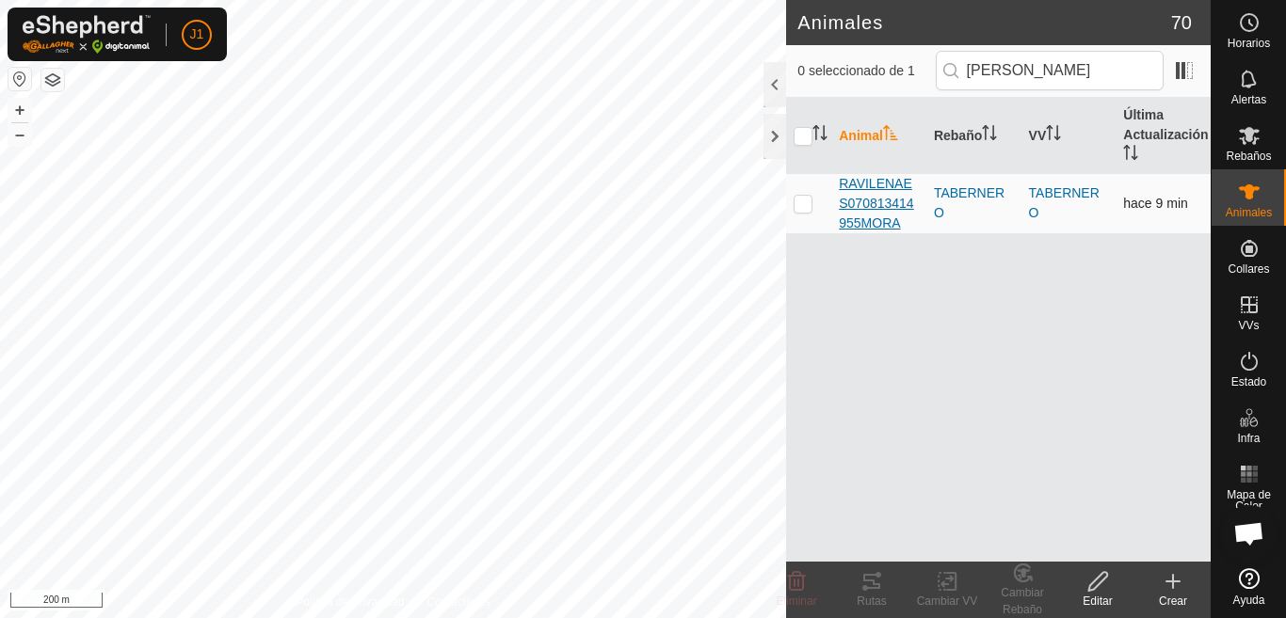
type input "MORA"
click at [896, 202] on span "RAVILENAES070813414955MORA" at bounding box center [879, 203] width 80 height 59
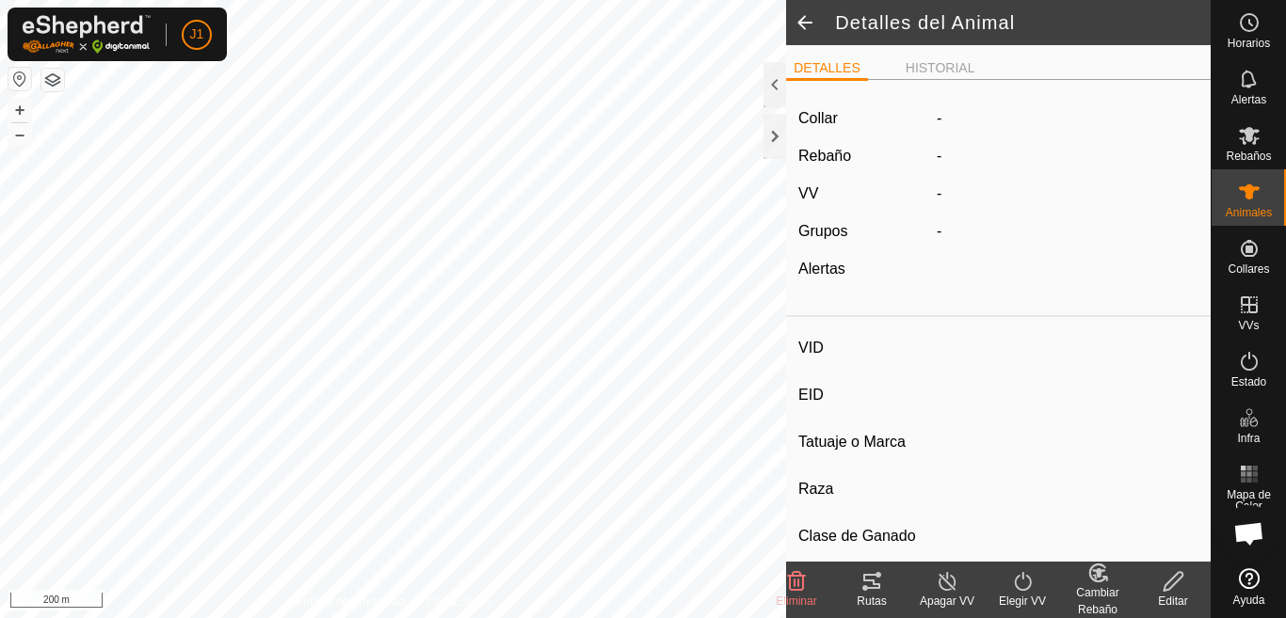
type input "RAVILENAES070813414955MORA"
type input "-"
type input "AVILENA"
type input "-"
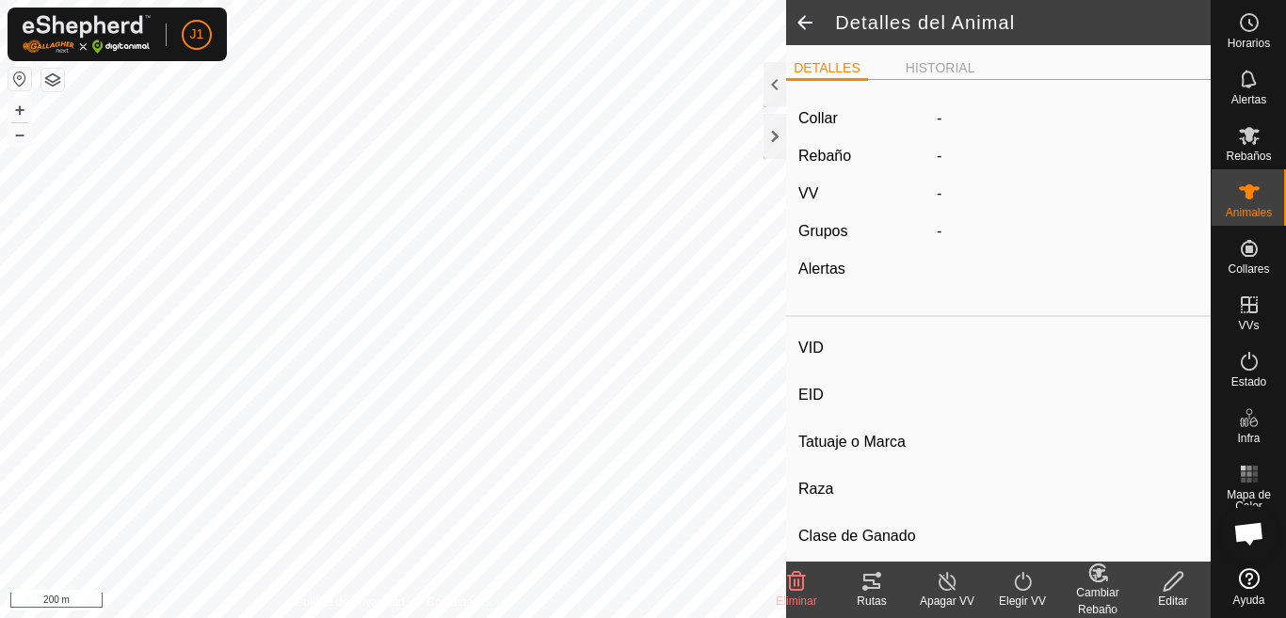
type input "04/2018"
type input "7 years 7 months"
type input "0 kg"
type input "-"
